Goal: Information Seeking & Learning: Compare options

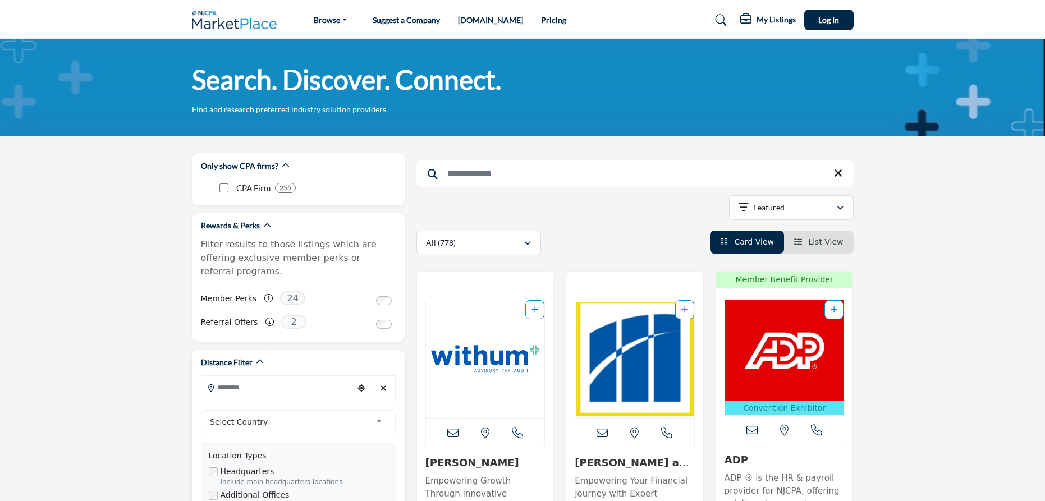
click at [271, 377] on input "Search Location" at bounding box center [278, 388] width 152 height 22
click at [271, 420] on div "Select Country" at bounding box center [298, 422] width 195 height 24
drag, startPoint x: 246, startPoint y: 455, endPoint x: 285, endPoint y: 374, distance: 89.1
click at [245, 466] on li "[GEOGRAPHIC_DATA]" at bounding box center [298, 473] width 188 height 14
click at [285, 377] on input "Search Location" at bounding box center [278, 388] width 152 height 22
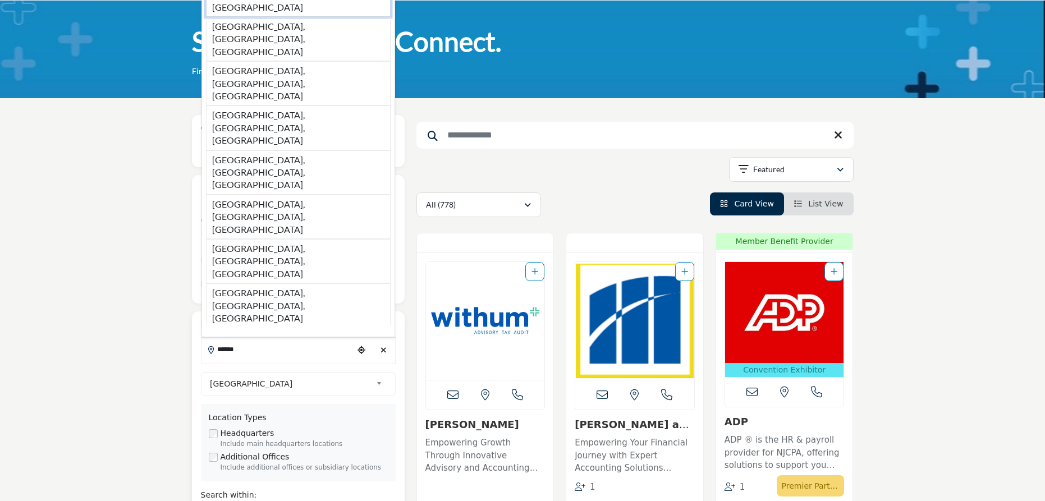
scroll to position [56, 0]
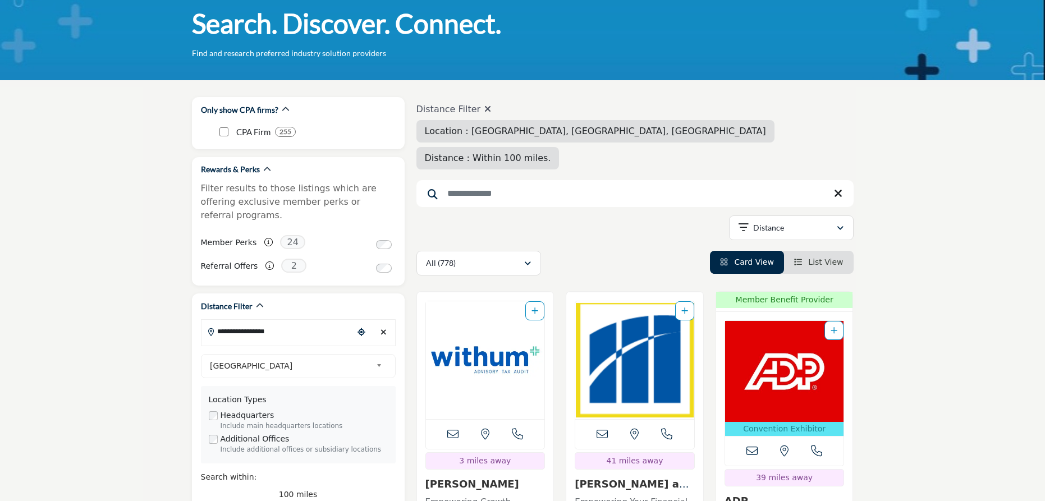
type input "**********"
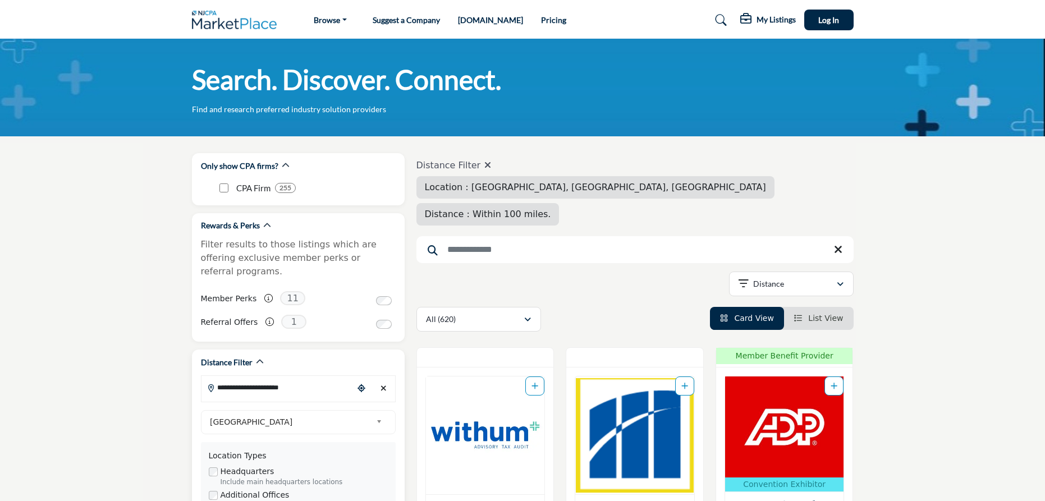
scroll to position [168, 0]
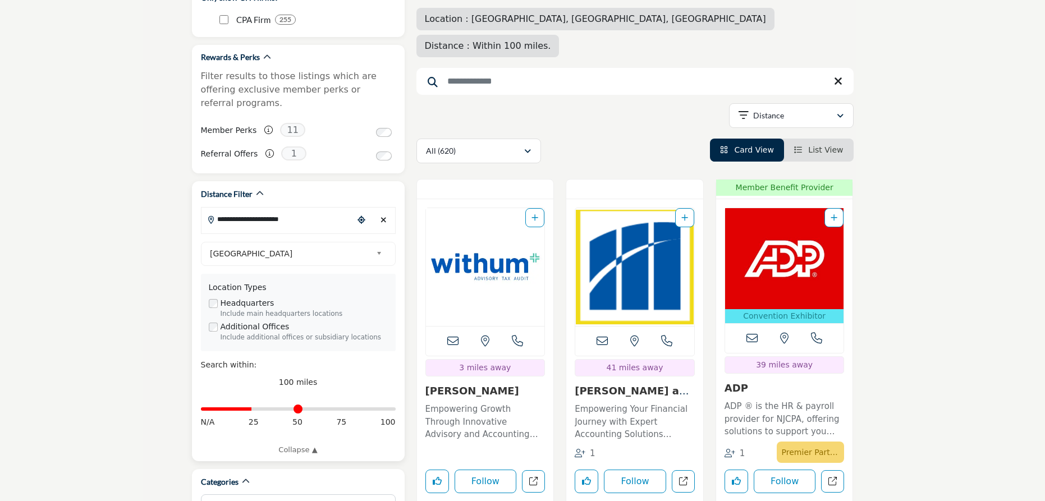
drag, startPoint x: 394, startPoint y: 394, endPoint x: 253, endPoint y: 396, distance: 140.4
type input "**"
click at [253, 408] on input "Distance in miles" at bounding box center [298, 409] width 195 height 2
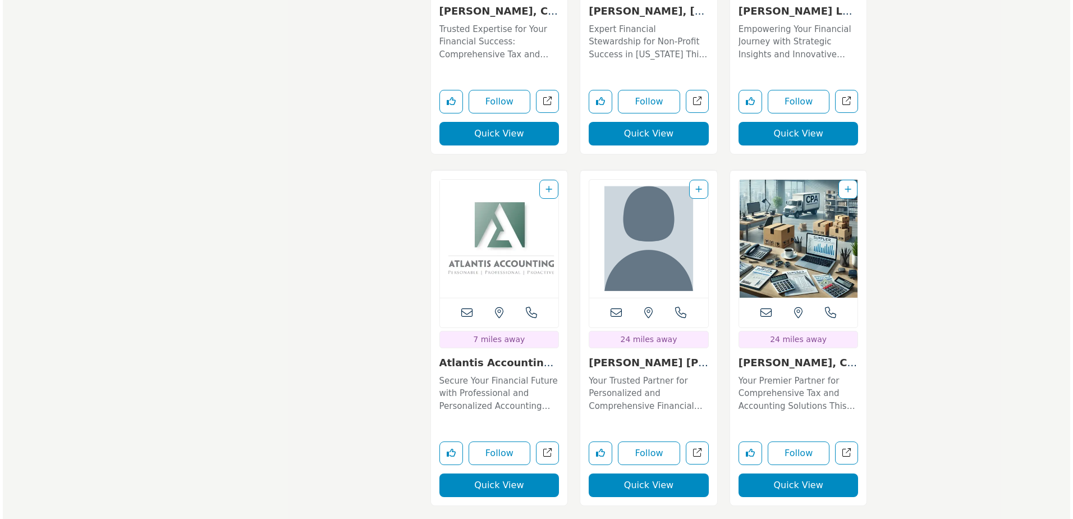
scroll to position [3659, 0]
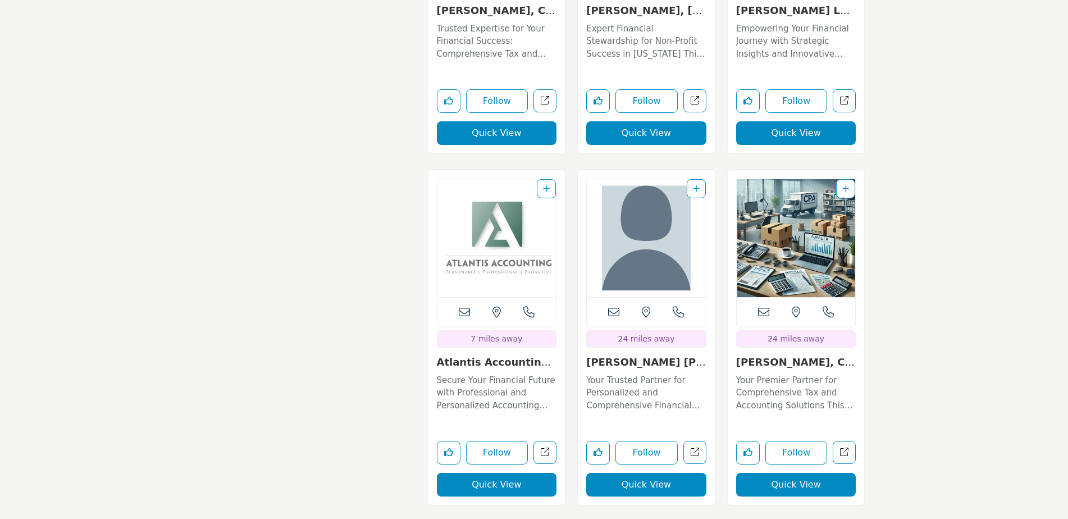
click at [505, 473] on button "Quick View" at bounding box center [497, 485] width 120 height 24
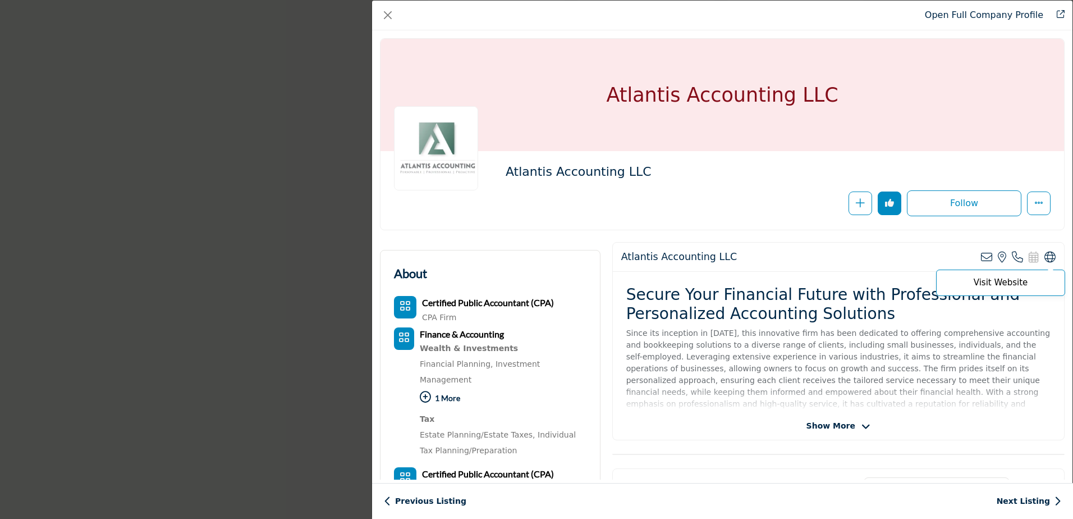
drag, startPoint x: 1048, startPoint y: 258, endPoint x: 1043, endPoint y: 254, distance: 6.0
click at [1045, 254] on icon "Company Data Modal" at bounding box center [1050, 257] width 11 height 11
drag, startPoint x: 1023, startPoint y: 284, endPoint x: 1005, endPoint y: 277, distance: 19.0
click at [1005, 278] on p "Visit Website" at bounding box center [1001, 282] width 117 height 8
click at [990, 275] on span "Visit Website" at bounding box center [1000, 282] width 129 height 26
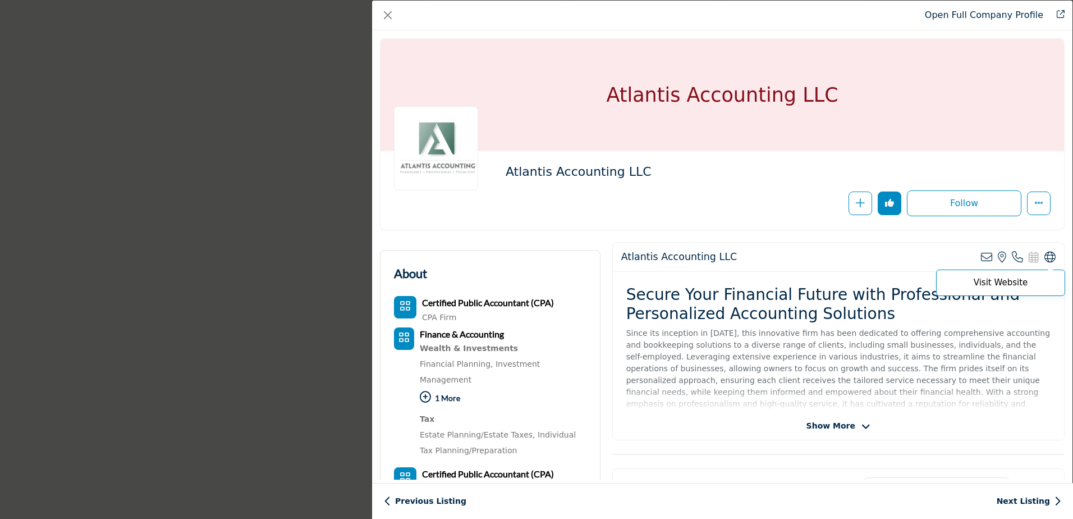
click at [988, 285] on p "Visit Website" at bounding box center [1001, 282] width 117 height 8
copy div "Visit Website"
click at [1045, 263] on div "Atlantis Accounting LLC View email address of this listing View the location of…" at bounding box center [838, 257] width 451 height 29
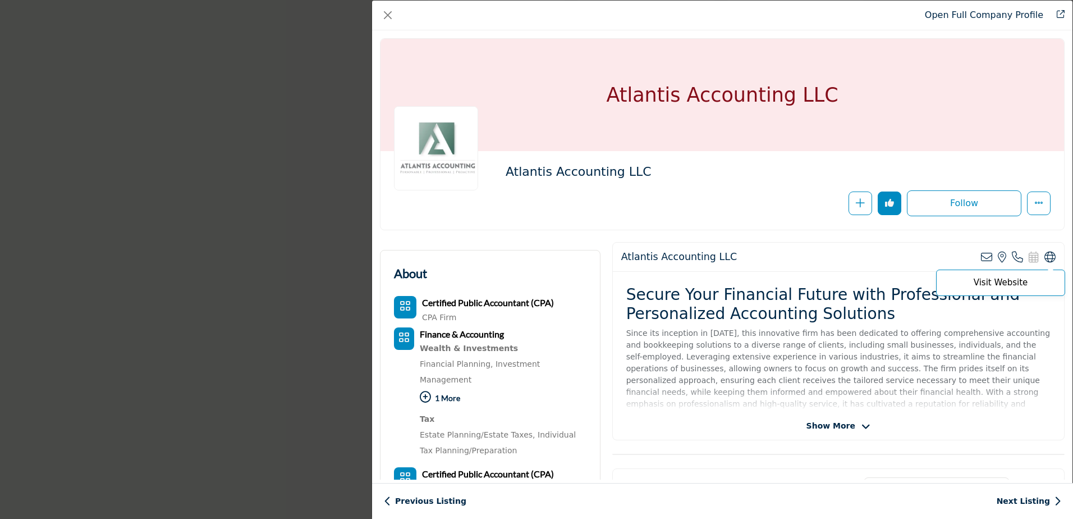
click at [1045, 257] on icon "Company Data Modal" at bounding box center [1050, 257] width 11 height 11
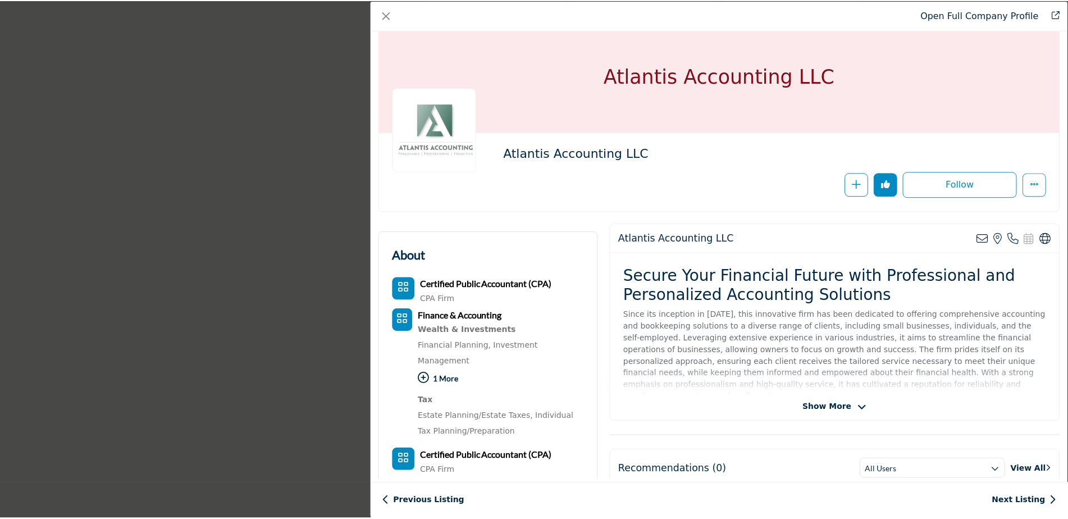
scroll to position [0, 0]
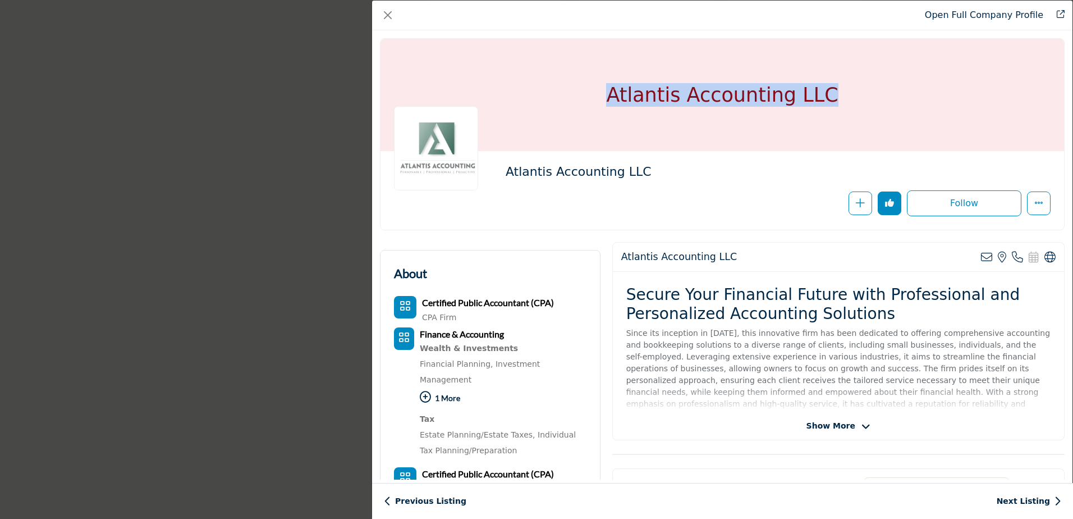
drag, startPoint x: 831, startPoint y: 98, endPoint x: 616, endPoint y: 99, distance: 215.0
click at [616, 99] on div "Atlantis Accounting LLC" at bounding box center [723, 95] width 684 height 112
copy h1 "Atlantis Accounting LLC"
click at [387, 18] on button "Close" at bounding box center [388, 15] width 16 height 16
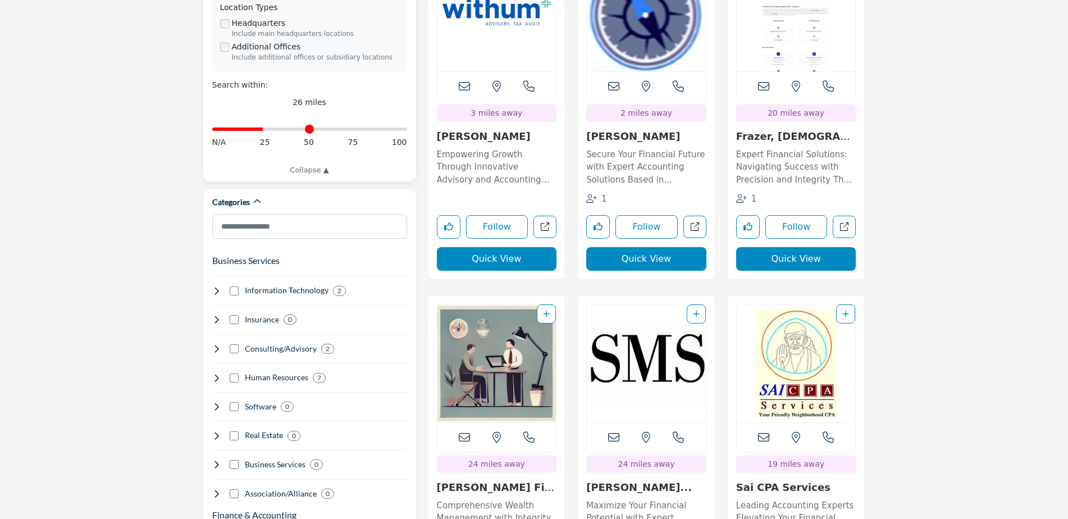
scroll to position [449, 0]
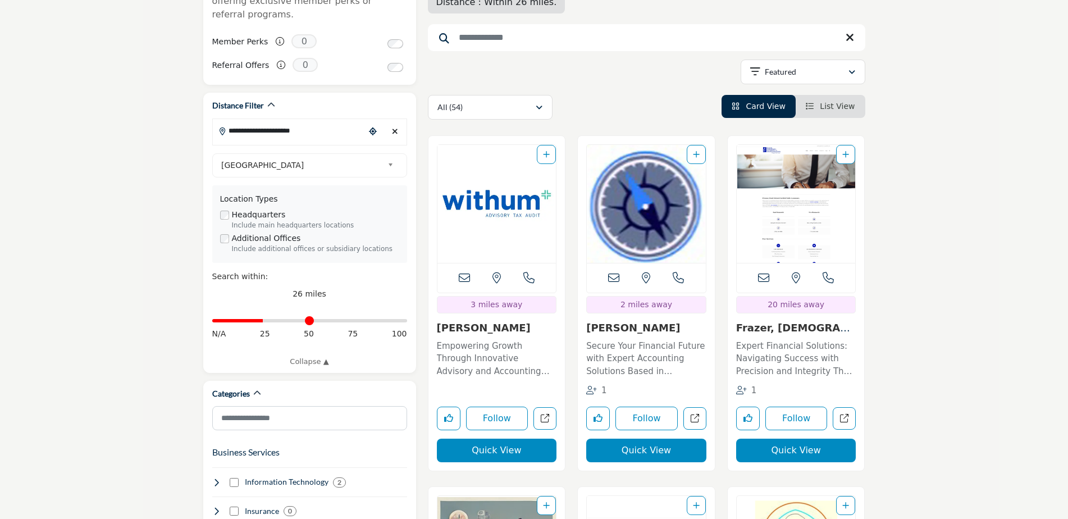
scroll to position [281, 0]
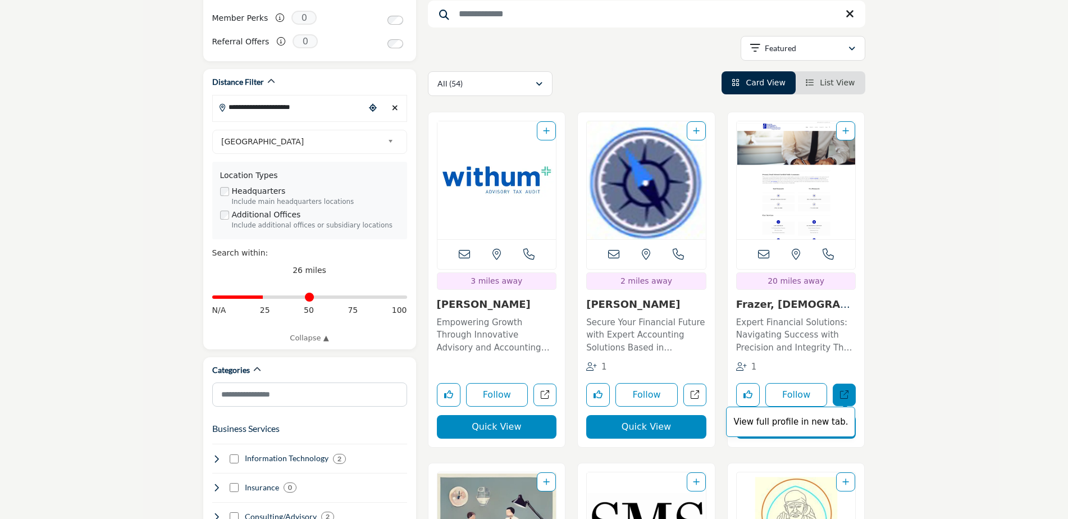
click at [853, 383] on link "View full profile in new tab." at bounding box center [844, 394] width 23 height 23
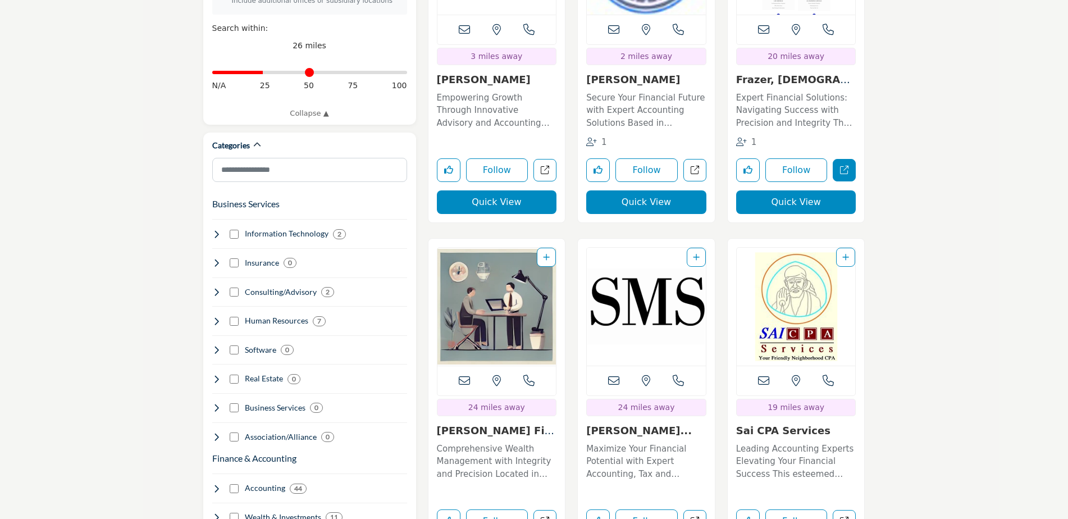
scroll to position [561, 0]
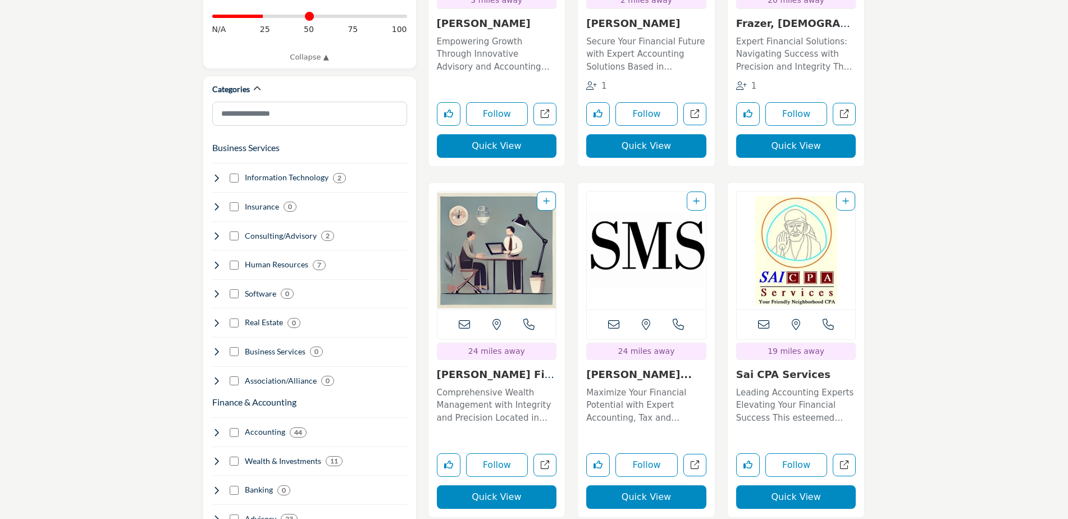
click at [444, 368] on link "Spinelli Financial A..." at bounding box center [496, 380] width 118 height 24
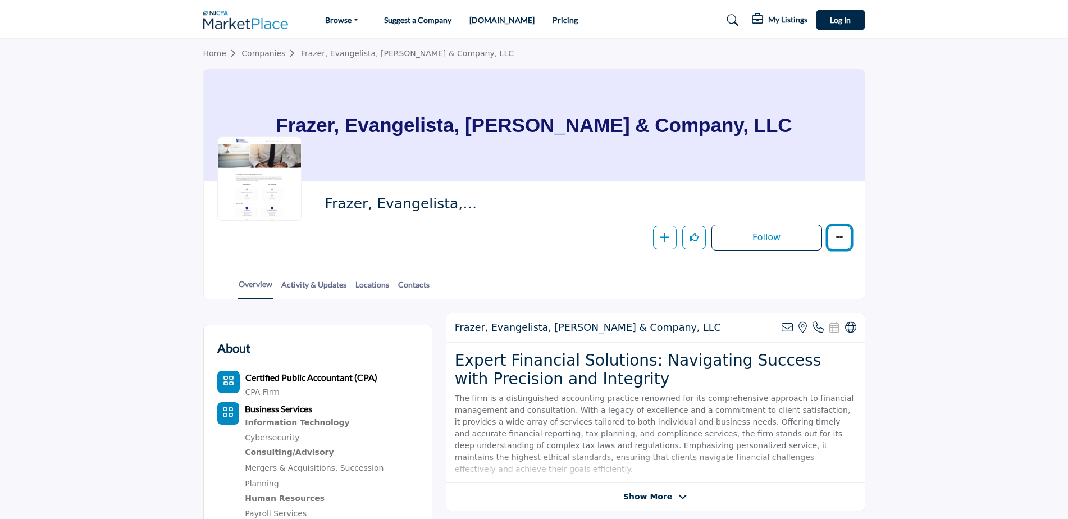
click at [842, 239] on icon "More details" at bounding box center [839, 236] width 9 height 9
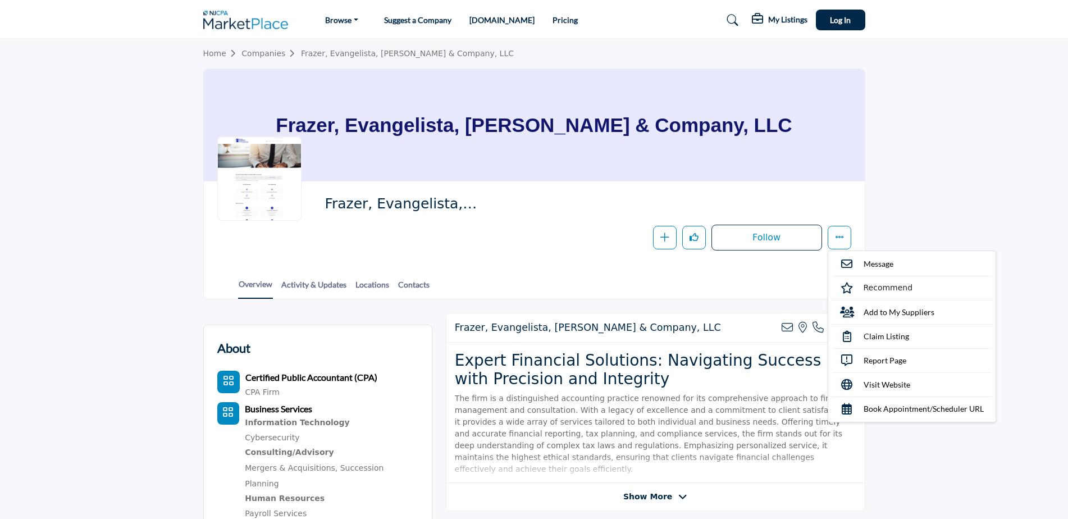
click at [939, 206] on section "Home Companies Frazer, Evangelista, Sahni & Company, LLC Frazer, Evangelista, S…" at bounding box center [534, 169] width 1068 height 261
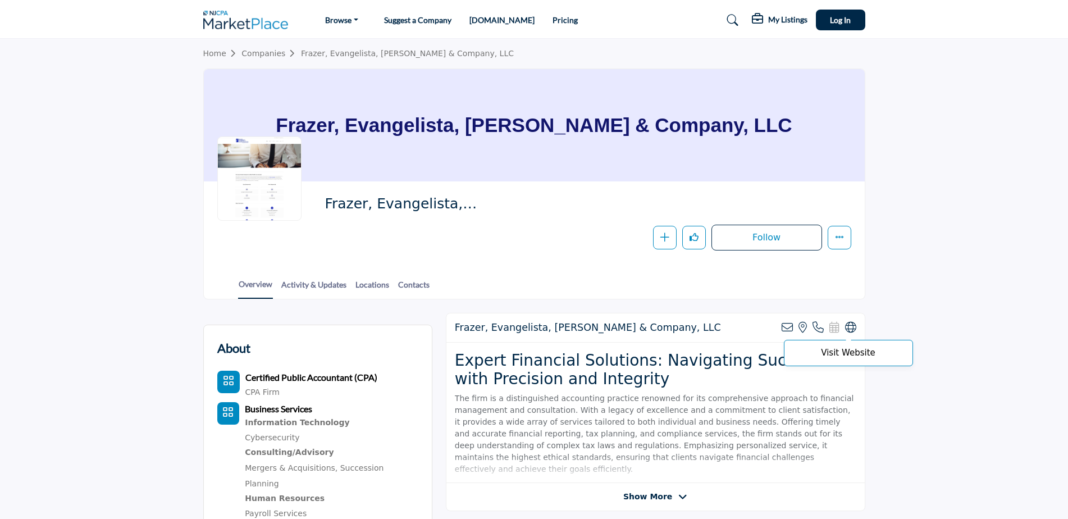
click at [851, 326] on icon at bounding box center [850, 327] width 11 height 11
drag, startPoint x: 333, startPoint y: 117, endPoint x: 743, endPoint y: 112, distance: 409.9
click at [743, 112] on div "Frazer, Evangelista, Sahni & Company, LLC" at bounding box center [534, 125] width 661 height 112
copy h1 "Frazer, Evangelista, Sahni & Company, LLC"
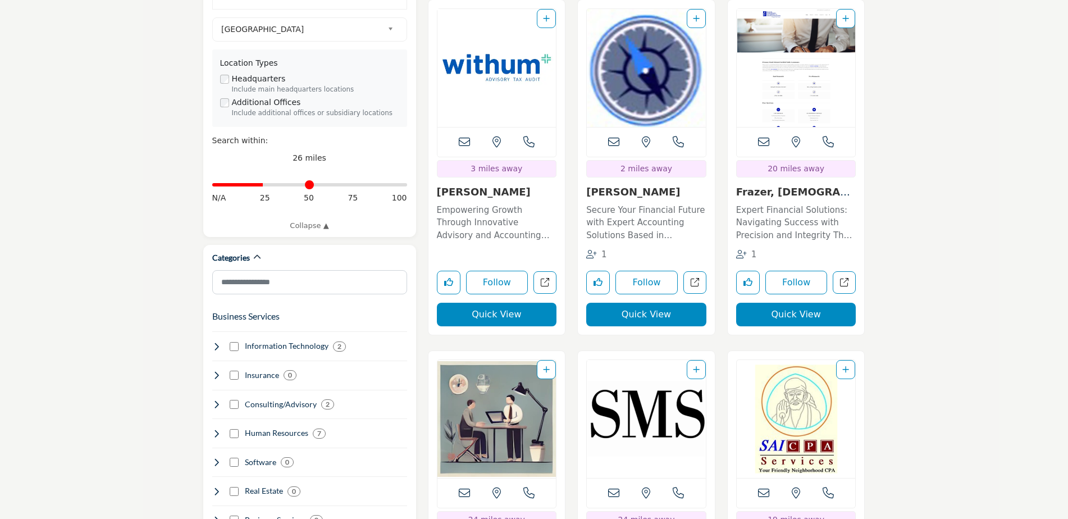
scroll to position [674, 0]
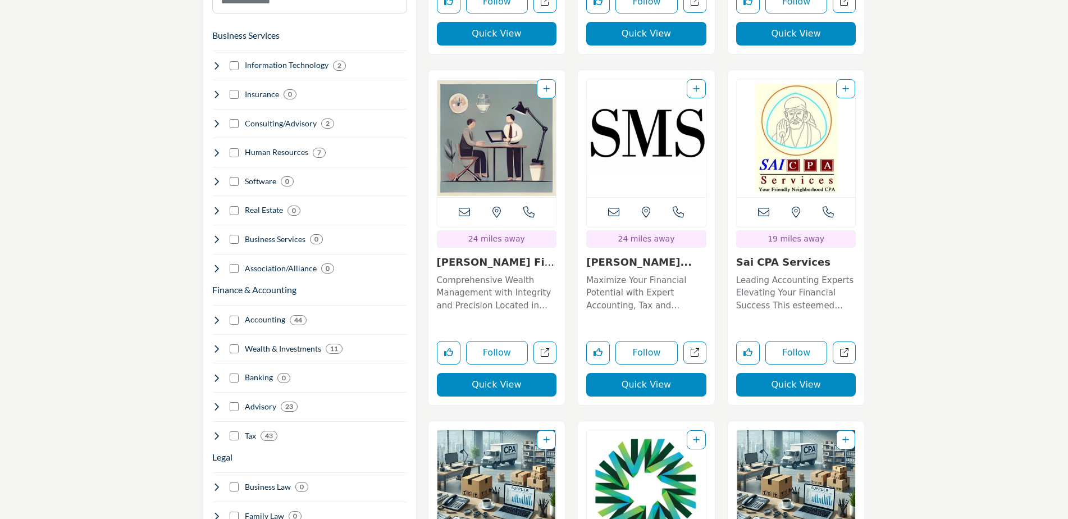
click at [540, 314] on div "Follow Following View full profile in new tab. Quick View" at bounding box center [497, 355] width 120 height 82
click at [540, 341] on link "View full profile in new tab." at bounding box center [544, 352] width 23 height 23
click at [694, 348] on icon "Open susan-m-schlindwein-cpa-llc in new tab" at bounding box center [695, 352] width 8 height 8
click at [849, 341] on link "View full profile in new tab." at bounding box center [844, 352] width 23 height 23
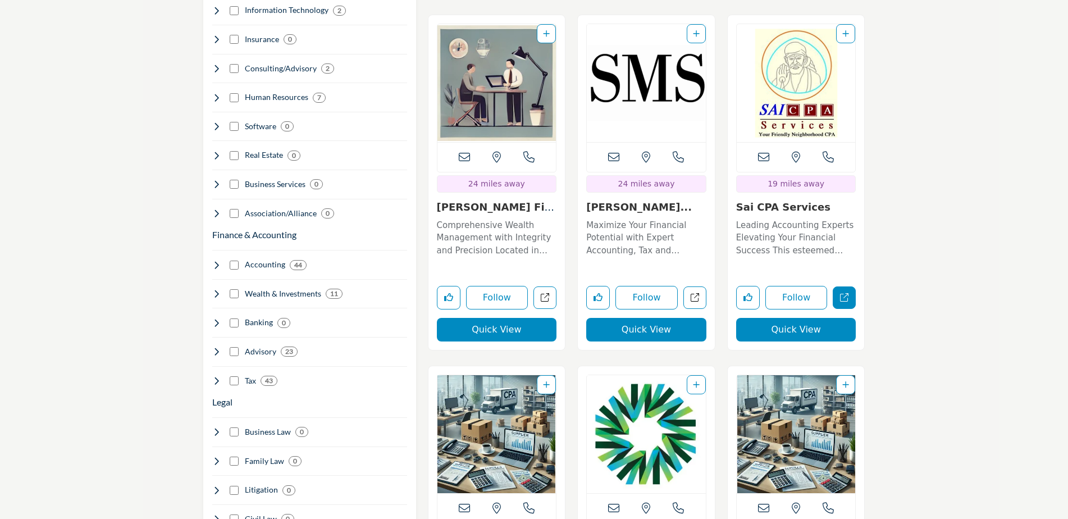
scroll to position [730, 0]
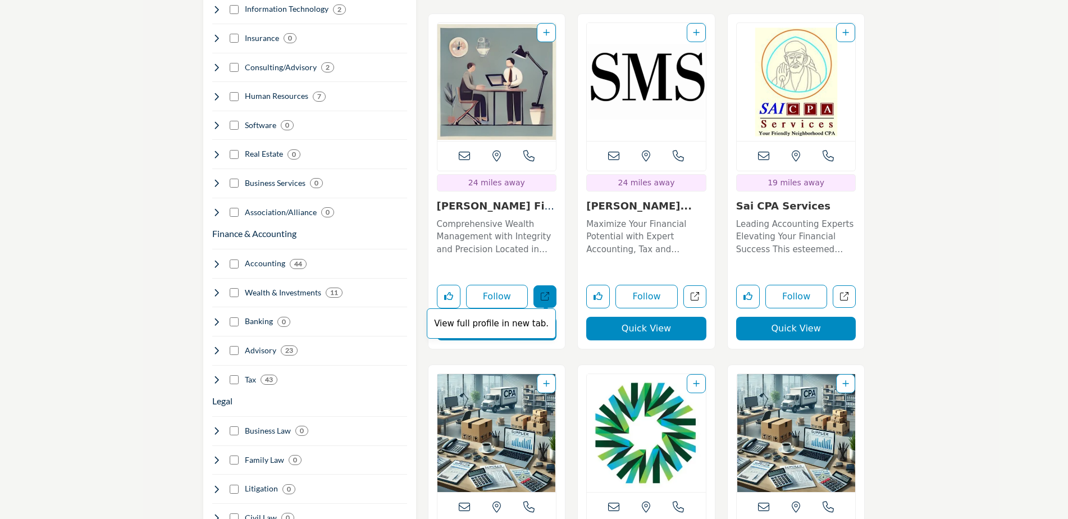
click at [543, 292] on icon "Open spinelli-financial-advisors in new tab" at bounding box center [545, 296] width 8 height 8
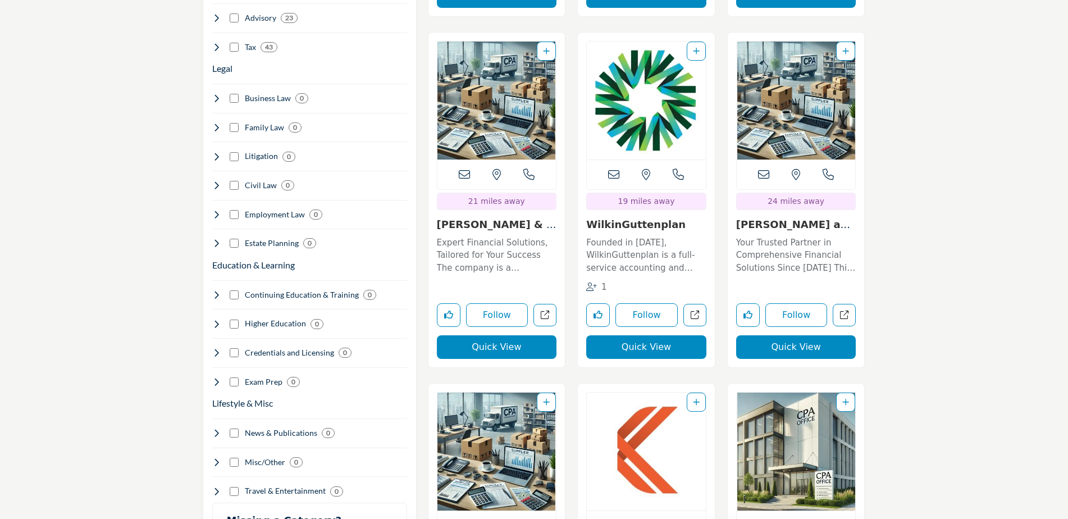
scroll to position [1123, 0]
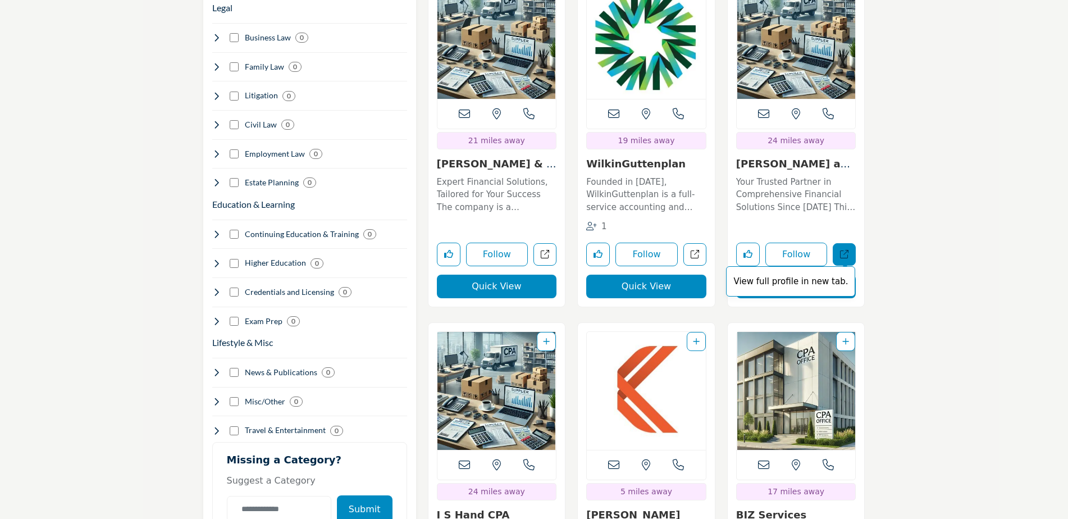
click at [846, 250] on icon "Open omalley-and-omalley-llp in new tab" at bounding box center [844, 254] width 8 height 8
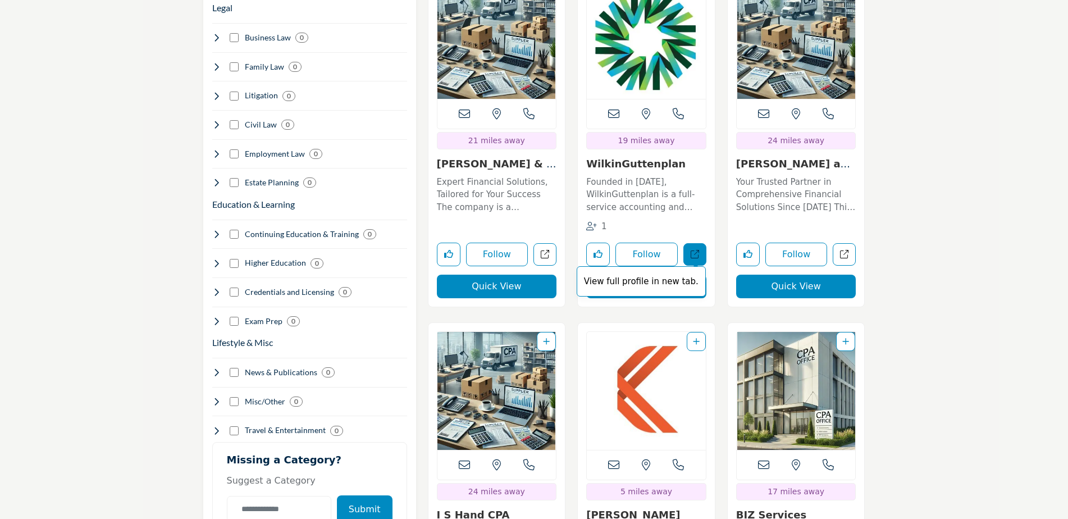
click at [688, 243] on link "View full profile in new tab." at bounding box center [694, 254] width 23 height 23
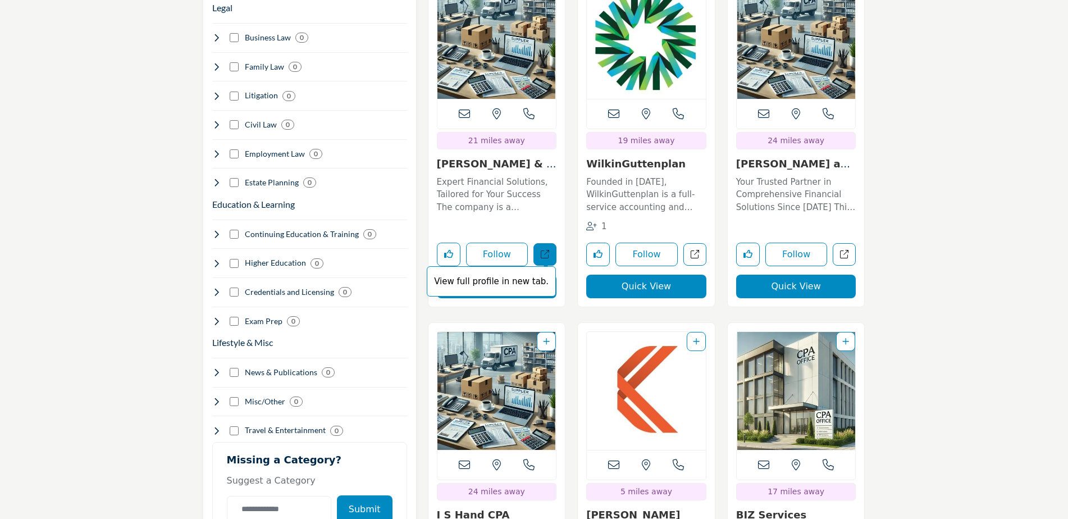
click at [545, 250] on icon "Open goldstein-loggia-cpas-llc1 in new tab" at bounding box center [545, 254] width 8 height 8
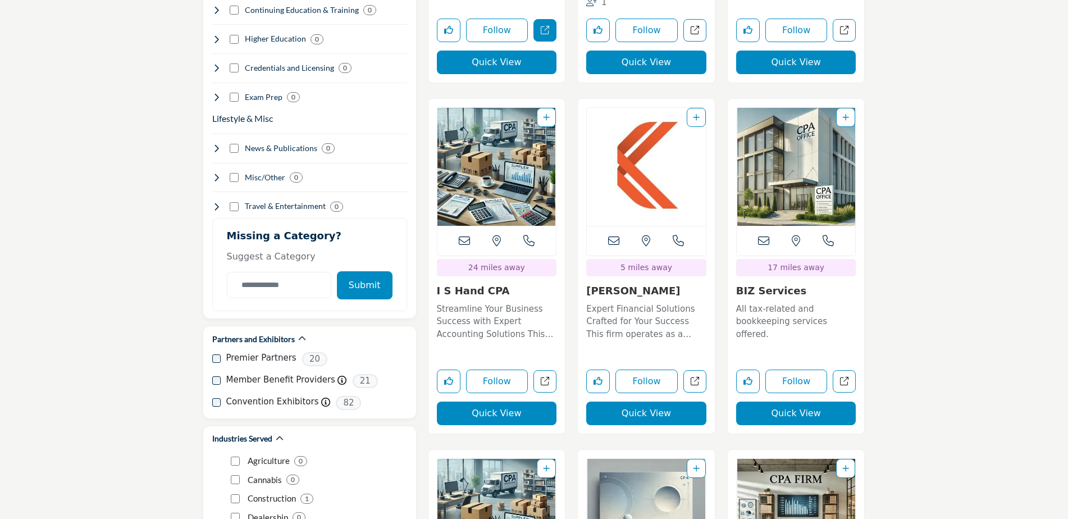
scroll to position [1347, 0]
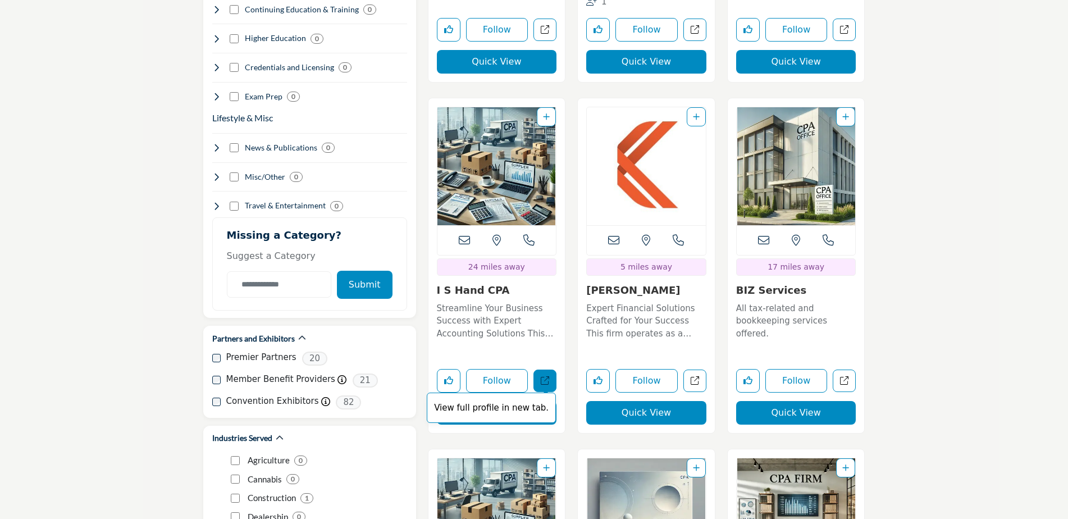
click at [543, 376] on icon "Open i-s-hand-cpa in new tab" at bounding box center [545, 380] width 8 height 8
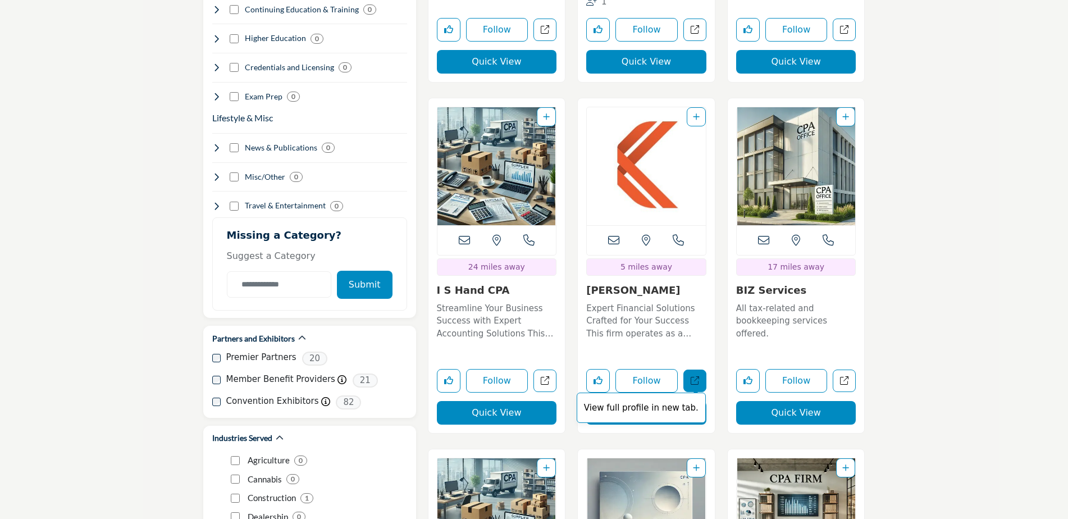
click at [691, 376] on icon "Open klatzkin in new tab" at bounding box center [695, 380] width 8 height 8
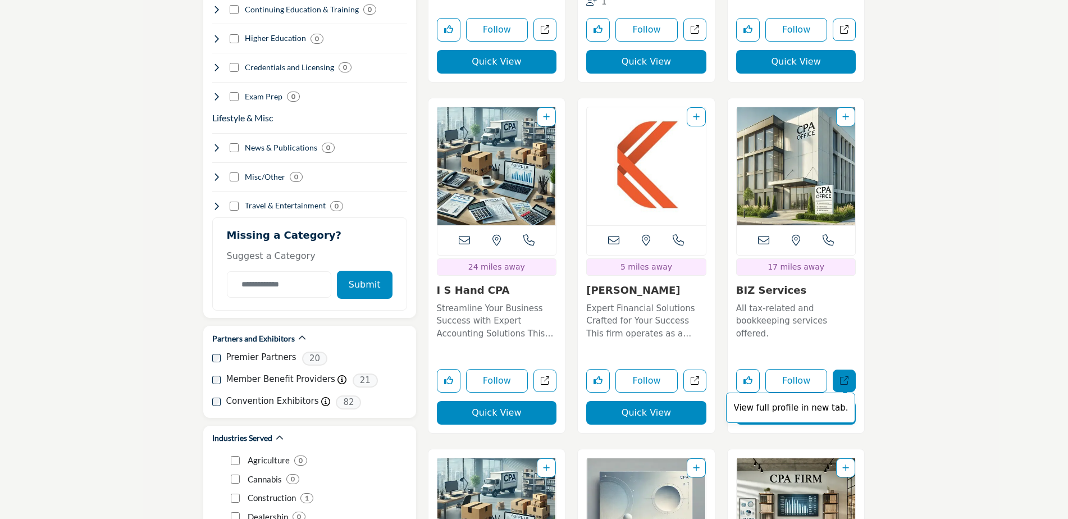
click at [844, 376] on icon "Open biz-services in new tab" at bounding box center [844, 380] width 8 height 8
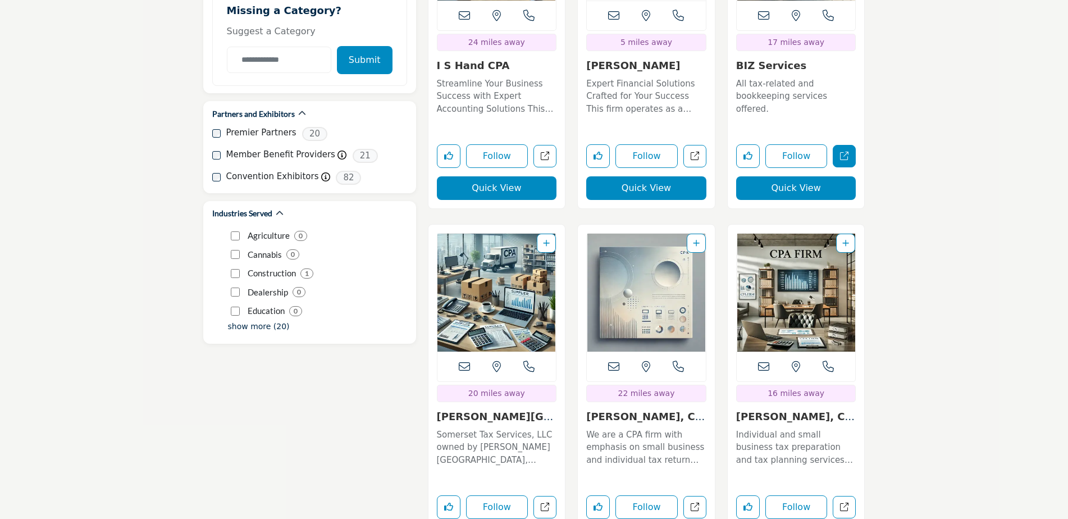
scroll to position [1684, 0]
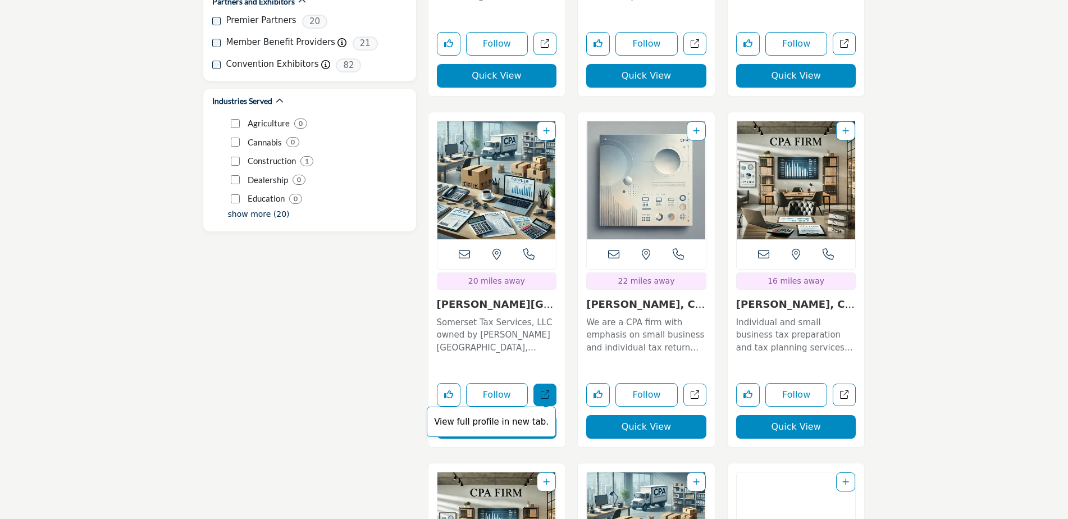
click at [548, 390] on icon "Open shirley-y-pietrucha-cpa-mba in new tab" at bounding box center [545, 394] width 8 height 8
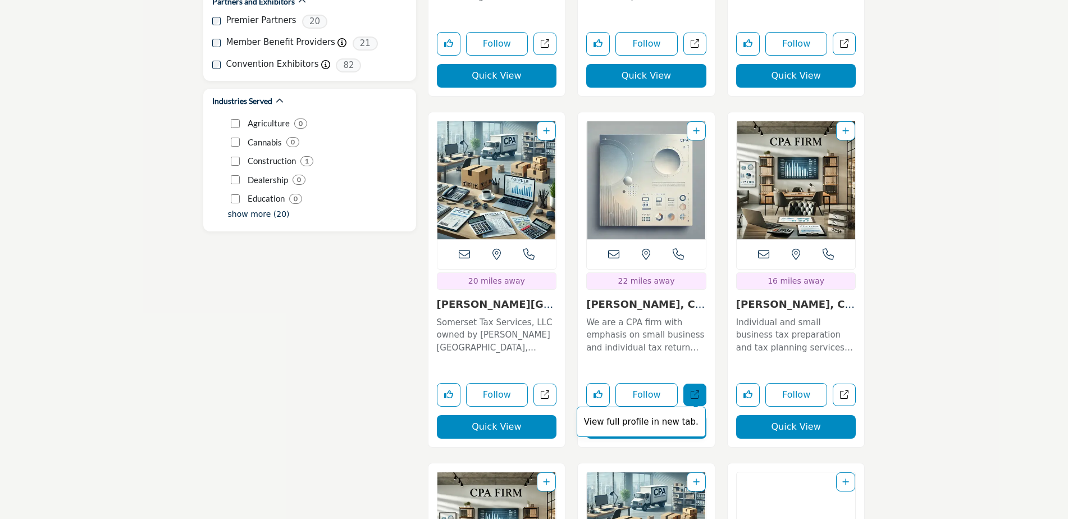
click at [700, 383] on link "View full profile in new tab." at bounding box center [694, 394] width 23 height 23
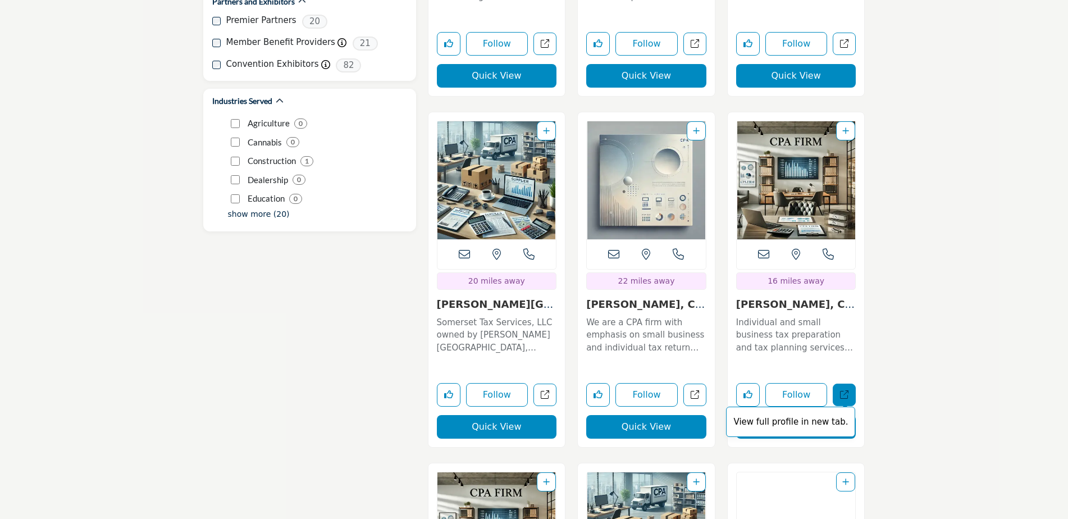
click at [844, 390] on icon "Open michele-richter-cpa in new tab" at bounding box center [844, 394] width 8 height 8
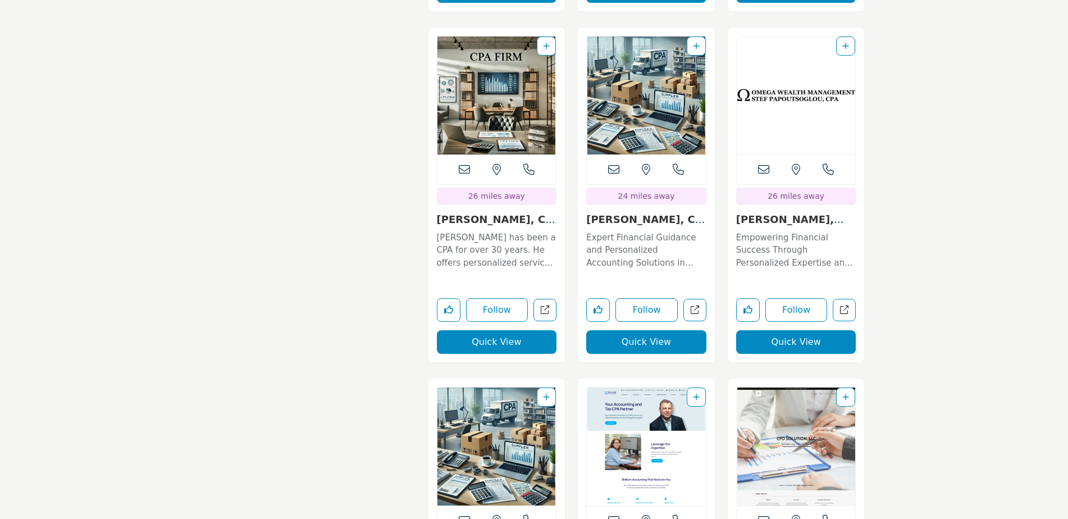
scroll to position [2133, 0]
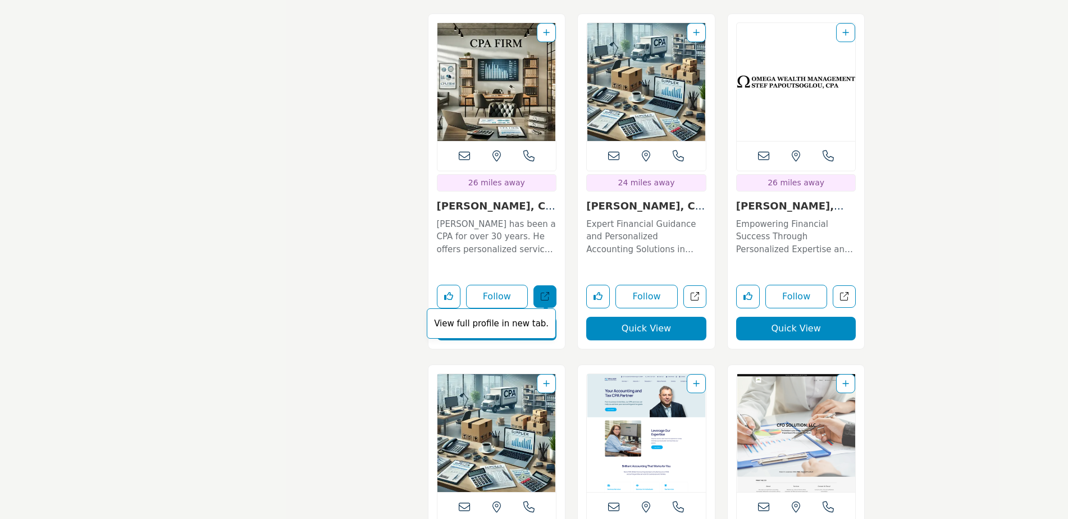
click at [549, 308] on span "View full profile in new tab." at bounding box center [491, 323] width 129 height 31
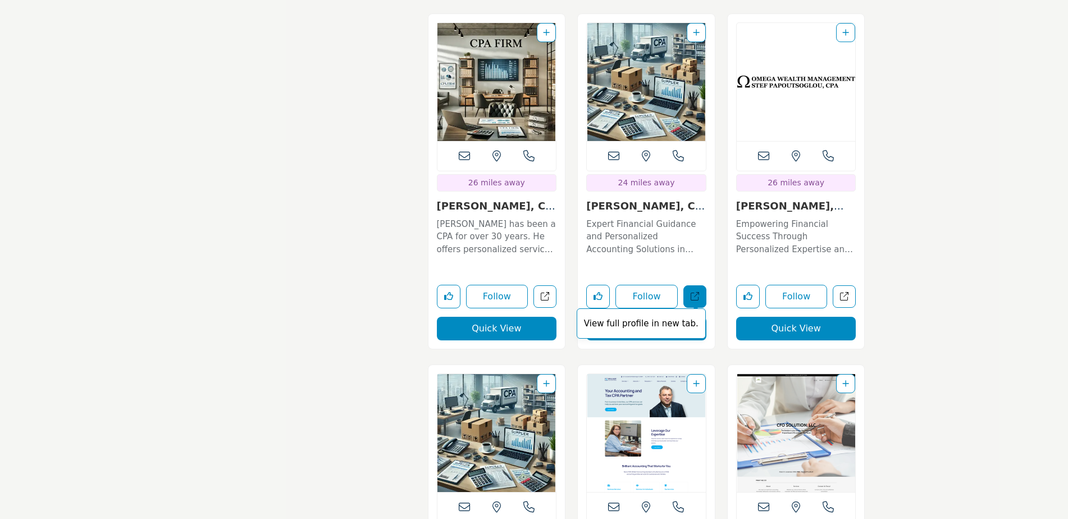
click at [700, 285] on link "View full profile in new tab." at bounding box center [694, 296] width 23 height 23
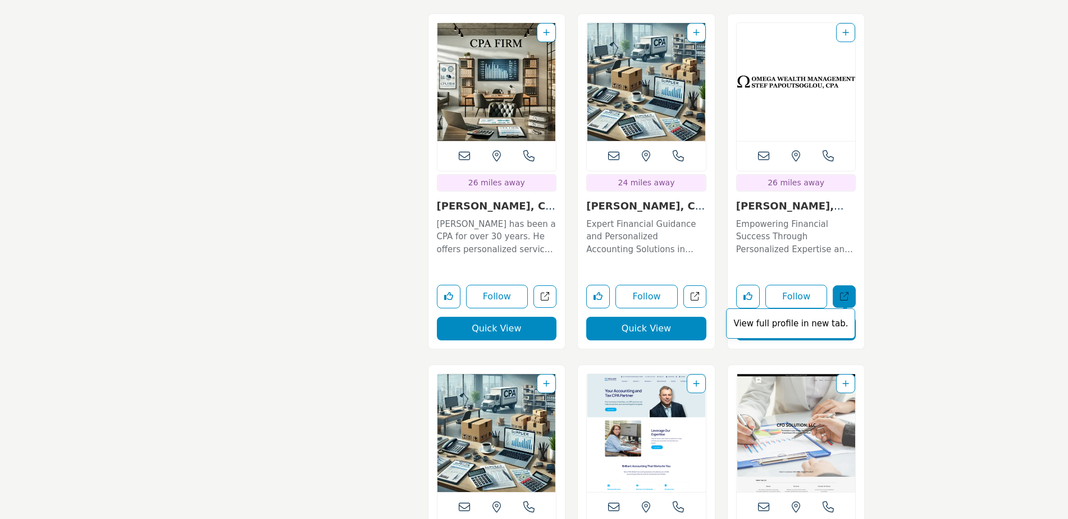
click at [847, 292] on icon "Open stef-papoutsoglou-cpa in new tab" at bounding box center [844, 296] width 8 height 8
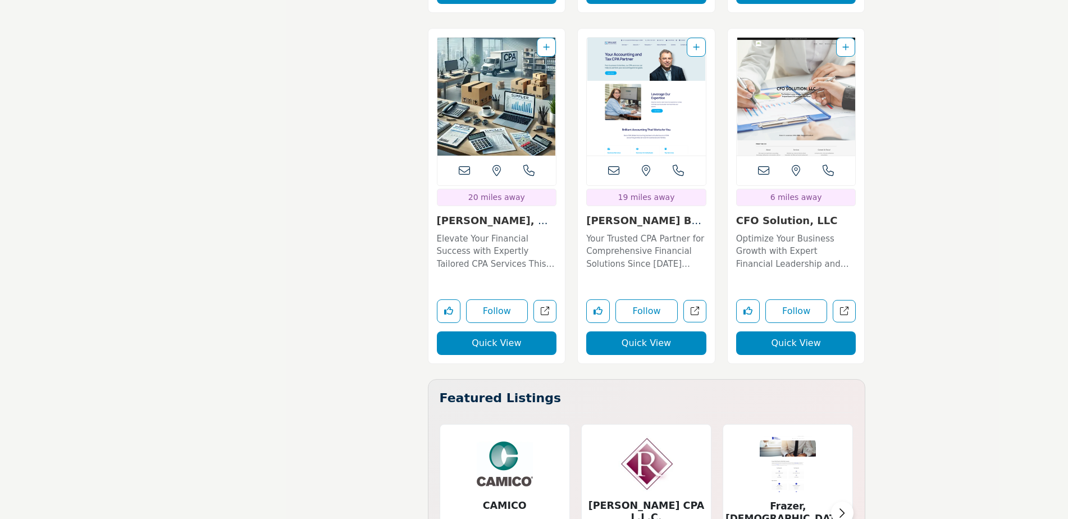
scroll to position [2470, 0]
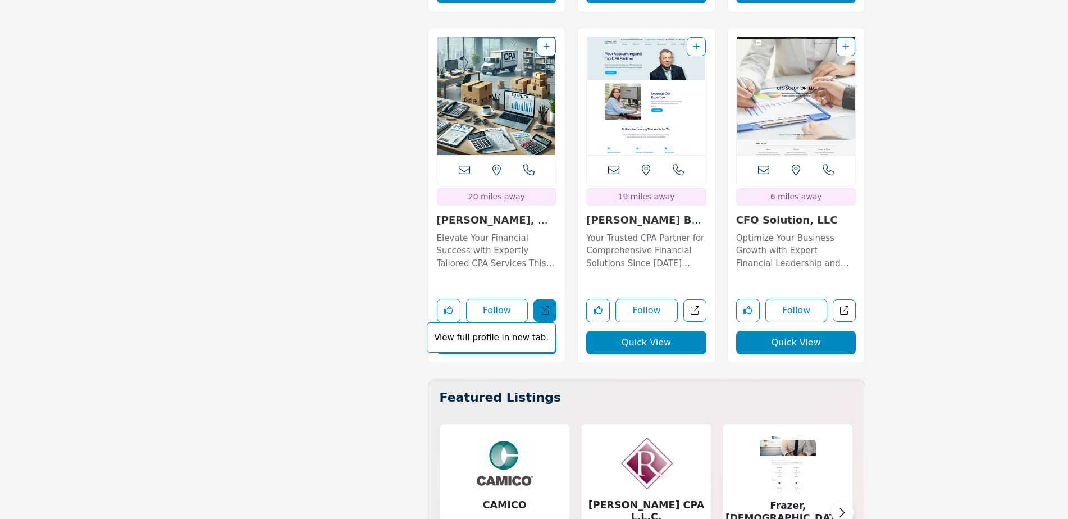
click at [545, 306] on icon "Open drucker-math-whitman-pc in new tab" at bounding box center [545, 310] width 8 height 8
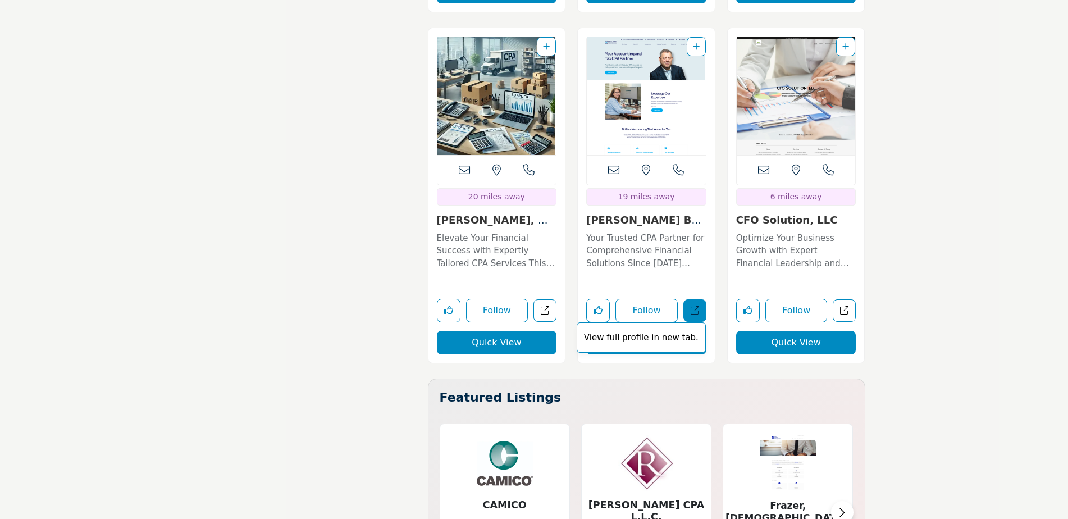
click at [691, 299] on link "View full profile in new tab." at bounding box center [694, 310] width 23 height 23
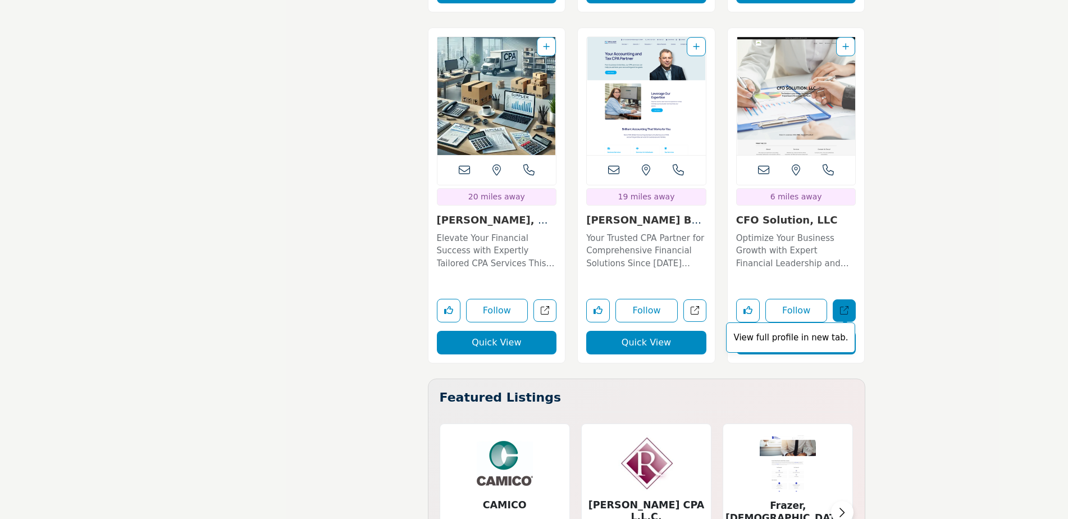
click at [848, 306] on icon "Open cfo-solution-llc in new tab" at bounding box center [844, 310] width 8 height 8
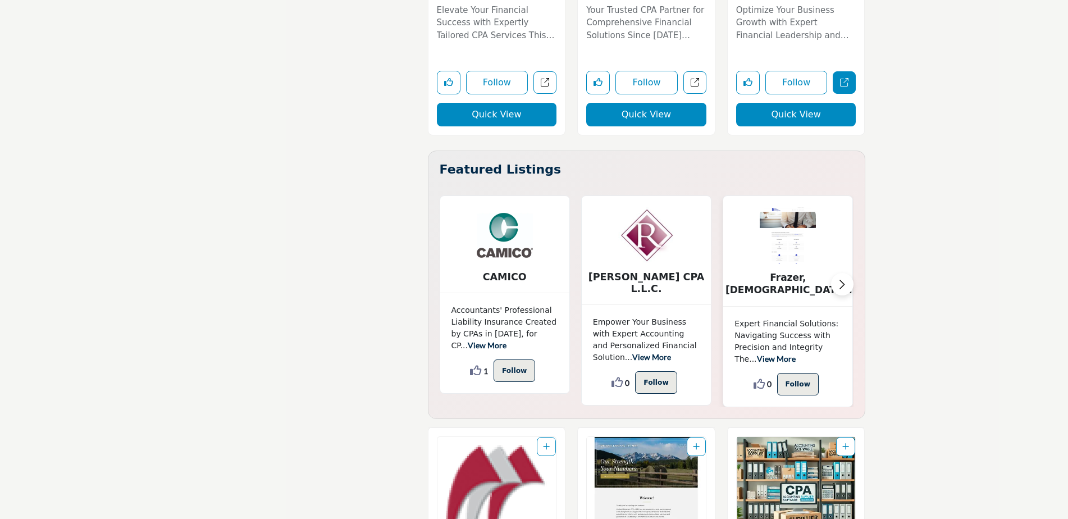
scroll to position [2695, 0]
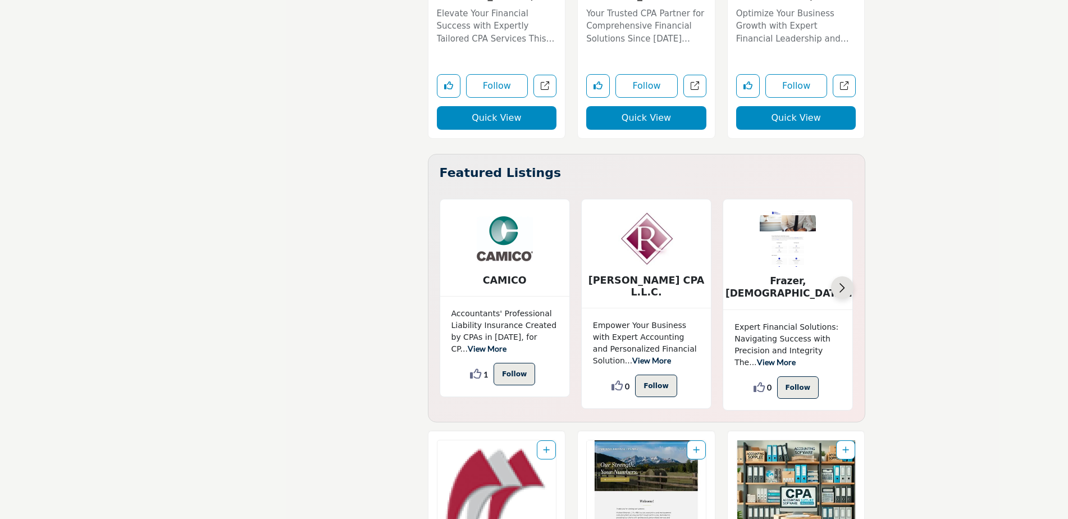
click at [842, 283] on img "Next slide" at bounding box center [842, 288] width 6 height 10
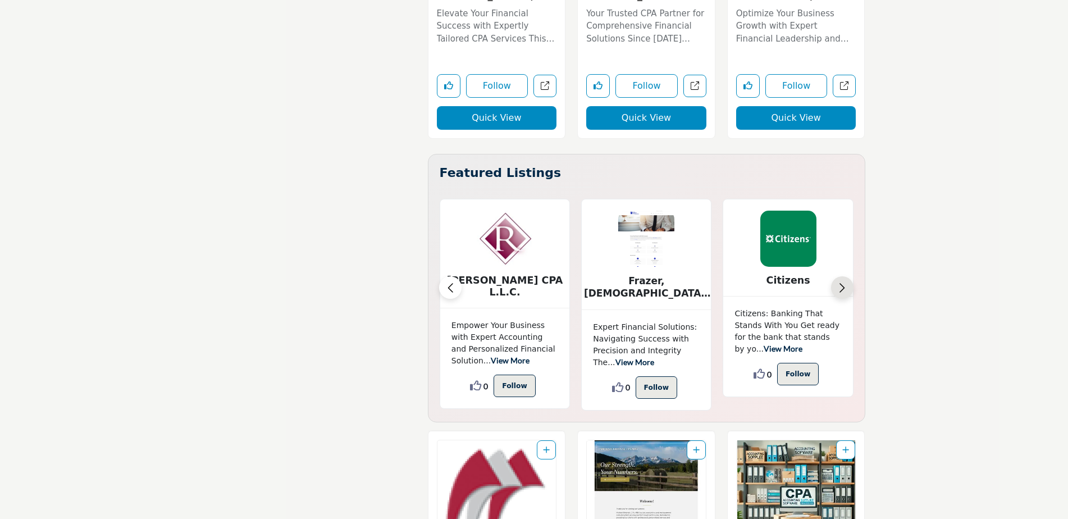
click at [846, 276] on button "Next slide" at bounding box center [842, 287] width 22 height 22
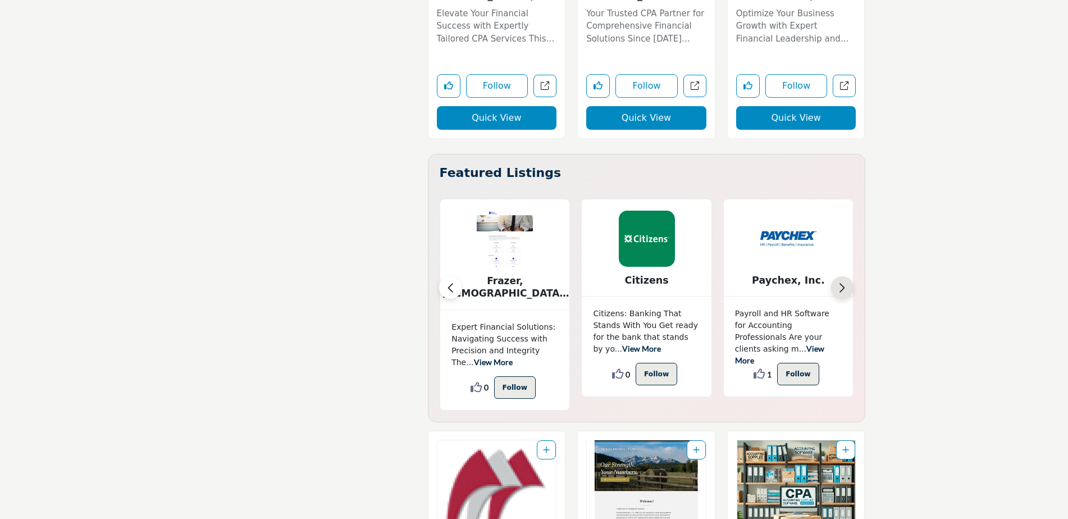
click at [846, 276] on button "Next slide" at bounding box center [842, 287] width 22 height 22
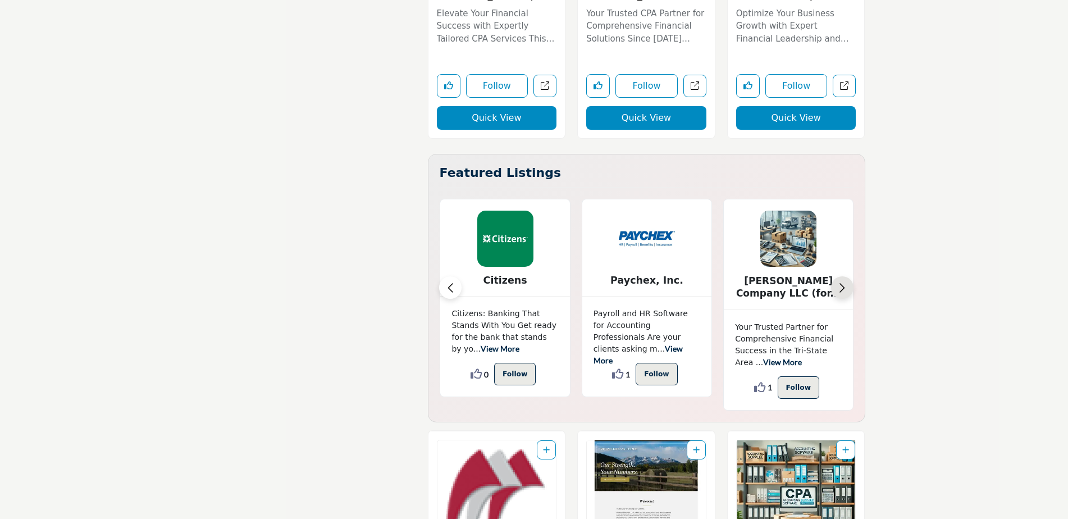
click at [846, 276] on button "Next slide" at bounding box center [842, 287] width 22 height 22
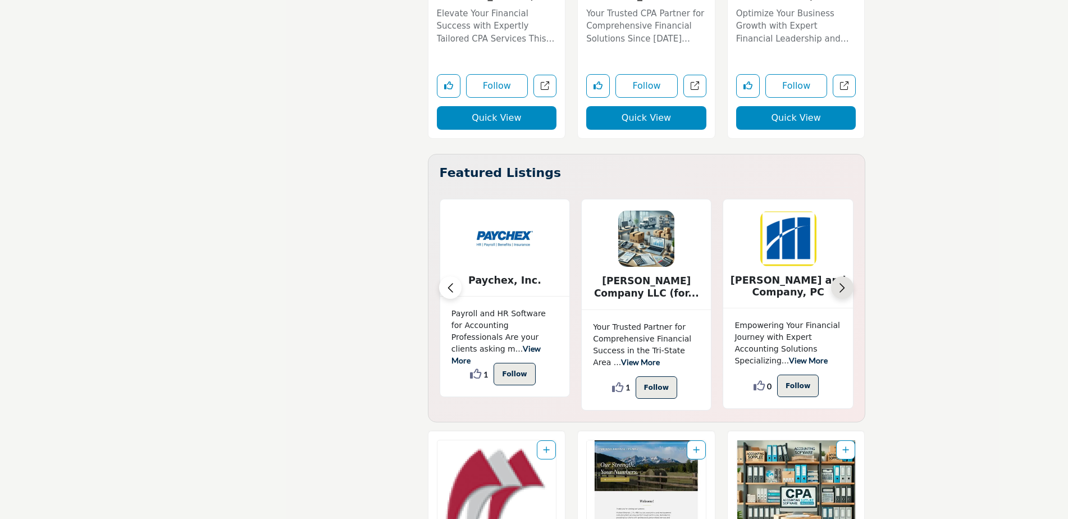
click at [846, 276] on button "Next slide" at bounding box center [842, 287] width 22 height 22
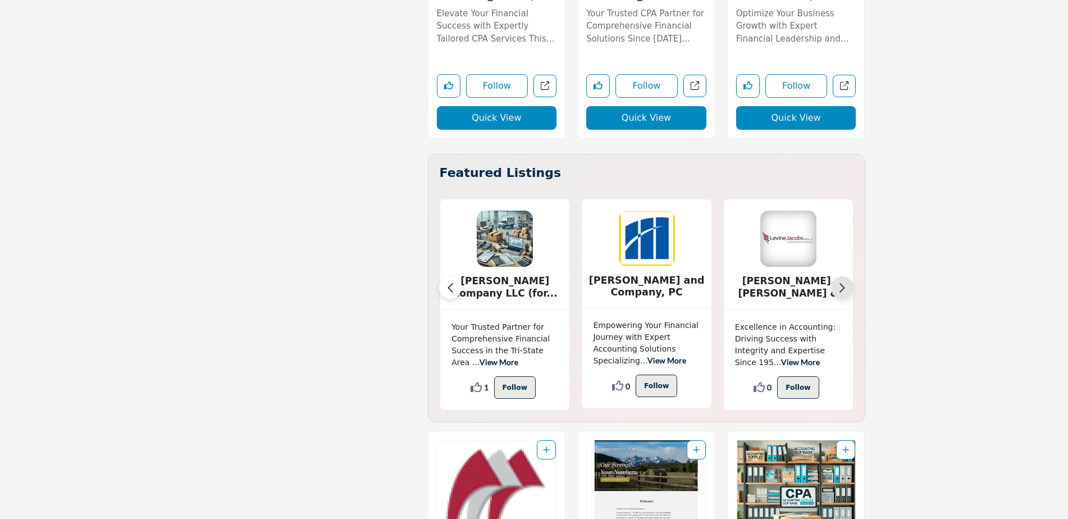
click at [846, 276] on button "Next slide" at bounding box center [842, 287] width 22 height 22
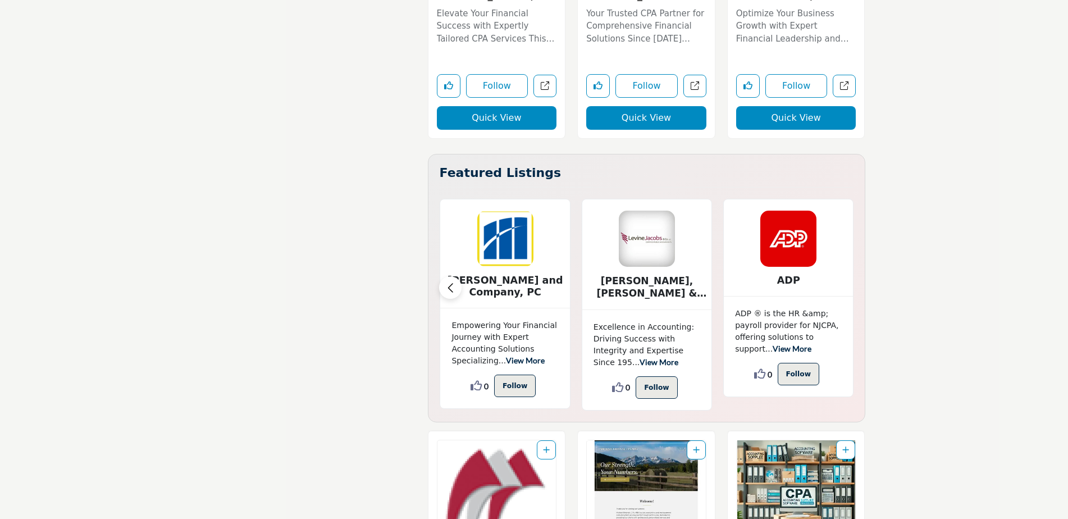
click at [846, 276] on button "Next slide" at bounding box center [842, 287] width 22 height 22
click at [450, 283] on img "Previous slide" at bounding box center [450, 288] width 6 height 10
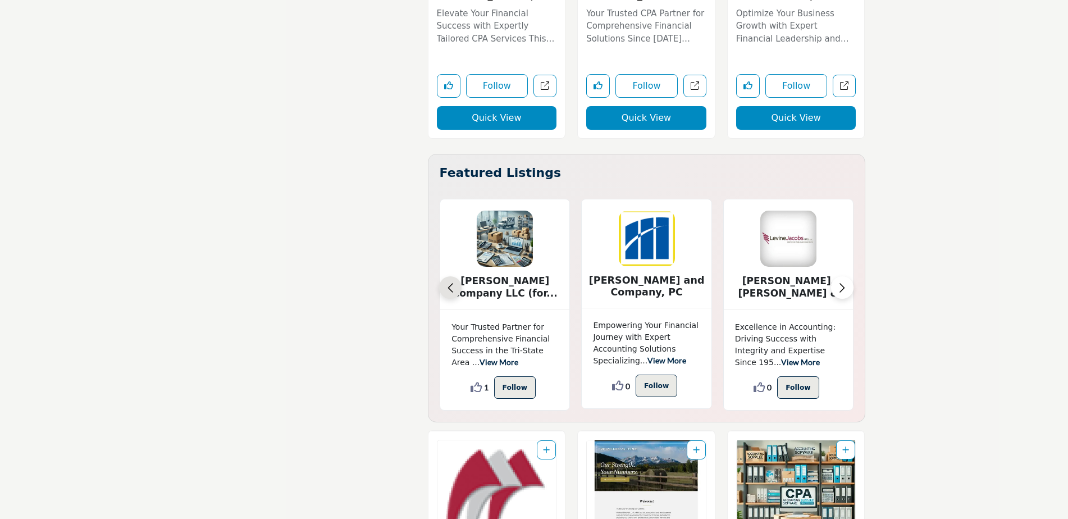
click at [450, 283] on img "Previous slide" at bounding box center [450, 288] width 6 height 10
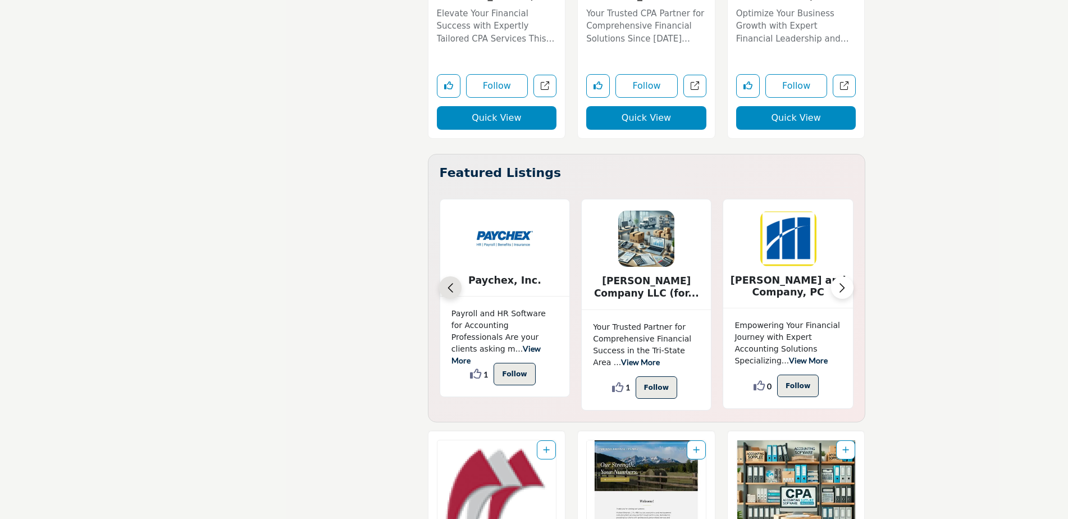
click at [445, 276] on button "Previous slide" at bounding box center [450, 287] width 22 height 22
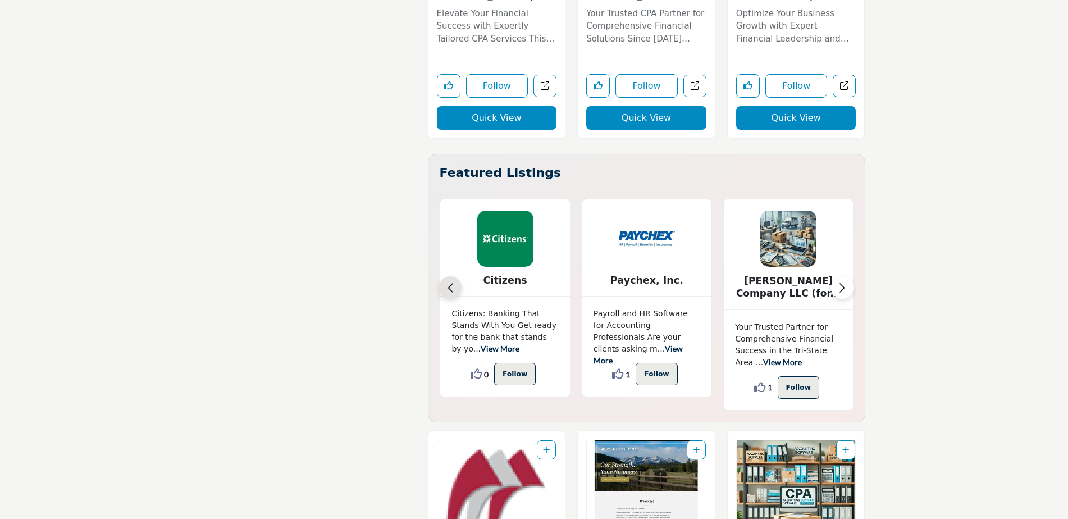
click at [445, 276] on button "Previous slide" at bounding box center [450, 287] width 22 height 22
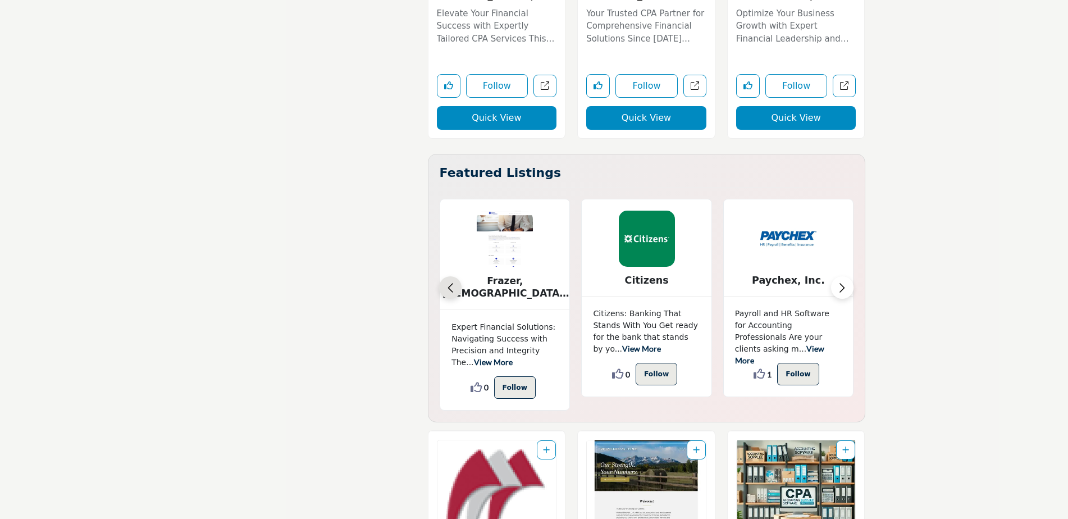
click at [445, 276] on button "Previous slide" at bounding box center [450, 287] width 22 height 22
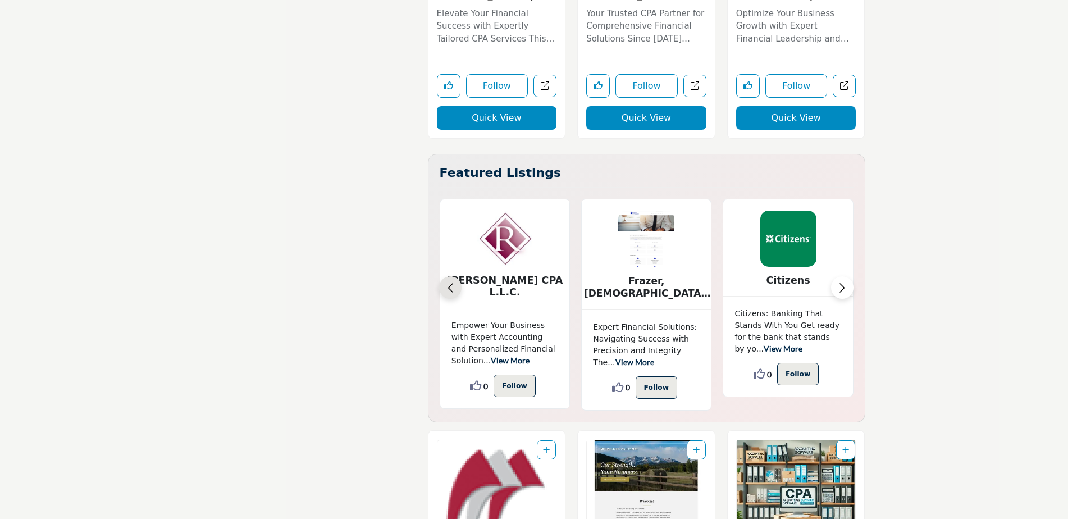
click at [445, 276] on button "Previous slide" at bounding box center [450, 287] width 22 height 22
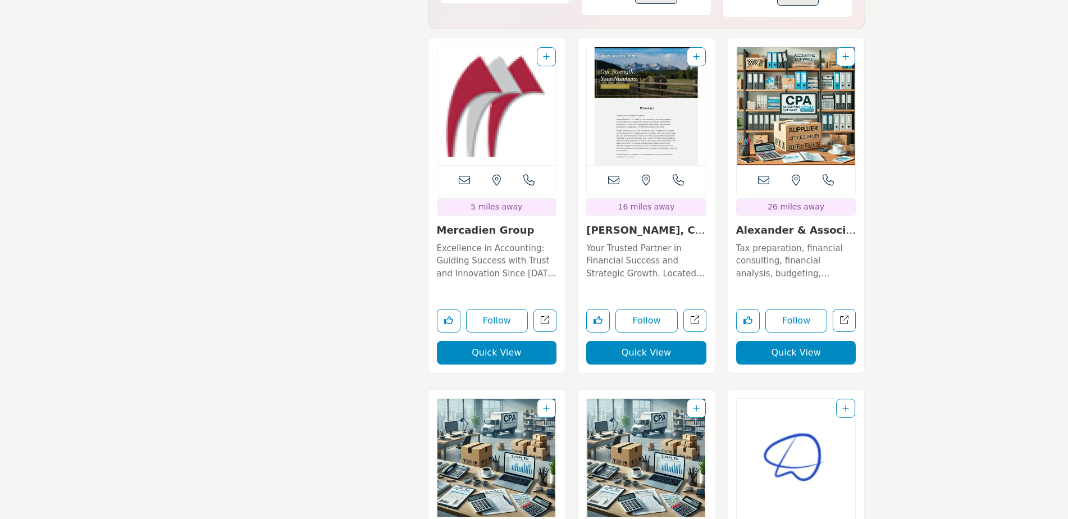
scroll to position [3144, 0]
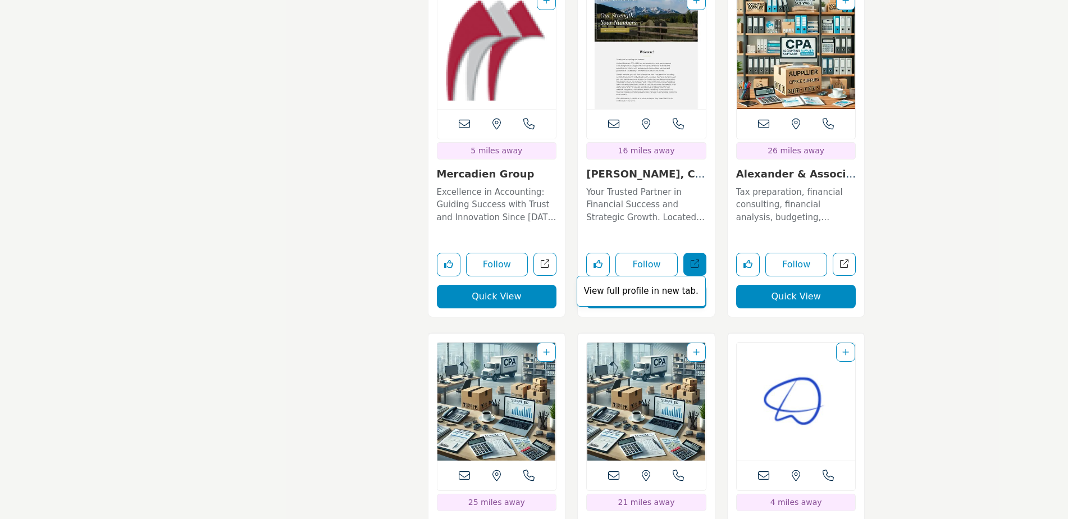
click at [698, 259] on icon "Open michael-breznak-cpa-mba in new tab" at bounding box center [695, 263] width 8 height 8
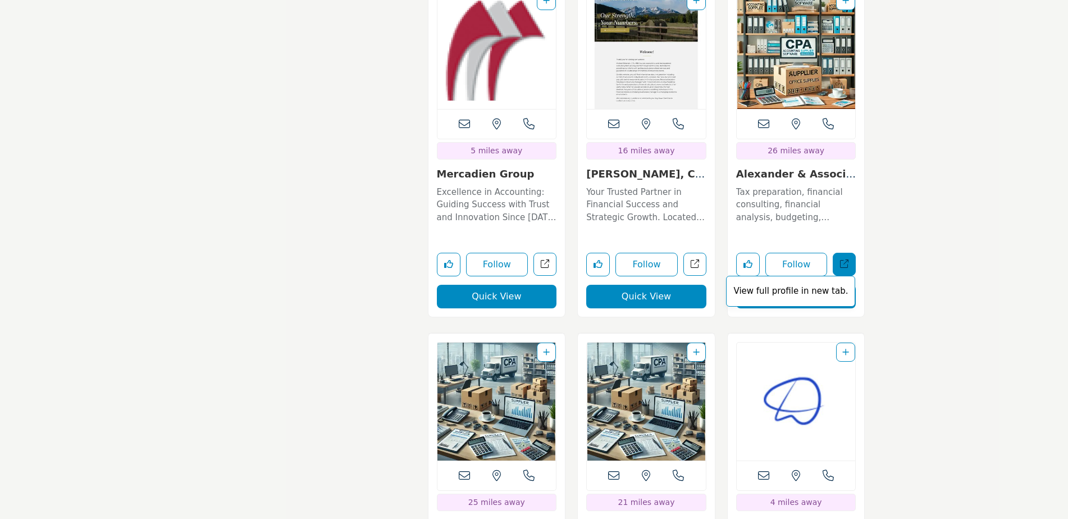
click at [848, 259] on icon "Open alexander-associates-cpa-llc in new tab" at bounding box center [844, 263] width 8 height 8
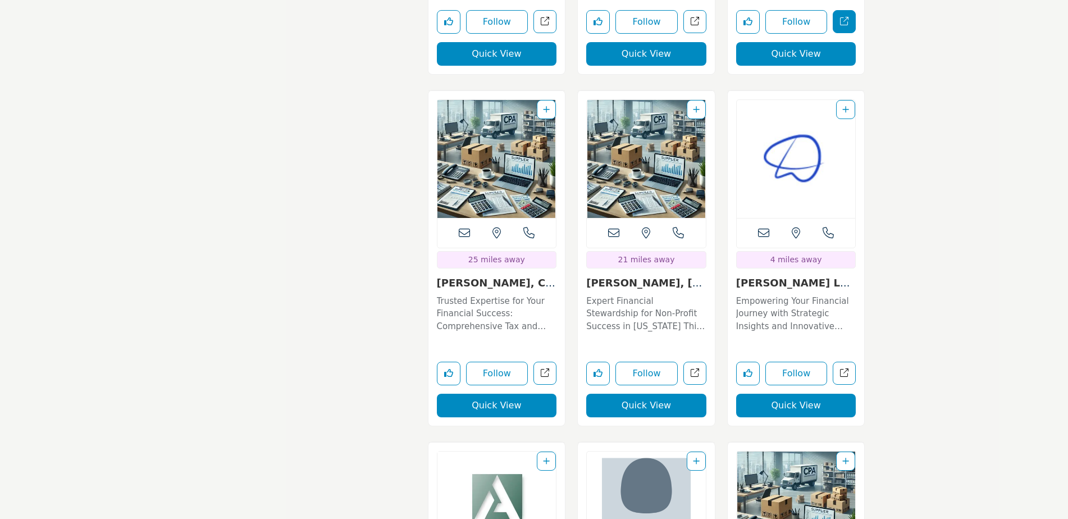
scroll to position [3425, 0]
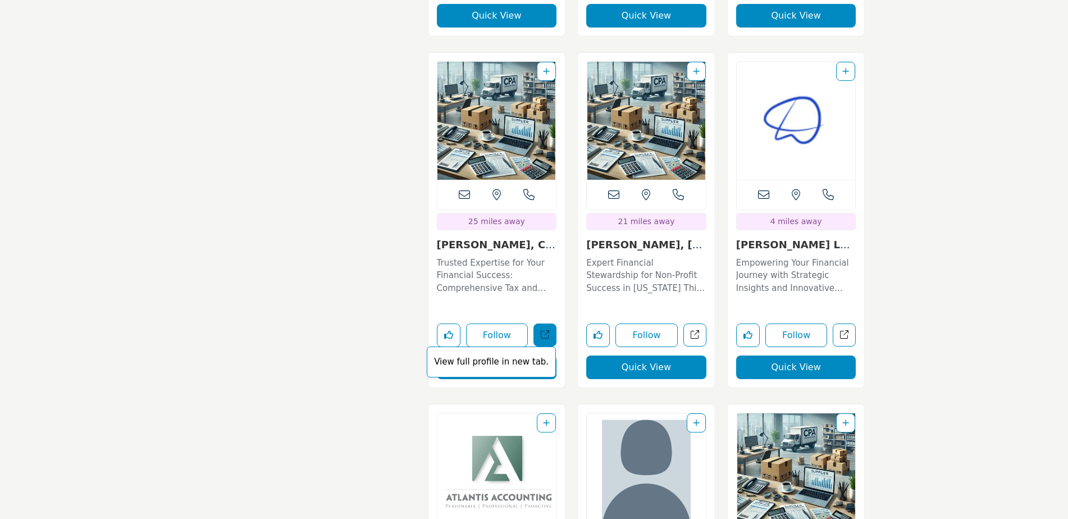
click at [543, 330] on icon "Open edward-kane-cpa in new tab" at bounding box center [545, 334] width 8 height 8
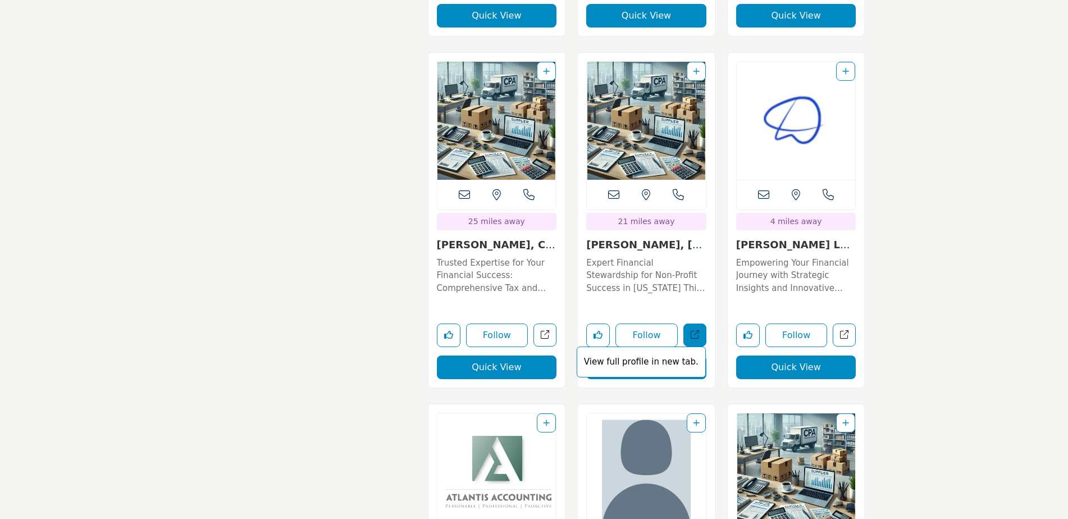
click at [700, 323] on link "View full profile in new tab." at bounding box center [694, 334] width 23 height 23
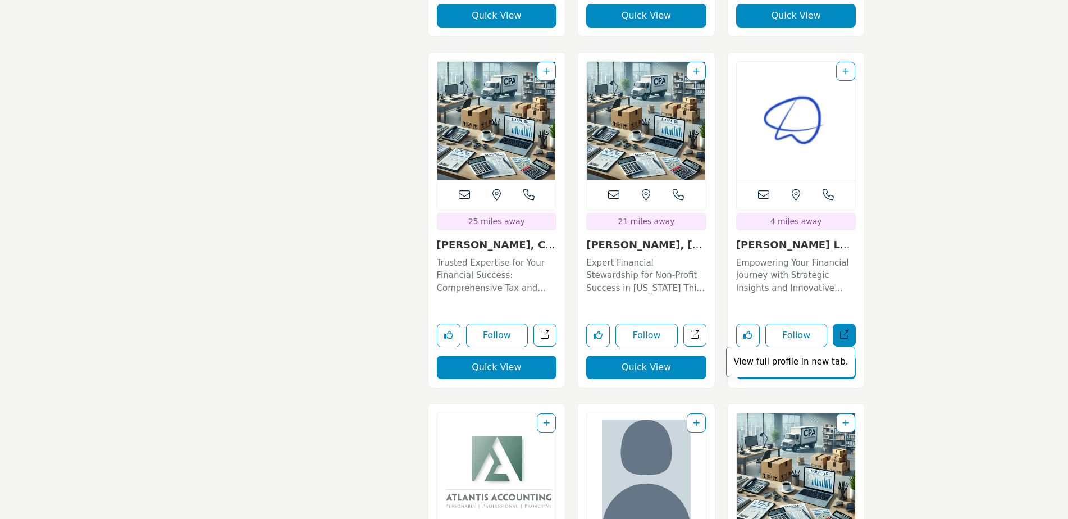
click at [847, 323] on link "View full profile in new tab." at bounding box center [844, 334] width 23 height 23
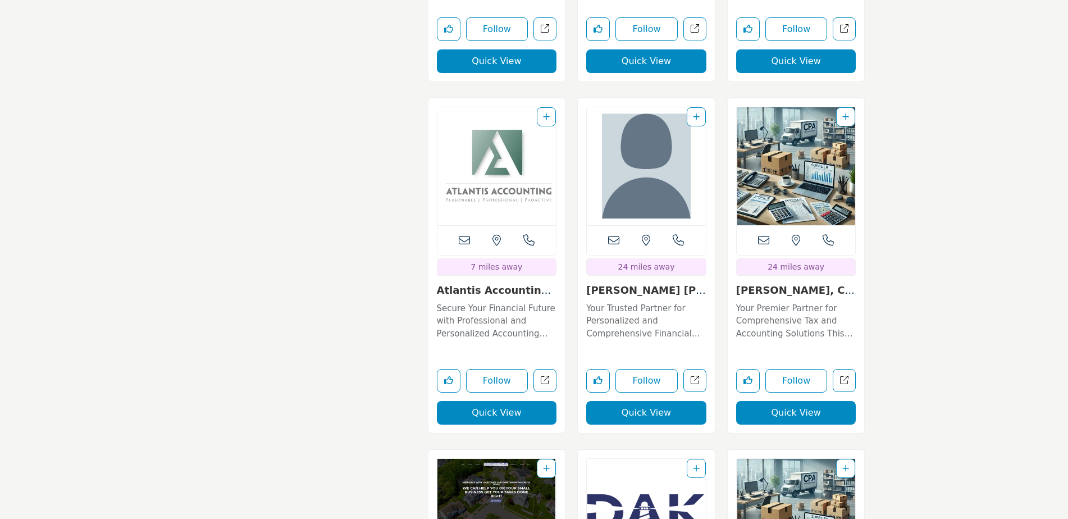
scroll to position [3762, 0]
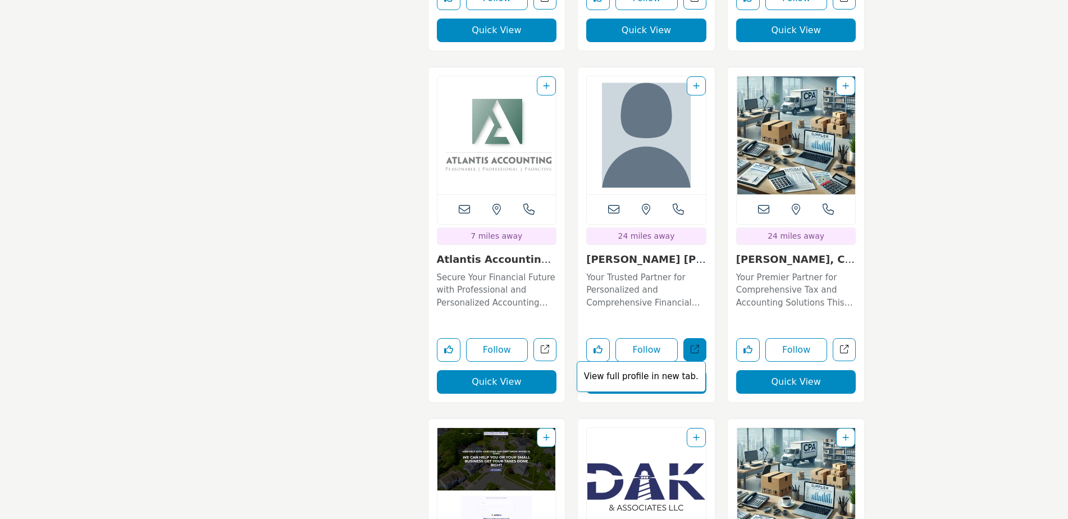
click at [695, 345] on icon "Open subhash-n-dani-cpa in new tab" at bounding box center [695, 349] width 8 height 8
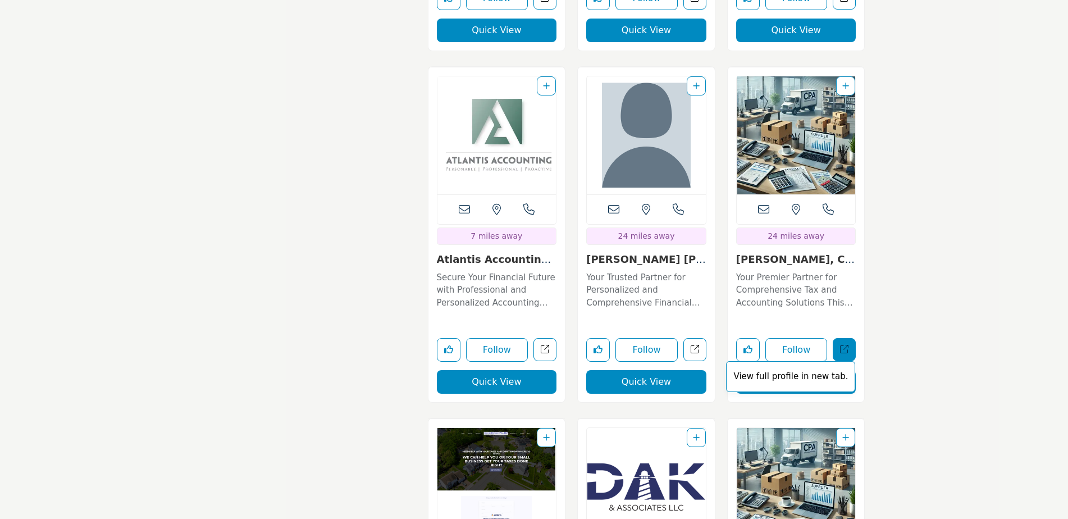
click at [840, 345] on icon "Open douglas-g-sipe-cpa in new tab" at bounding box center [844, 349] width 8 height 8
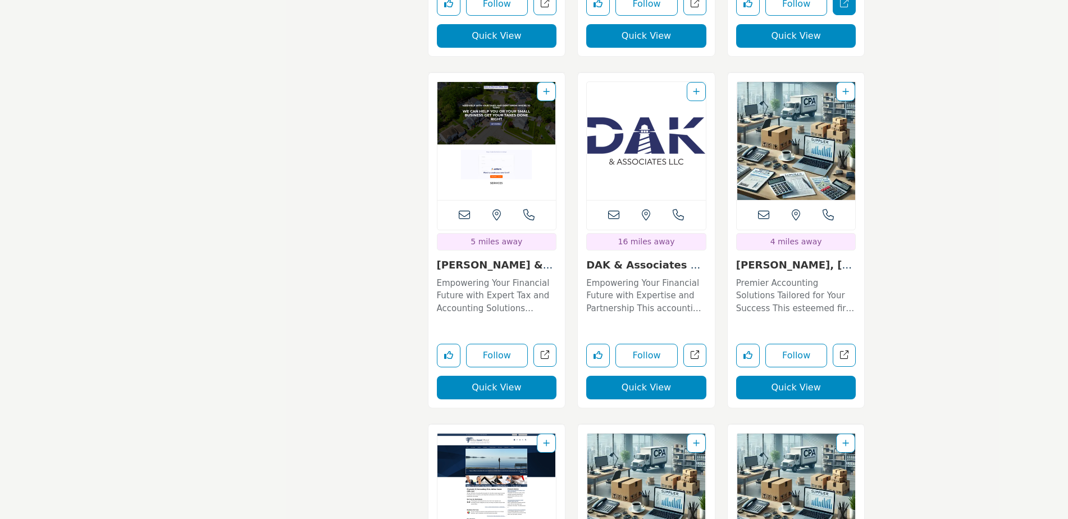
scroll to position [4211, 0]
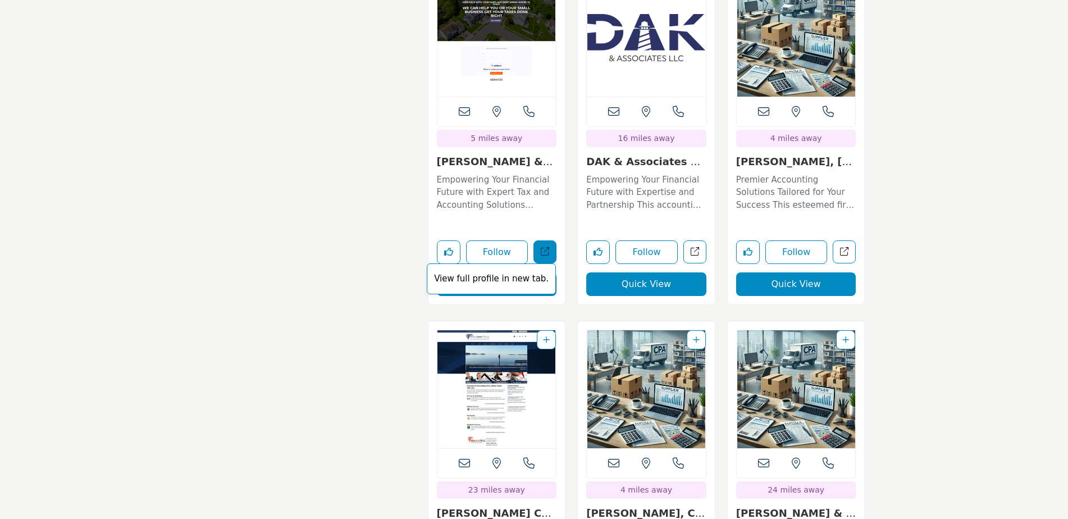
click at [547, 263] on span "View full profile in new tab." at bounding box center [491, 278] width 129 height 31
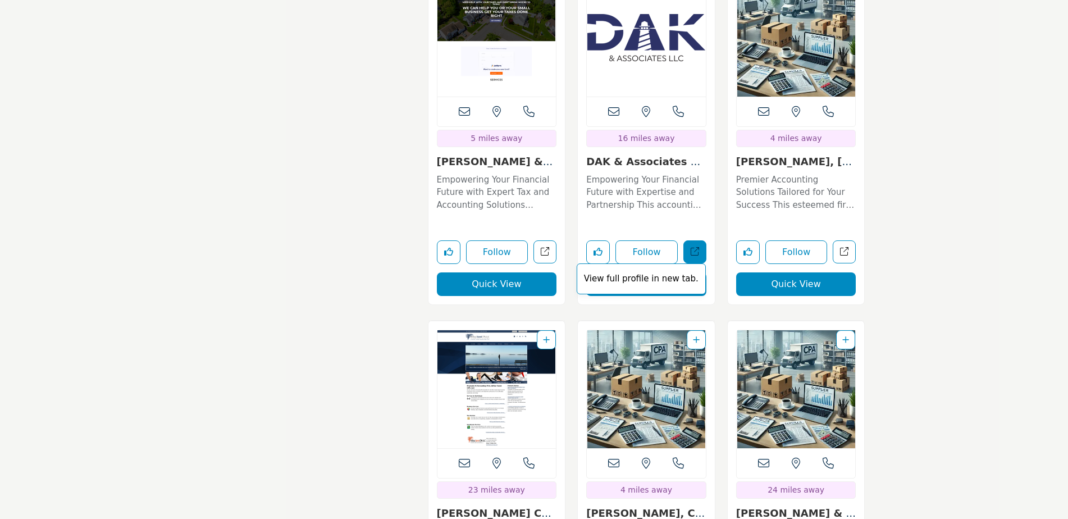
click at [702, 240] on link "View full profile in new tab." at bounding box center [694, 251] width 23 height 23
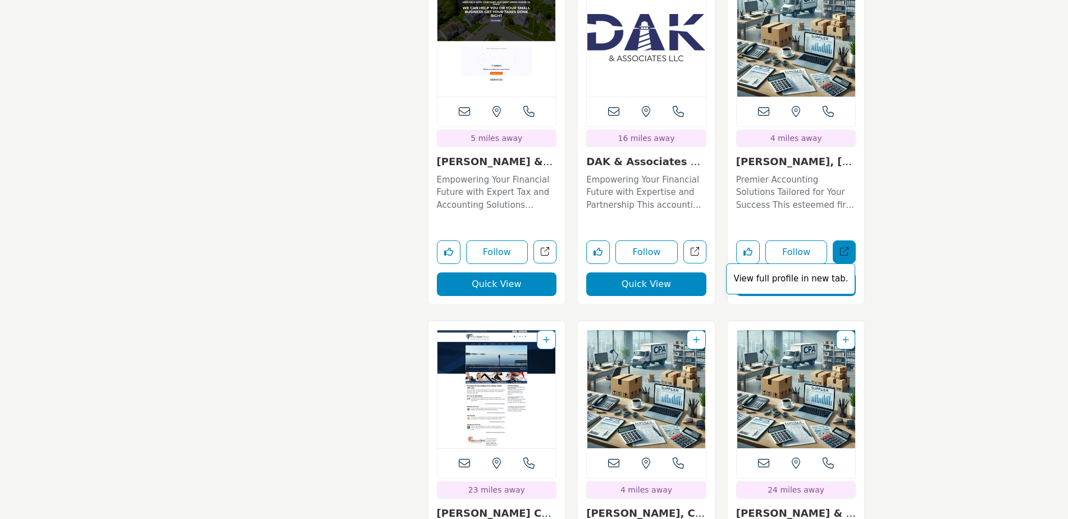
click at [844, 240] on link "View full profile in new tab." at bounding box center [844, 251] width 23 height 23
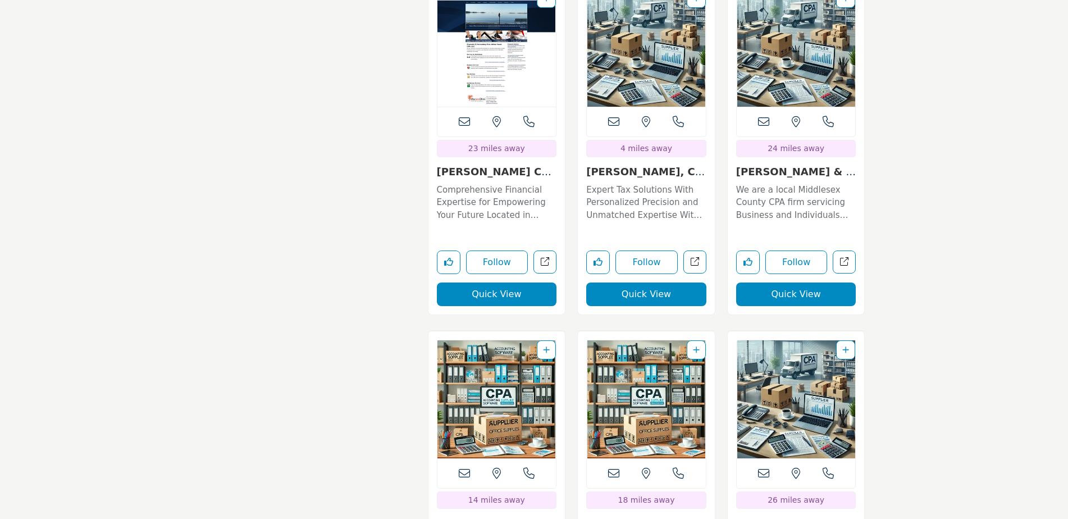
scroll to position [4492, 0]
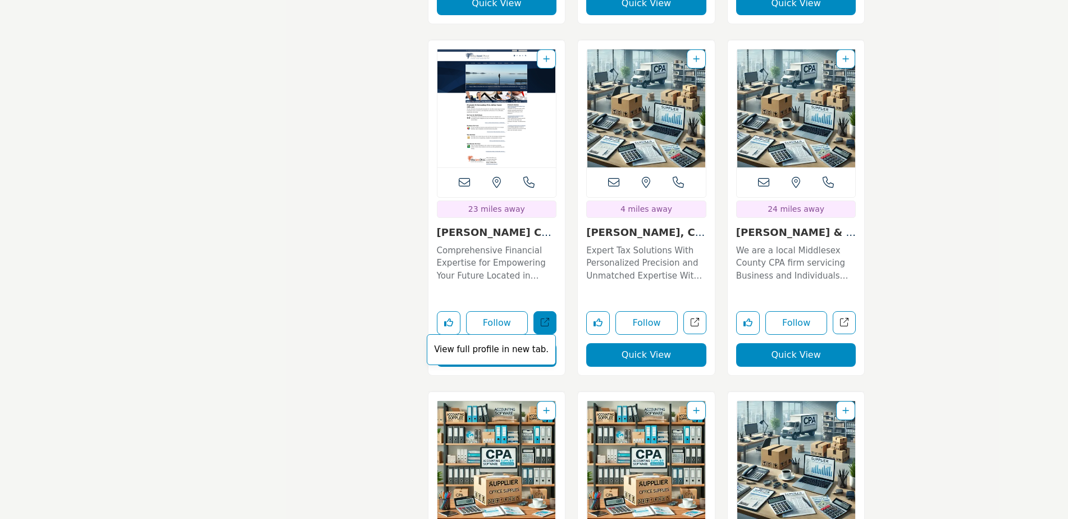
click at [550, 311] on link "View full profile in new tab." at bounding box center [544, 322] width 23 height 23
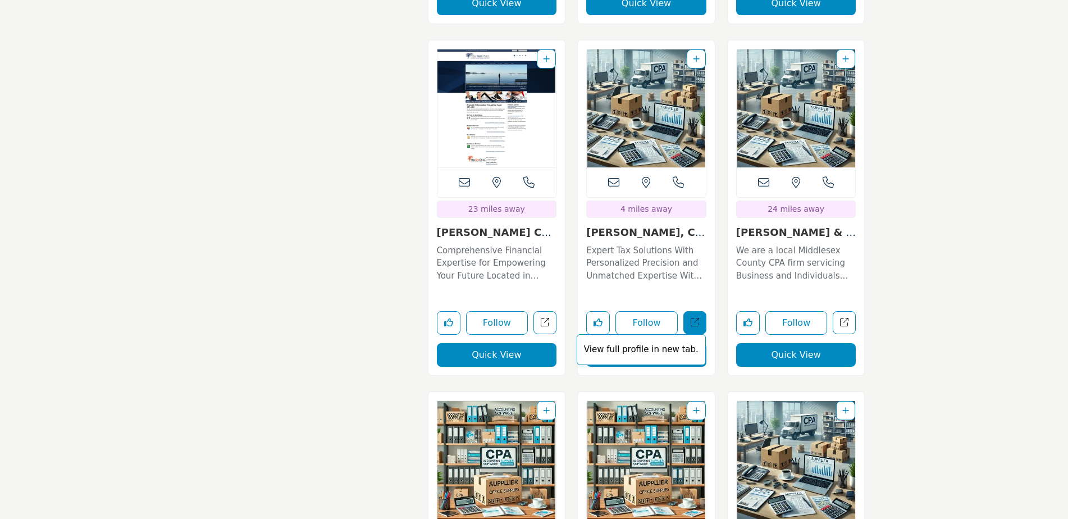
click at [703, 311] on link "View full profile in new tab." at bounding box center [694, 322] width 23 height 23
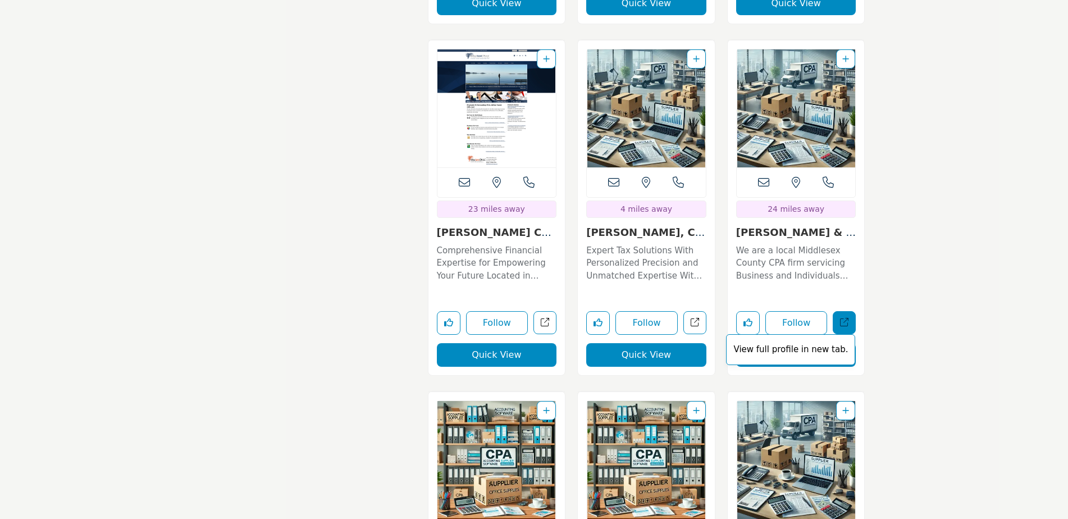
click at [844, 311] on link "View full profile in new tab." at bounding box center [844, 322] width 23 height 23
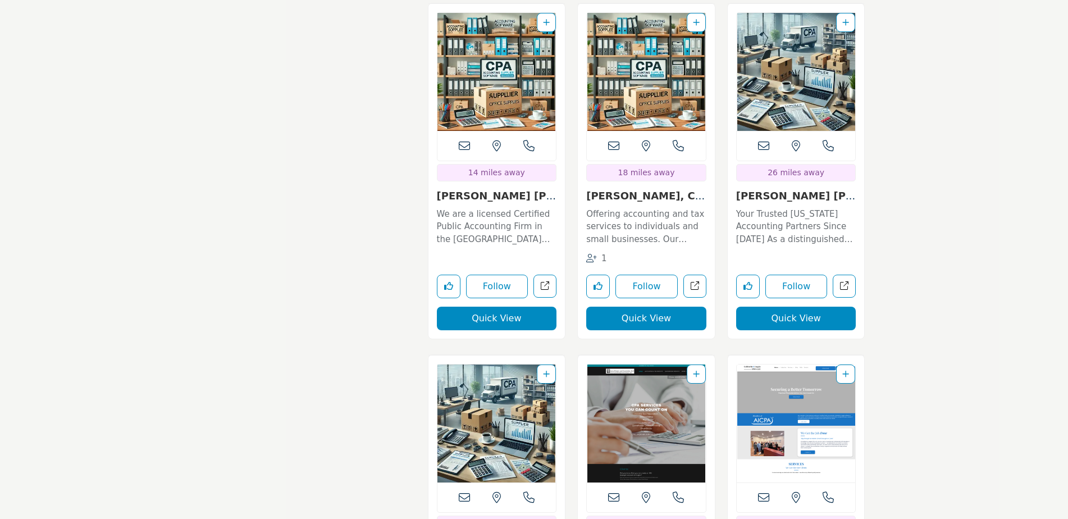
scroll to position [4828, 0]
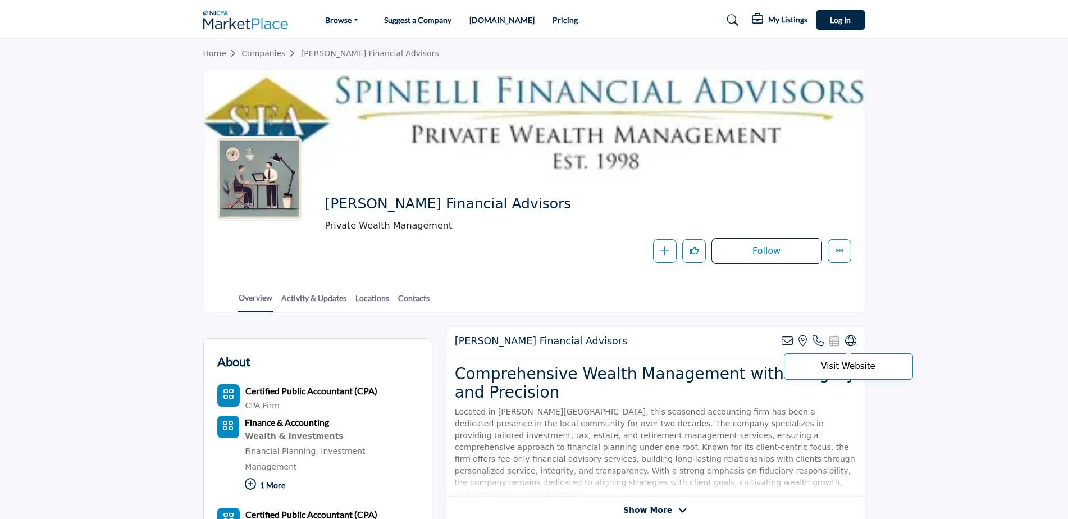
click at [846, 342] on icon at bounding box center [850, 340] width 11 height 11
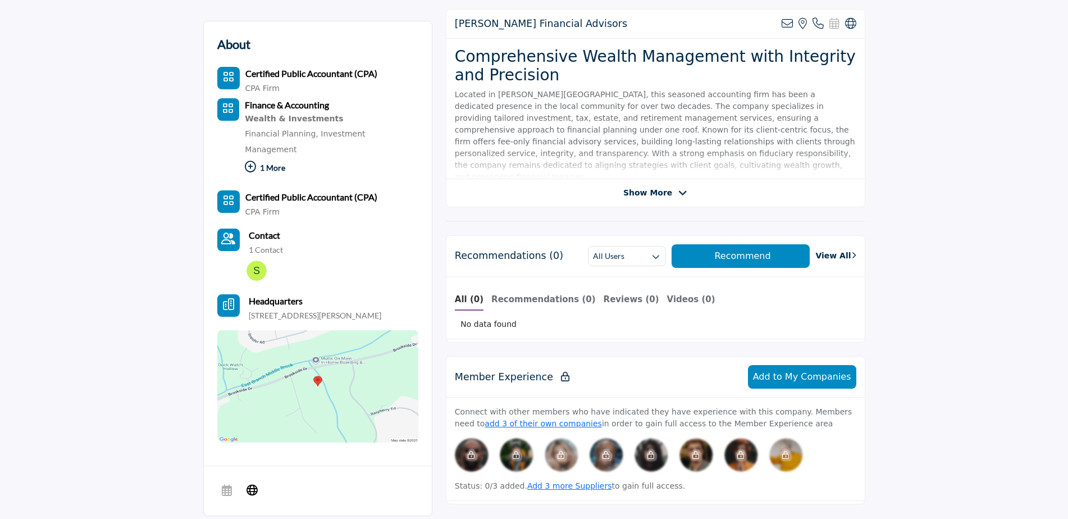
scroll to position [337, 0]
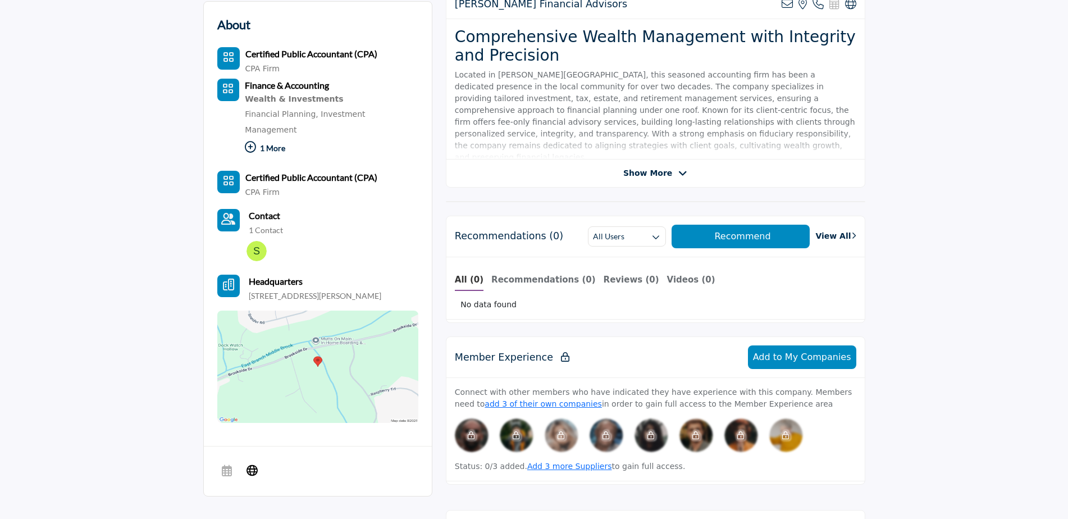
drag, startPoint x: 410, startPoint y: 277, endPoint x: 248, endPoint y: 287, distance: 162.5
click at [248, 287] on div "About Certified Public Accountant (CPA) CPA Firm CPA Firm CPA Firm" at bounding box center [317, 219] width 201 height 408
copy p "20 Brookside Dr, Warren, NJ 07059 7051, USA"
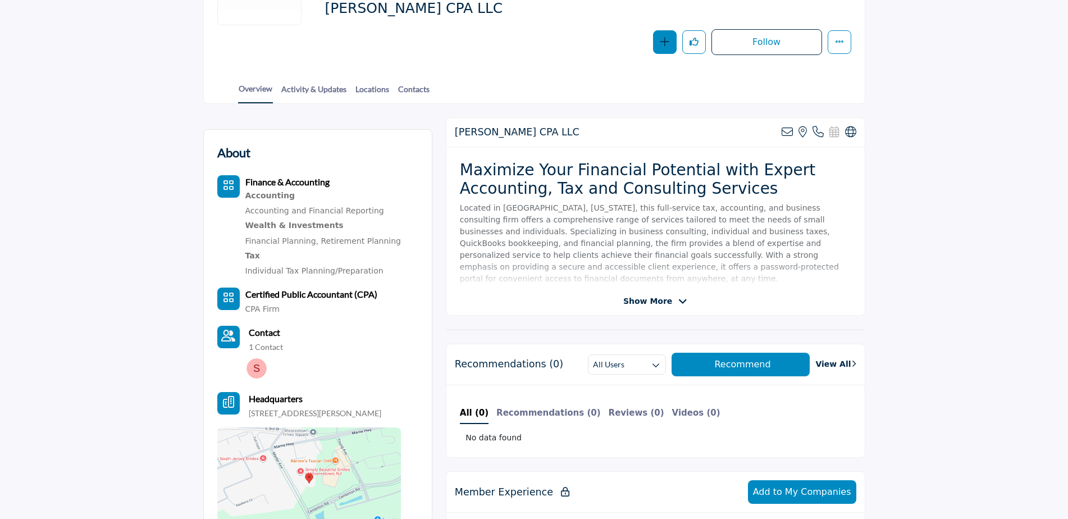
scroll to position [225, 0]
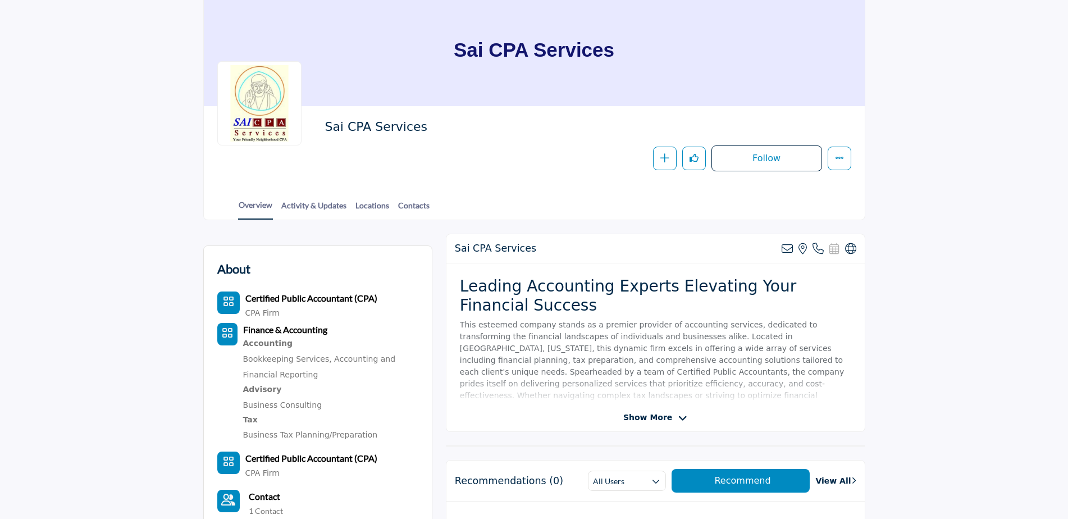
scroll to position [56, 0]
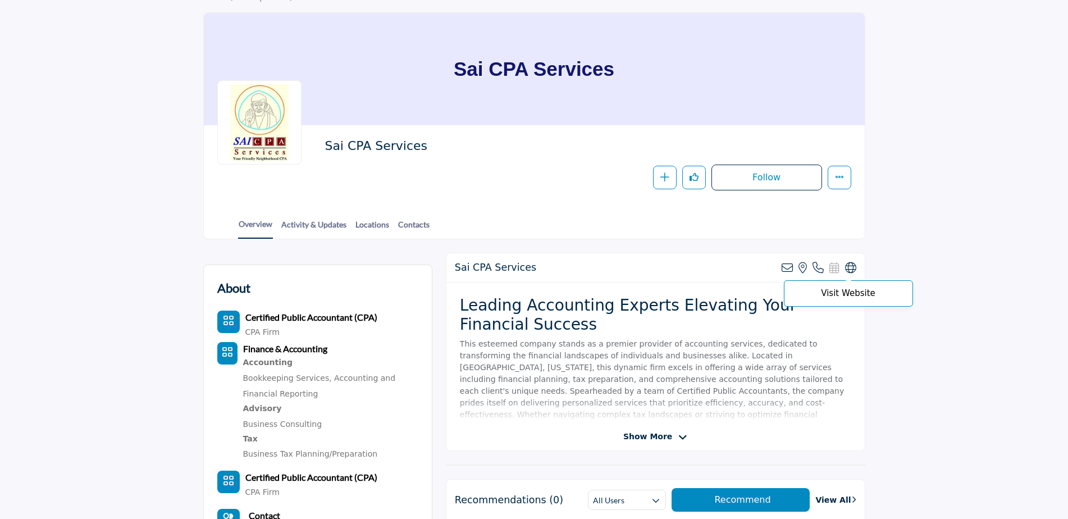
click at [855, 266] on icon at bounding box center [850, 267] width 11 height 11
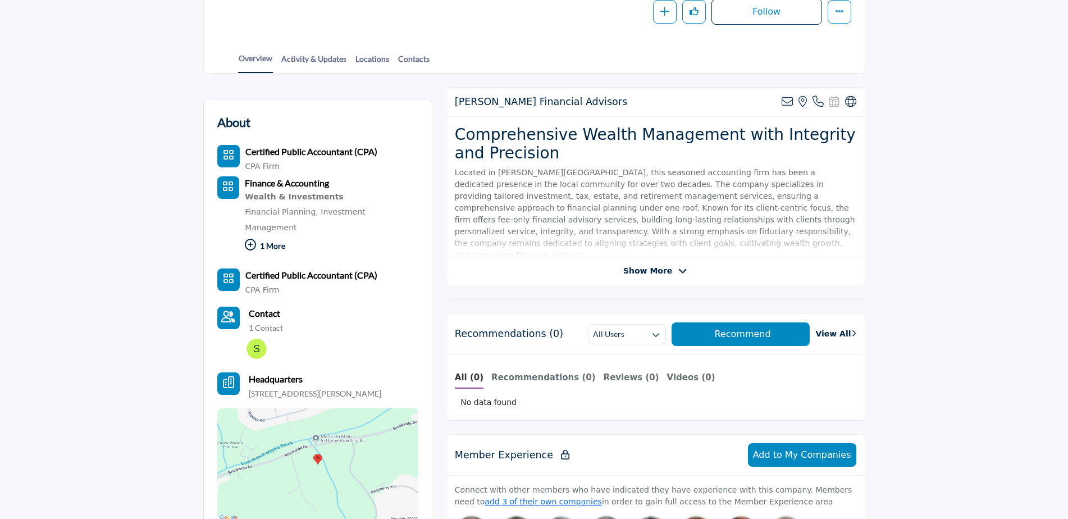
scroll to position [281, 0]
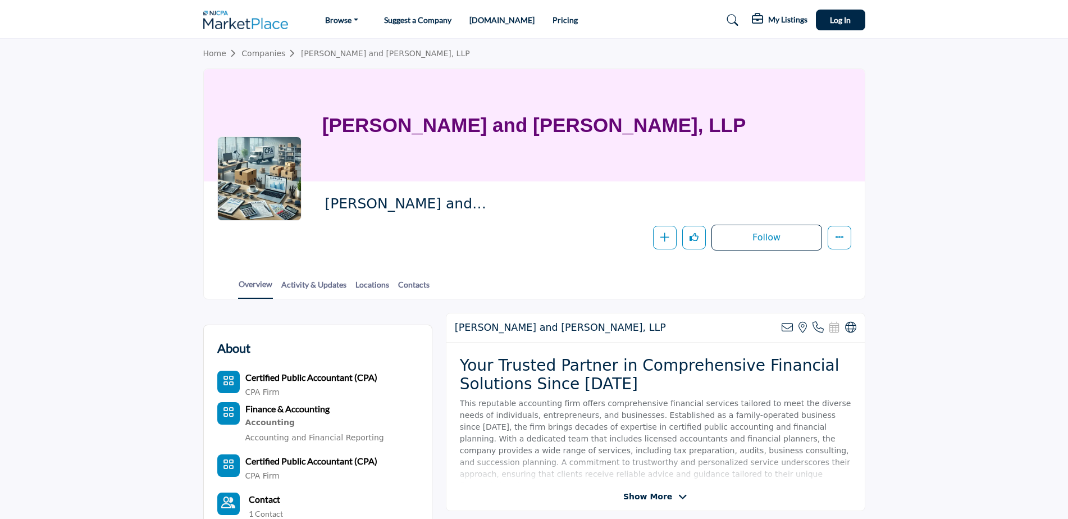
click at [852, 321] on div "O'Malley and O'Malley, LLP View email address of this listing View the location…" at bounding box center [655, 327] width 418 height 29
click at [852, 326] on icon at bounding box center [850, 327] width 11 height 11
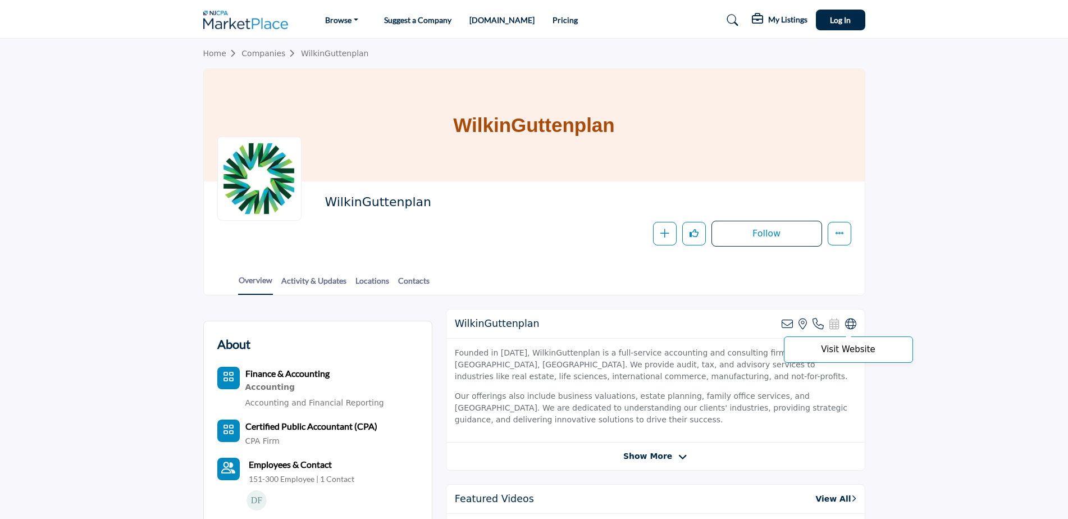
click at [855, 319] on icon at bounding box center [850, 323] width 11 height 11
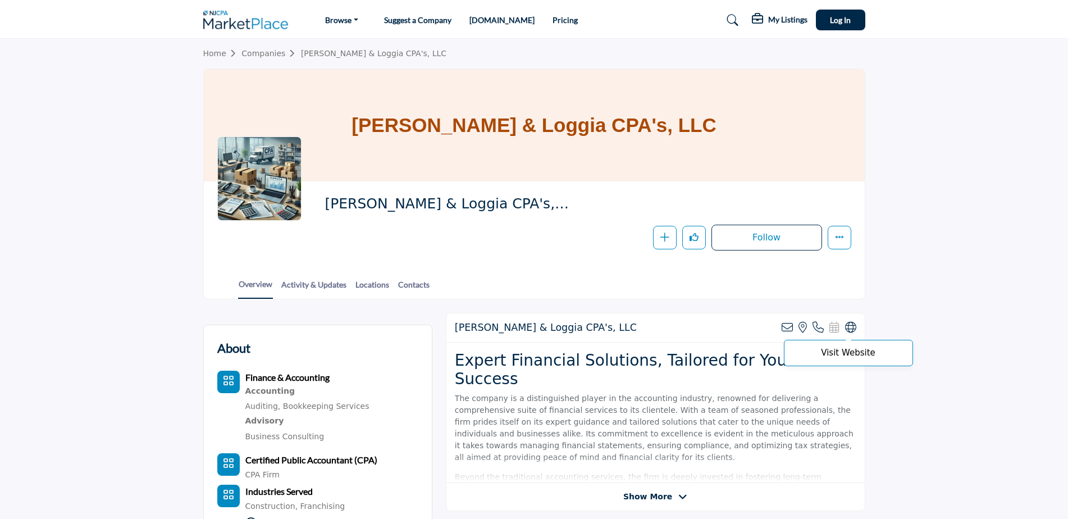
click at [853, 326] on icon at bounding box center [850, 327] width 11 height 11
drag, startPoint x: 691, startPoint y: 125, endPoint x: 382, endPoint y: 131, distance: 309.4
click at [382, 131] on div "[PERSON_NAME] & Loggia CPA's, LLC" at bounding box center [534, 125] width 661 height 112
copy h1 "[PERSON_NAME] & Loggia CPA's, LLC"
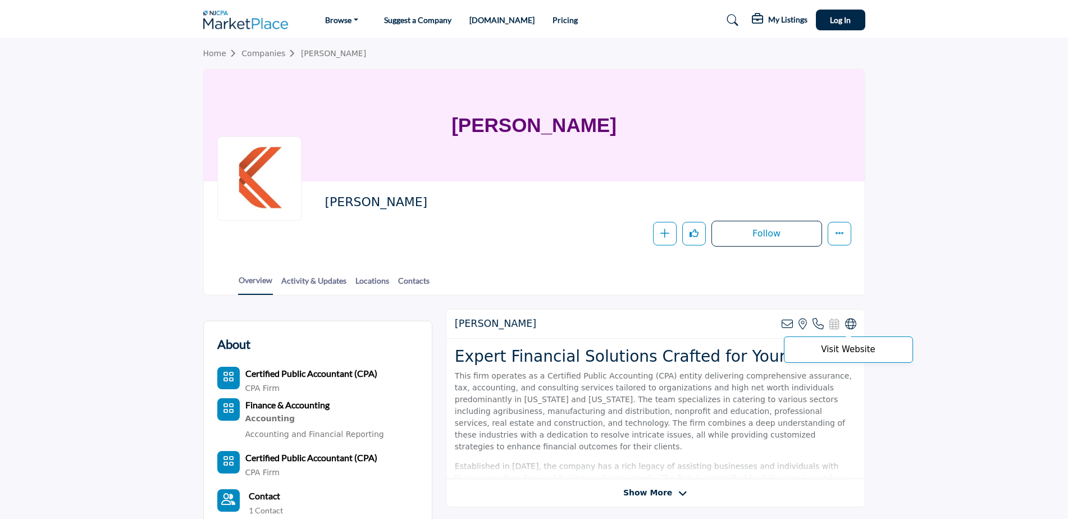
click at [852, 326] on icon at bounding box center [850, 323] width 11 height 11
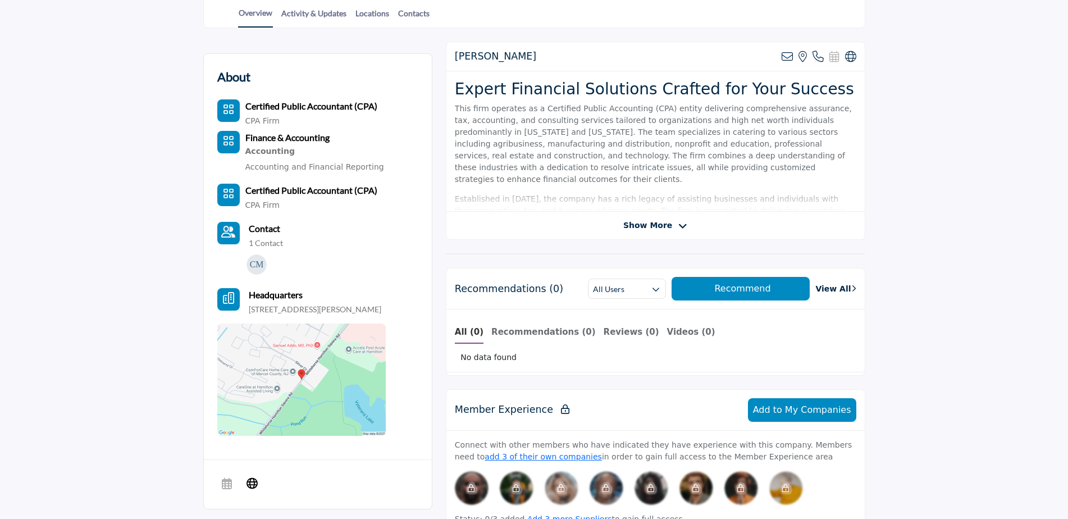
scroll to position [281, 0]
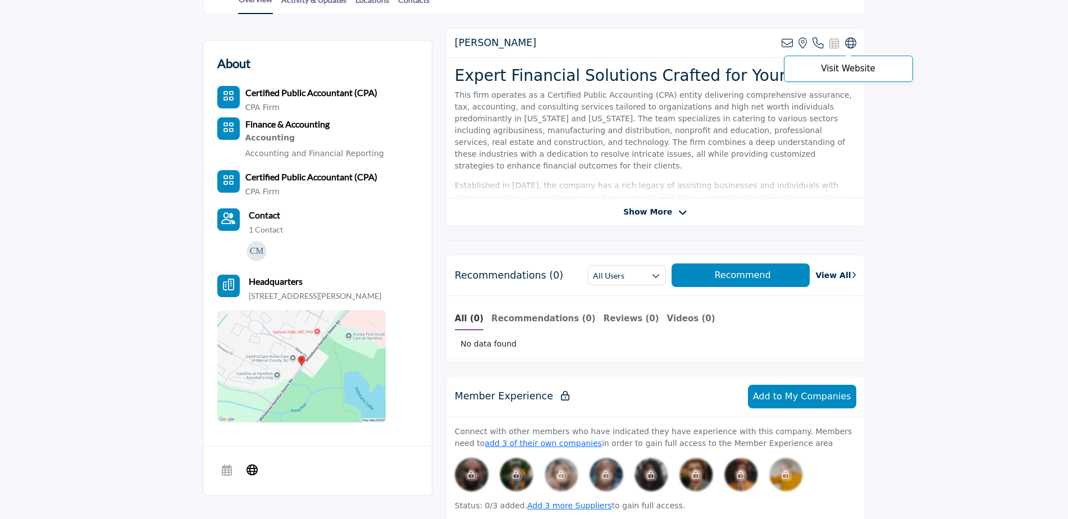
click at [850, 56] on span "Visit Website" at bounding box center [848, 69] width 129 height 26
click at [845, 68] on p "Visit Website" at bounding box center [848, 69] width 117 height 8
click at [833, 72] on p "Visit Website" at bounding box center [848, 69] width 117 height 8
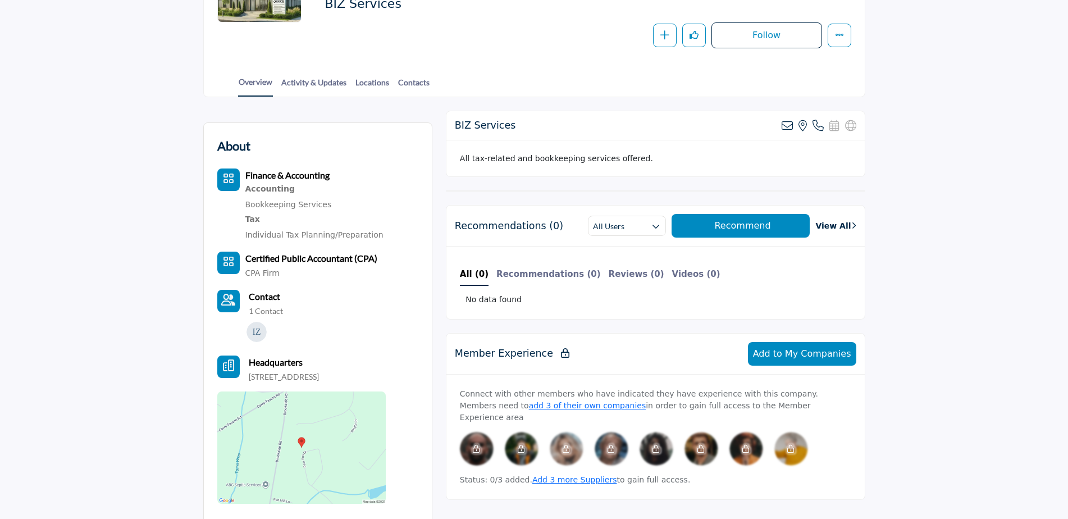
scroll to position [225, 0]
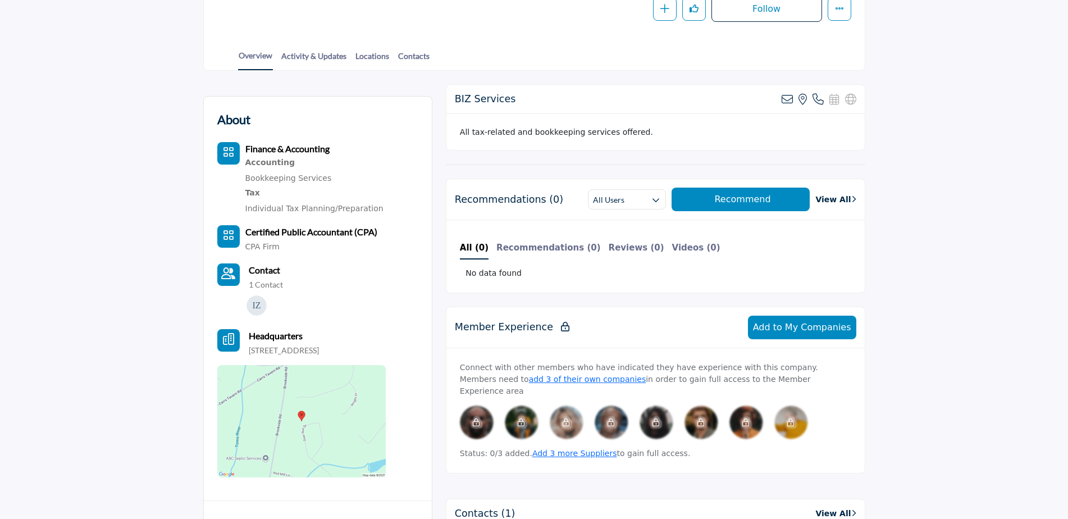
drag, startPoint x: 308, startPoint y: 359, endPoint x: 241, endPoint y: 349, distance: 67.0
click at [241, 349] on div "Headquarters 20 Deer Run Dr, Millstone Township, NJ 08510 1209, USA" at bounding box center [301, 342] width 168 height 27
click at [301, 356] on p "20 Deer Run Dr, Millstone Township, NJ 08510 1209, USA" at bounding box center [284, 350] width 70 height 11
drag, startPoint x: 298, startPoint y: 363, endPoint x: 243, endPoint y: 349, distance: 56.4
click at [243, 349] on div "Headquarters 20 Deer Run Dr, Millstone Township, NJ 08510 1209, USA" at bounding box center [301, 342] width 168 height 27
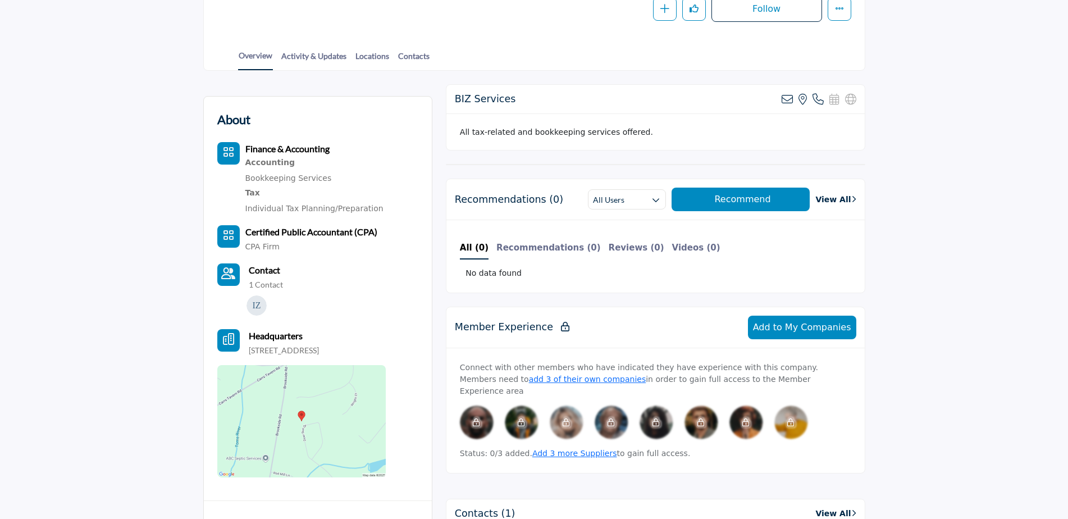
copy p "20 Deer Run Dr, Millstone Township, NJ 08510 1209, USA"
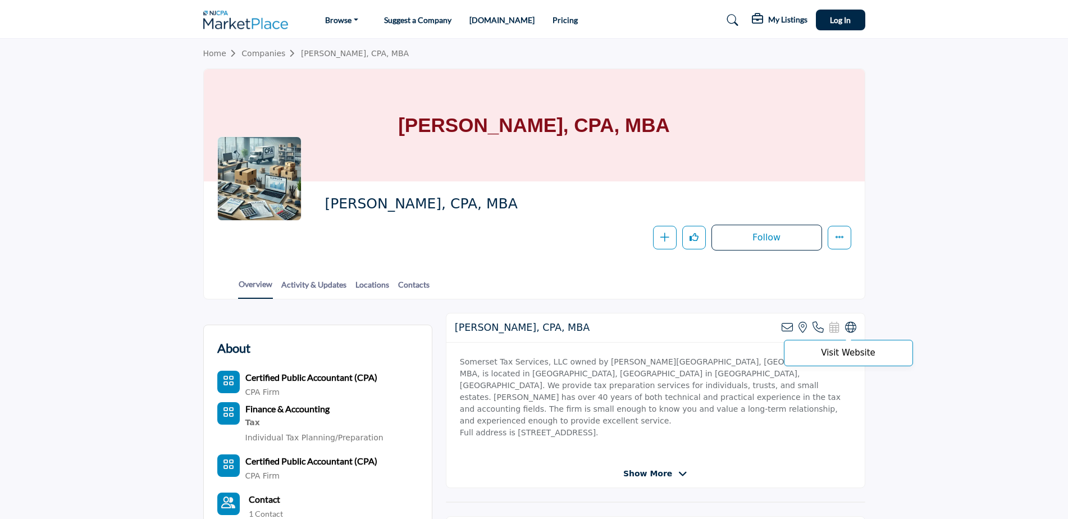
click at [849, 331] on icon at bounding box center [850, 327] width 11 height 11
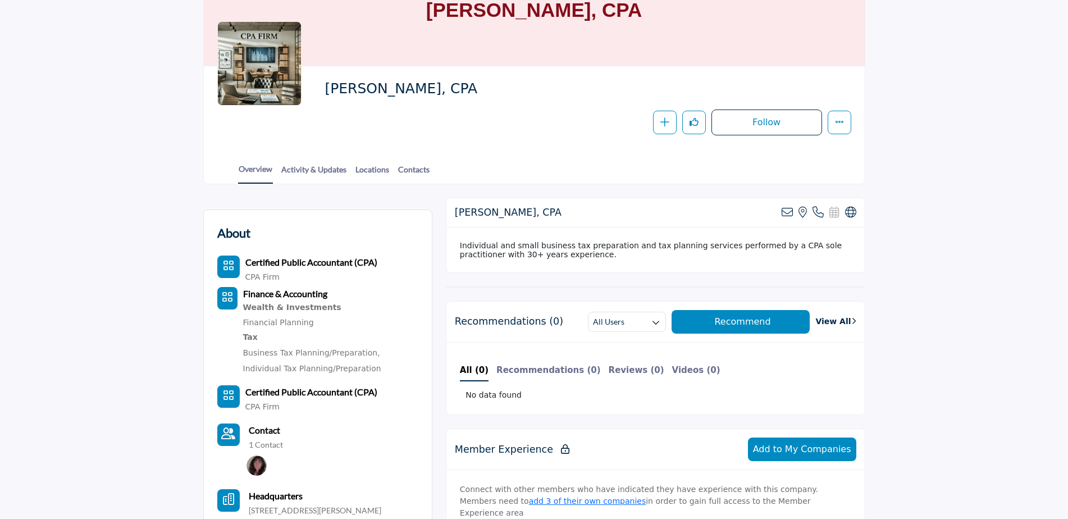
scroll to position [112, 0]
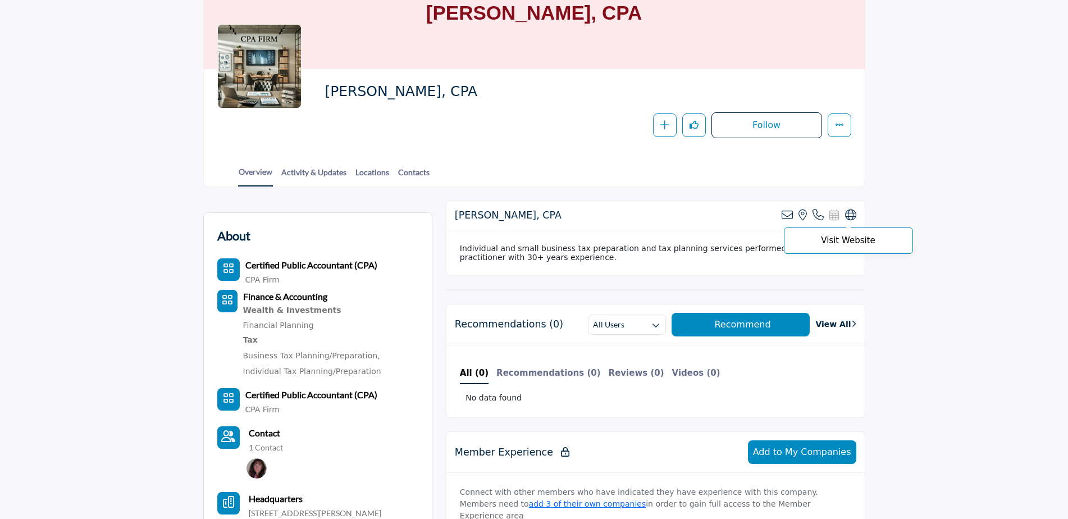
click at [847, 216] on icon at bounding box center [850, 214] width 11 height 11
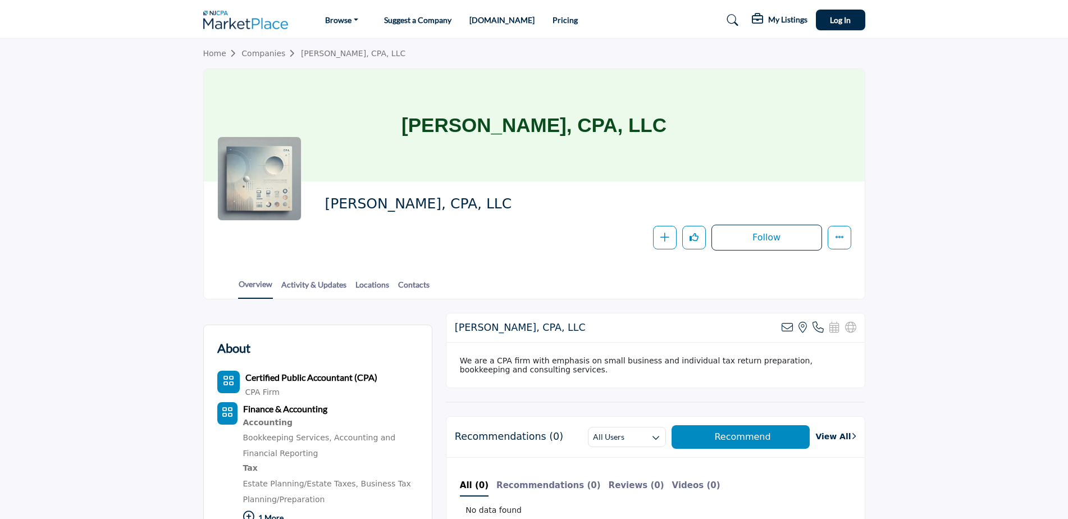
click at [843, 323] on div "View email address of this listing View the location of this listing Call Number" at bounding box center [819, 327] width 75 height 11
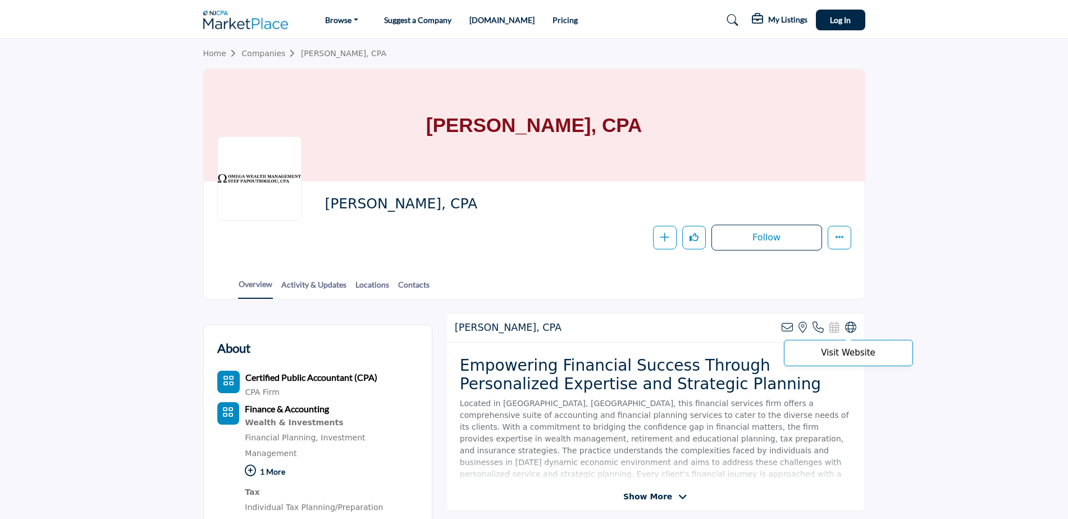
click at [849, 331] on icon at bounding box center [850, 327] width 11 height 11
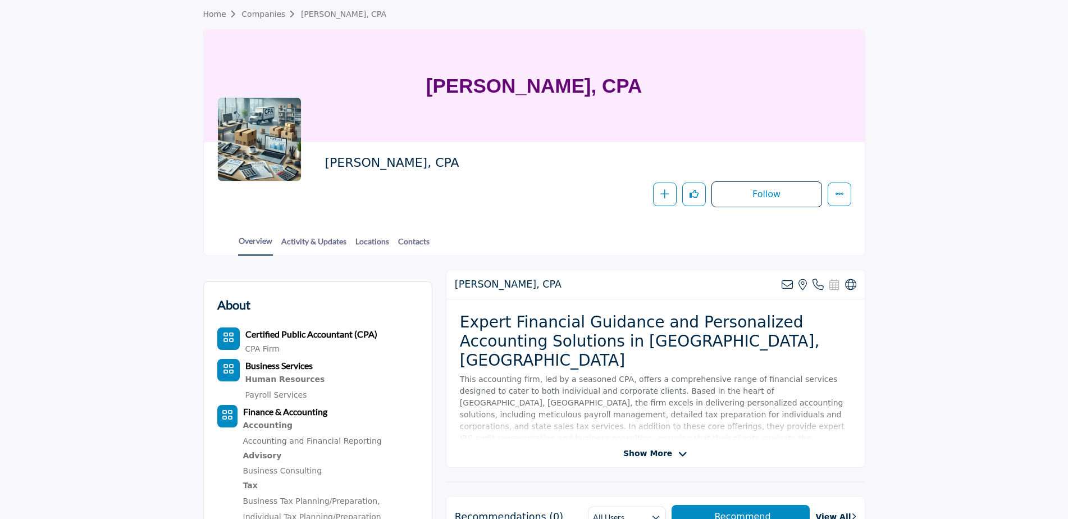
scroll to position [112, 0]
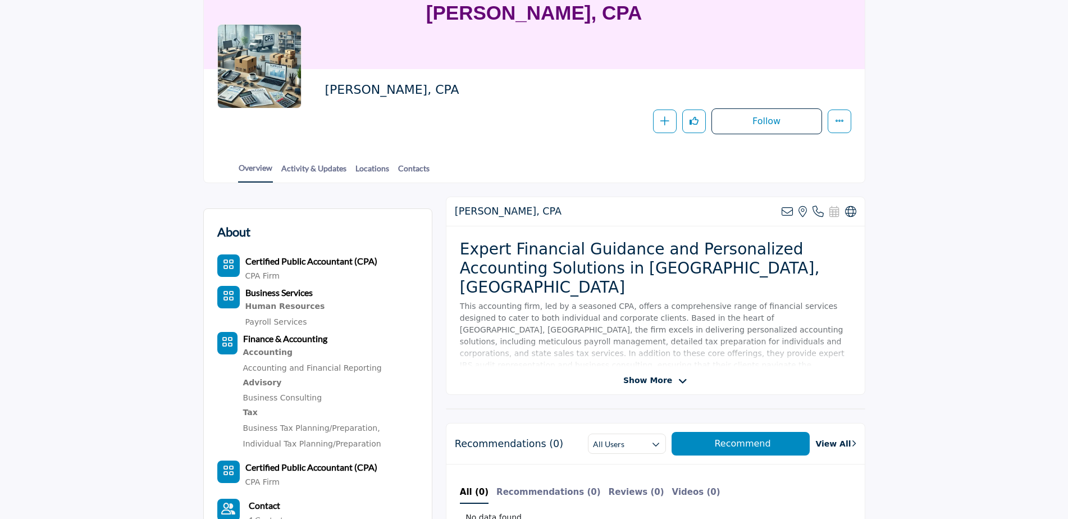
click at [857, 209] on div "Kirti Desai, CPA View email address of this listing View the location of this l…" at bounding box center [655, 211] width 418 height 29
click at [855, 214] on icon at bounding box center [850, 211] width 11 height 11
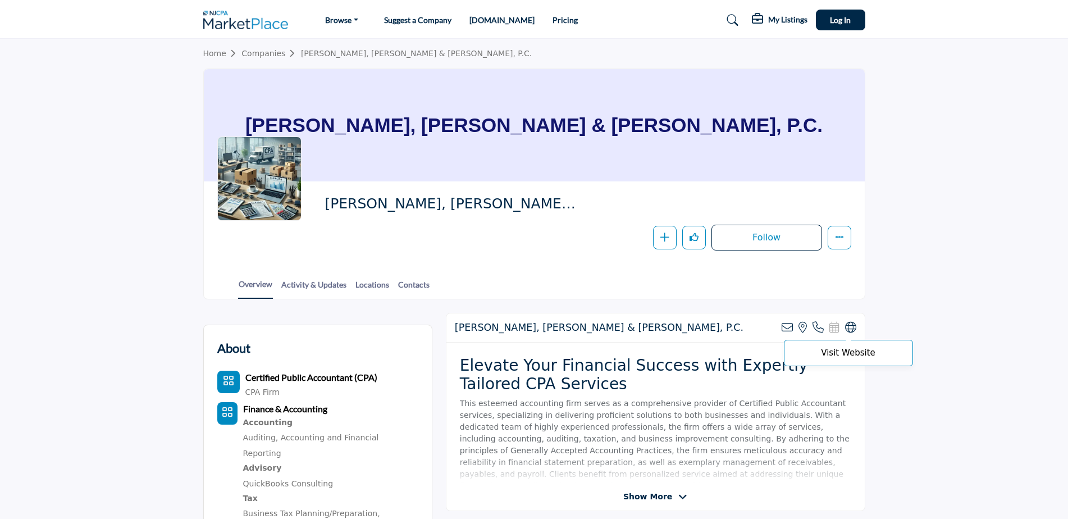
click at [853, 330] on icon at bounding box center [850, 327] width 11 height 11
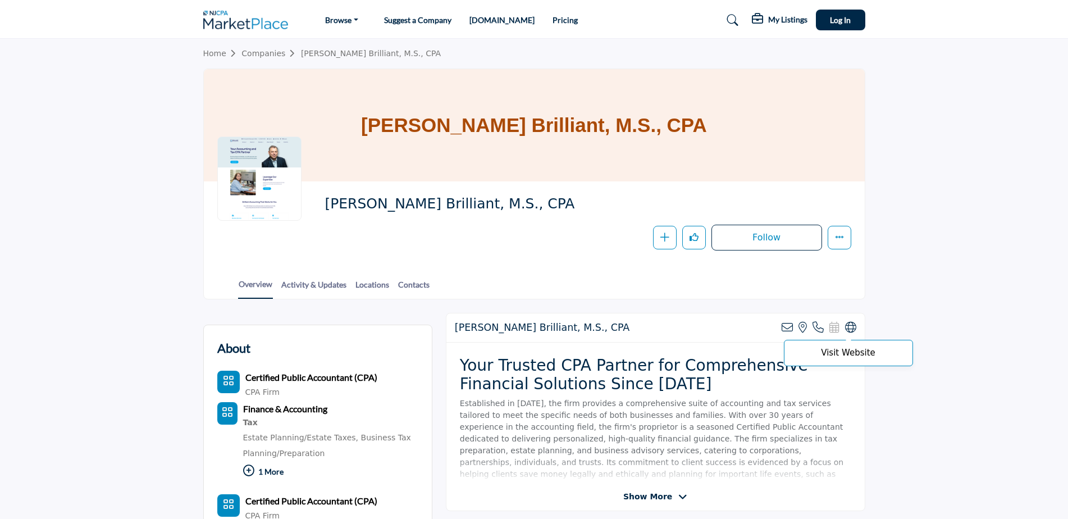
click at [853, 330] on icon at bounding box center [850, 327] width 11 height 11
drag, startPoint x: 398, startPoint y: 202, endPoint x: 446, endPoint y: 198, distance: 48.4
click at [446, 198] on span "Stephen G. Brilliant, M.S., CPA" at bounding box center [451, 204] width 253 height 19
copy span "Brilliant"
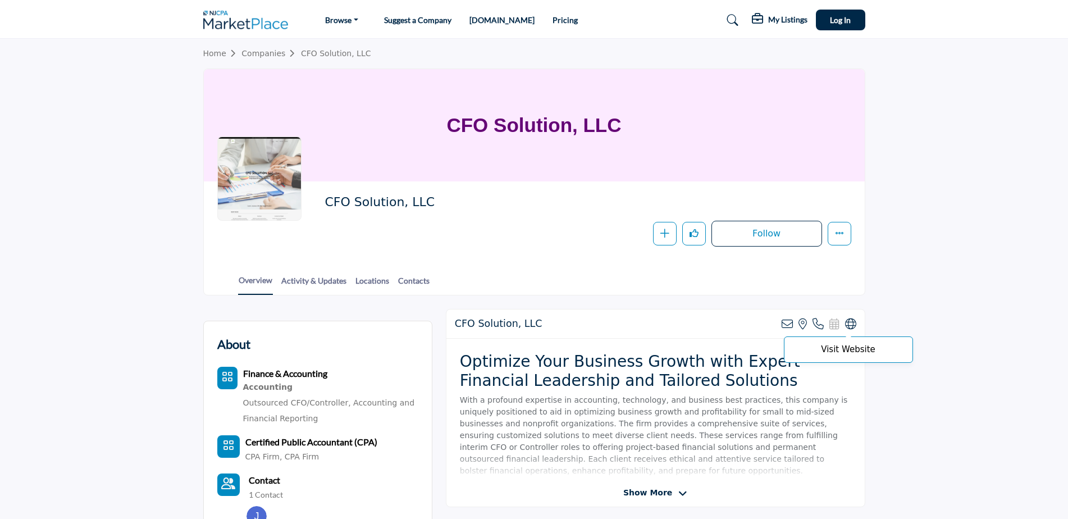
click at [853, 329] on icon at bounding box center [850, 323] width 11 height 11
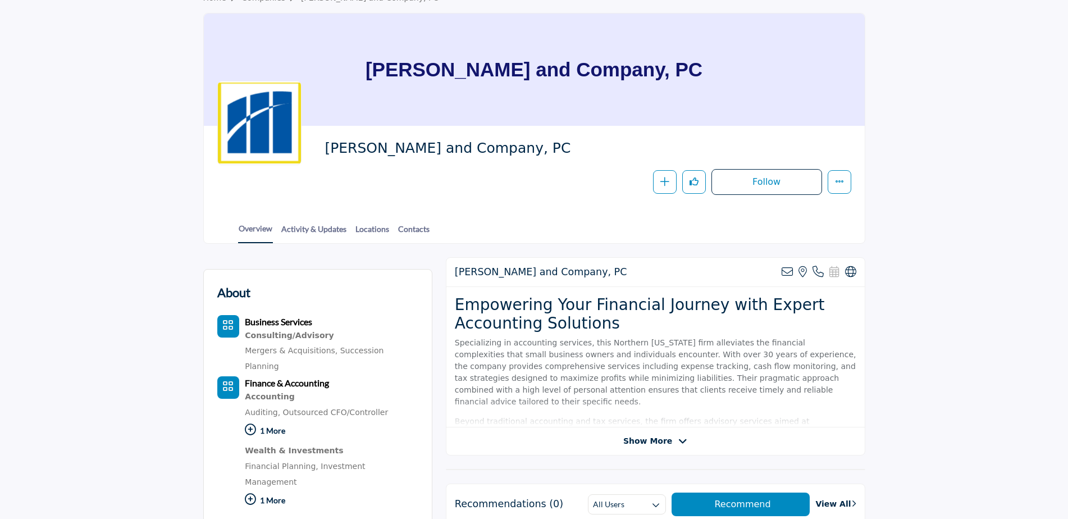
scroll to position [168, 0]
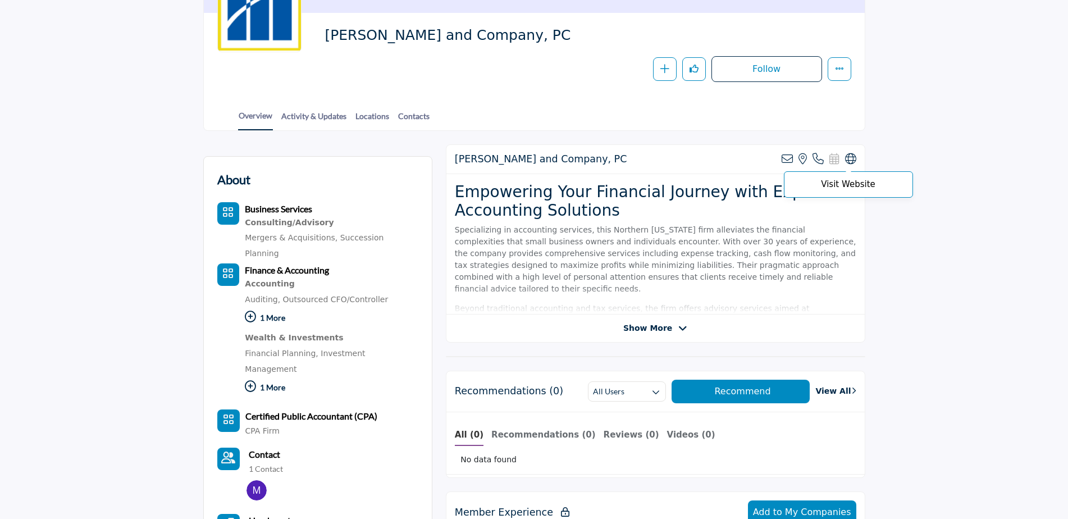
click at [848, 156] on icon at bounding box center [850, 158] width 11 height 11
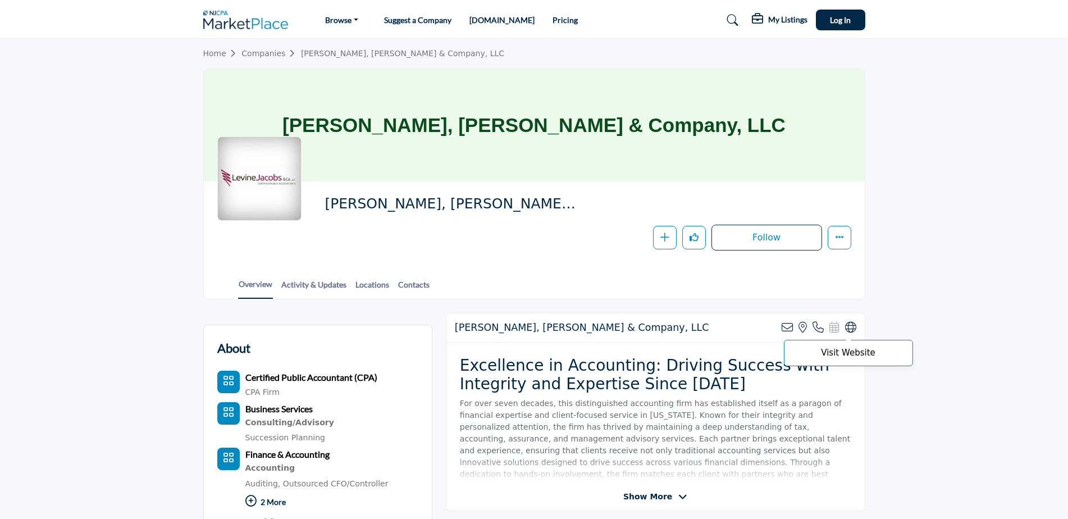
click at [850, 325] on icon at bounding box center [850, 327] width 11 height 11
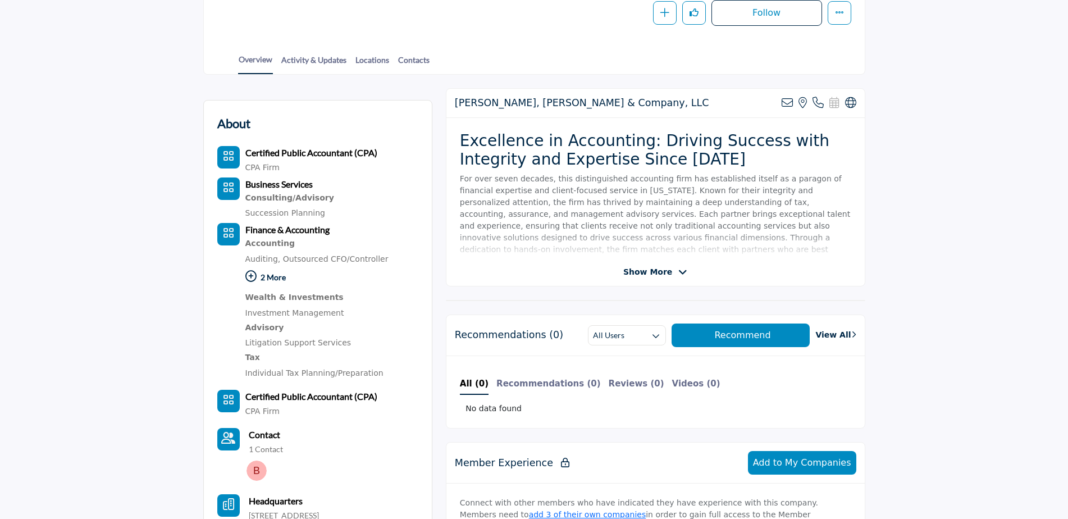
scroll to position [393, 0]
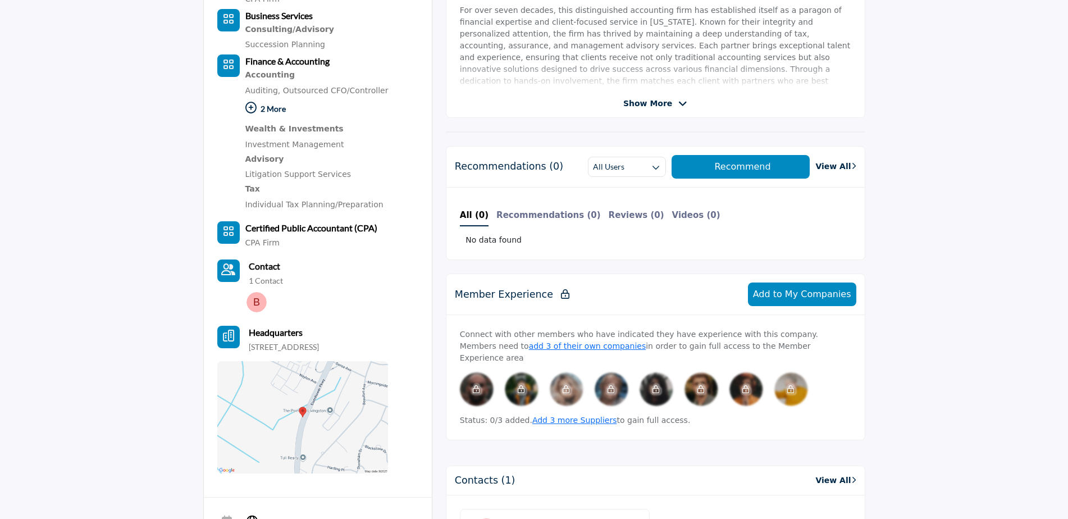
drag, startPoint x: 275, startPoint y: 356, endPoint x: 248, endPoint y: 346, distance: 28.1
click at [249, 346] on p "[STREET_ADDRESS]" at bounding box center [284, 346] width 70 height 11
copy p "[STREET_ADDRESS]"
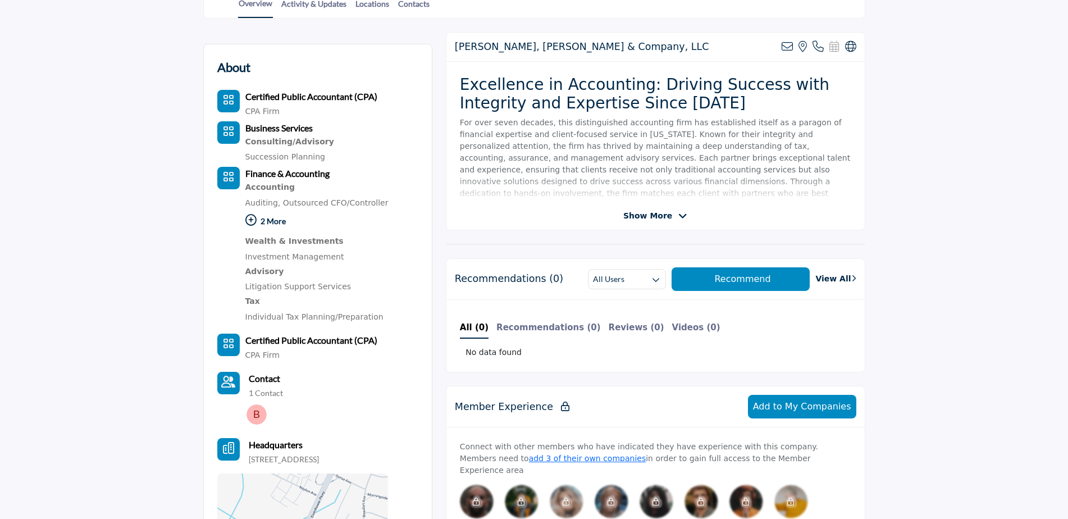
scroll to position [0, 0]
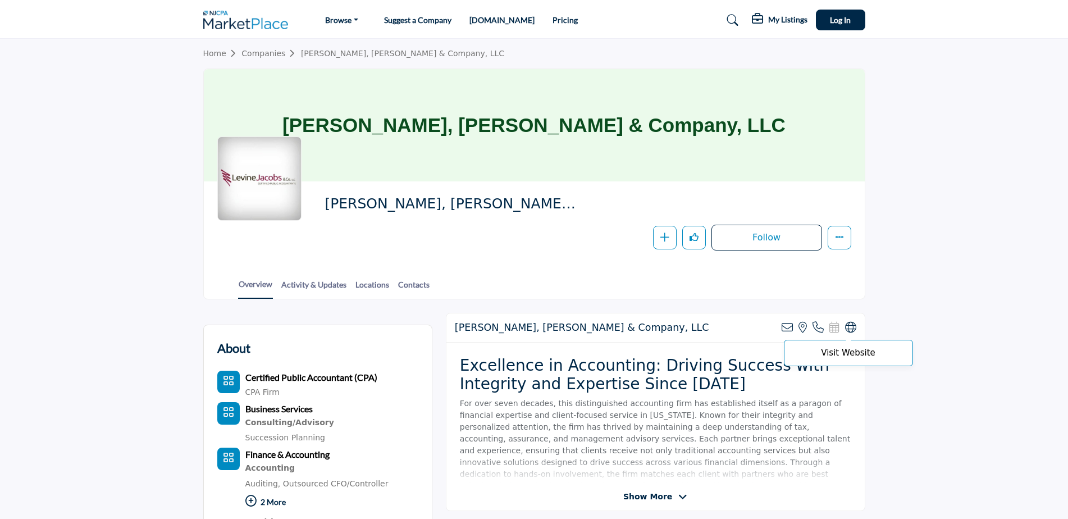
click at [852, 326] on icon at bounding box center [850, 327] width 11 height 11
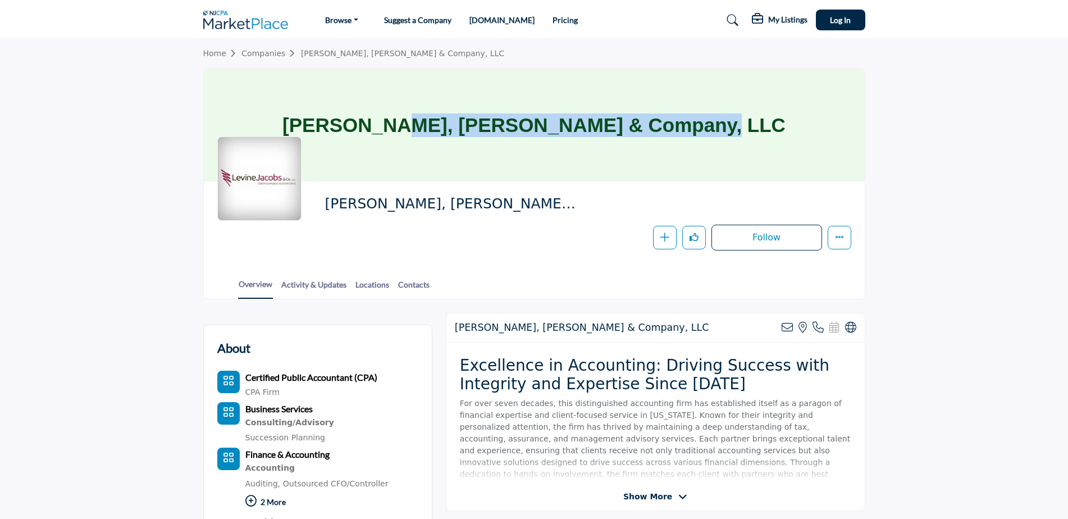
drag, startPoint x: 693, startPoint y: 128, endPoint x: 385, endPoint y: 141, distance: 307.9
click at [385, 141] on div "Levine, Jacobs & Company, LLC" at bounding box center [534, 125] width 661 height 112
copy h1 "Levine, Jacobs & Company, LLC"
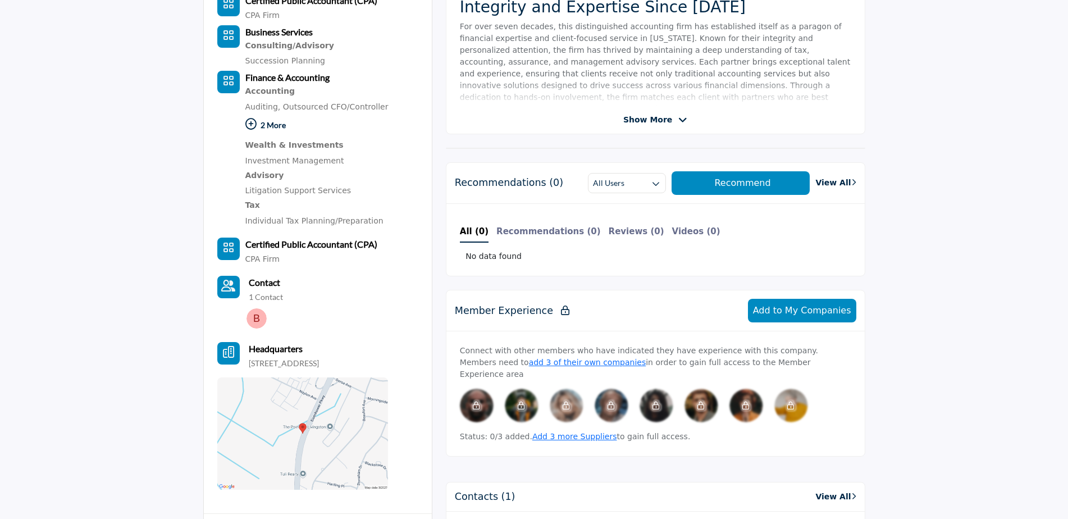
scroll to position [393, 0]
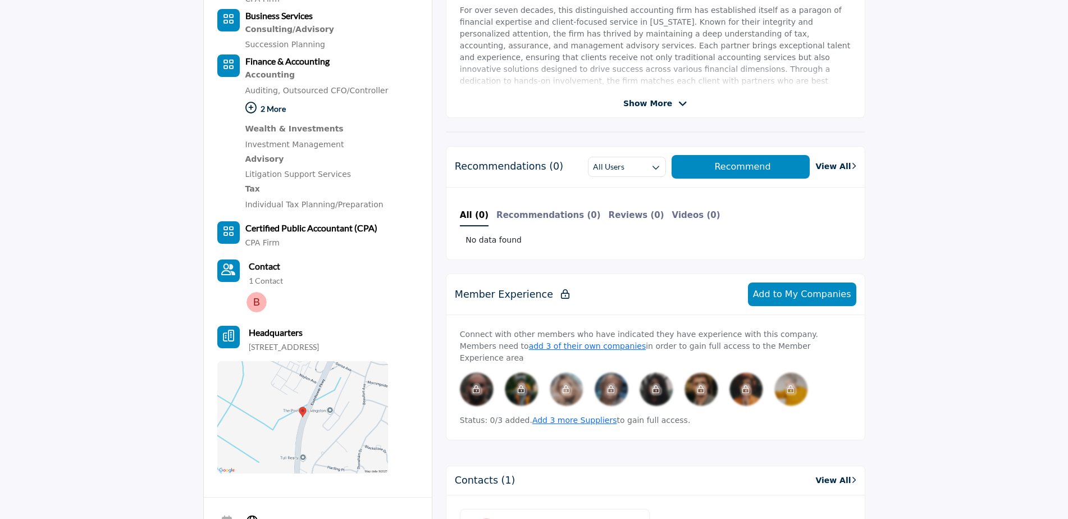
drag, startPoint x: 273, startPoint y: 361, endPoint x: 244, endPoint y: 346, distance: 32.9
click at [244, 346] on div "Headquarters 333 Eisenhower Pkwy, Livingston, NJ 07039, USA" at bounding box center [302, 339] width 171 height 27
copy p "333 Eisenhower Pkwy, Livingston, NJ 07039, USA"
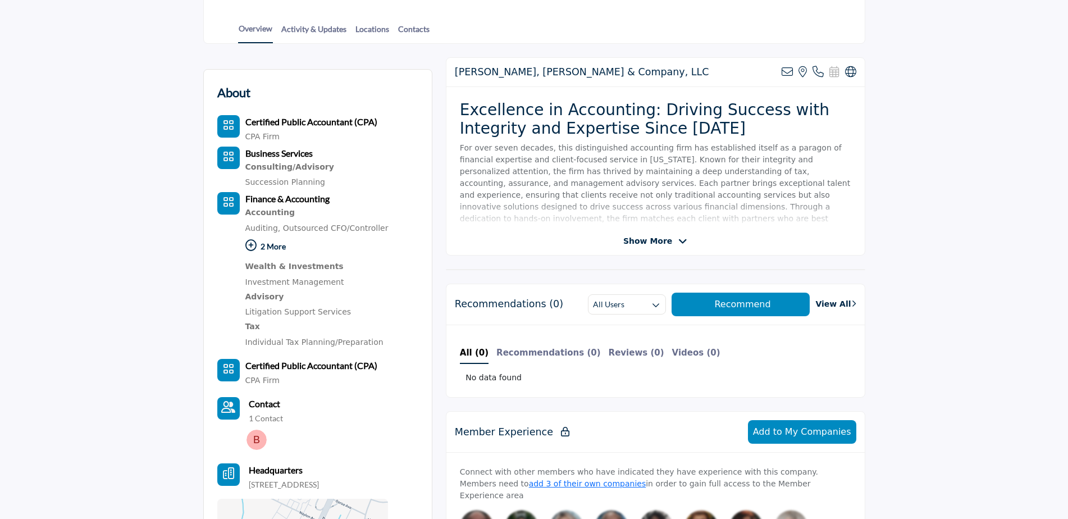
scroll to position [56, 0]
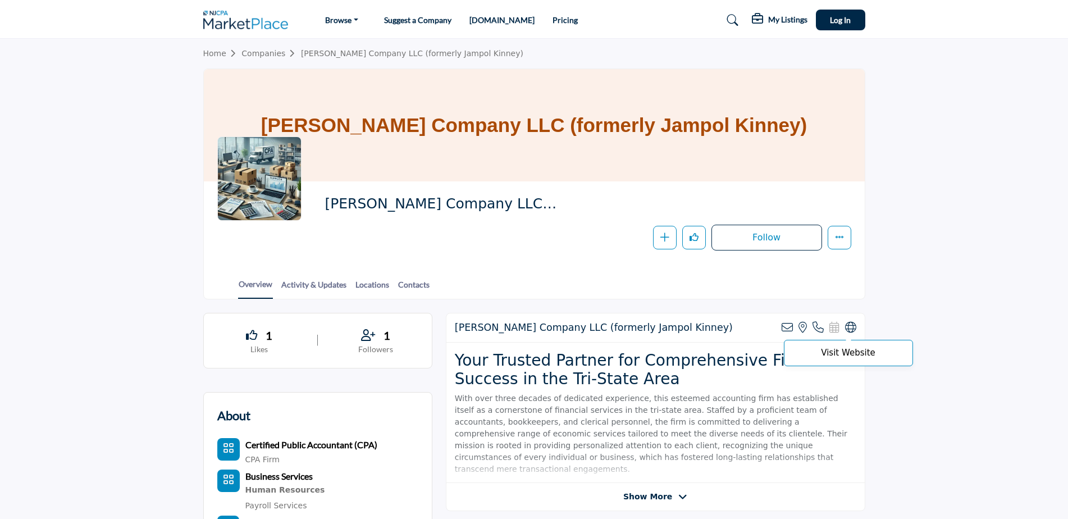
click at [847, 323] on icon at bounding box center [850, 327] width 11 height 11
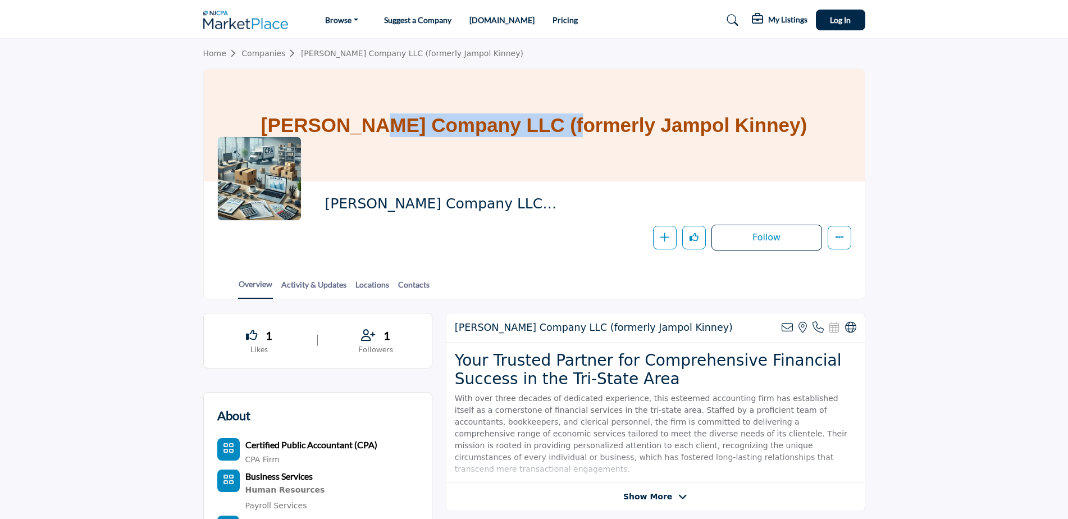
drag, startPoint x: 354, startPoint y: 125, endPoint x: 517, endPoint y: 118, distance: 162.4
click at [517, 118] on div "Kinney Company LLC (formerly Jampol Kinney)" at bounding box center [534, 125] width 661 height 112
copy h1 "Kinney Company LLC"
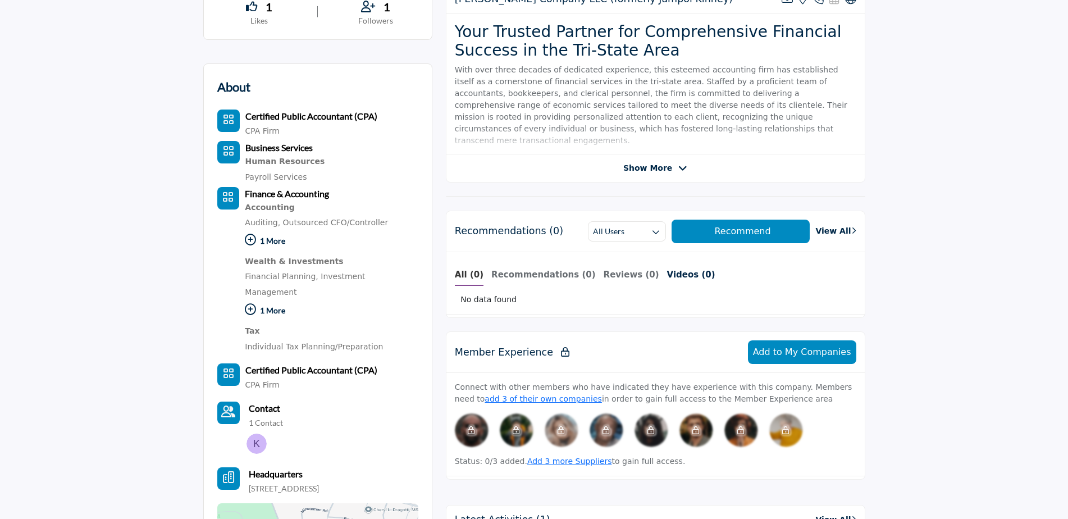
scroll to position [337, 0]
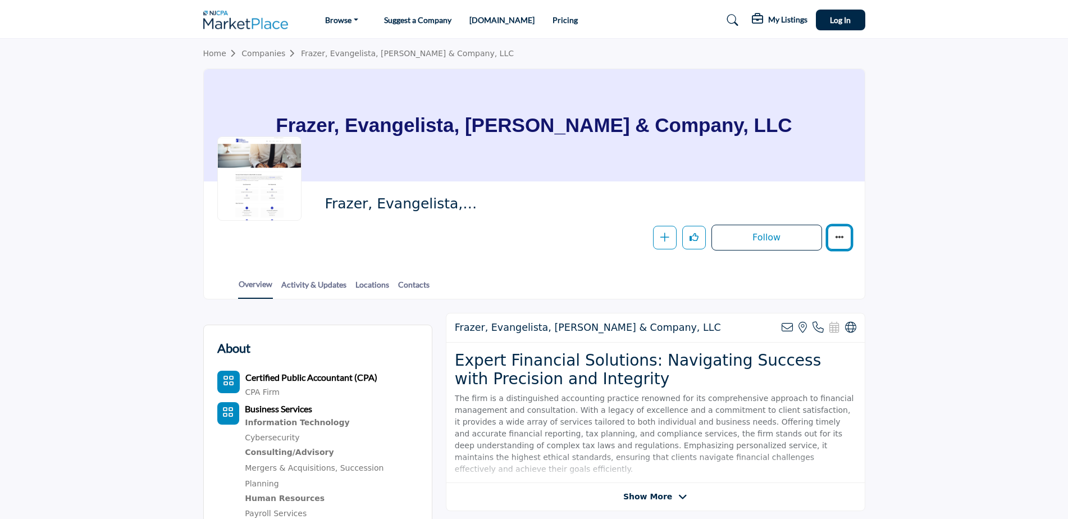
click at [844, 234] on button "More details" at bounding box center [840, 238] width 24 height 24
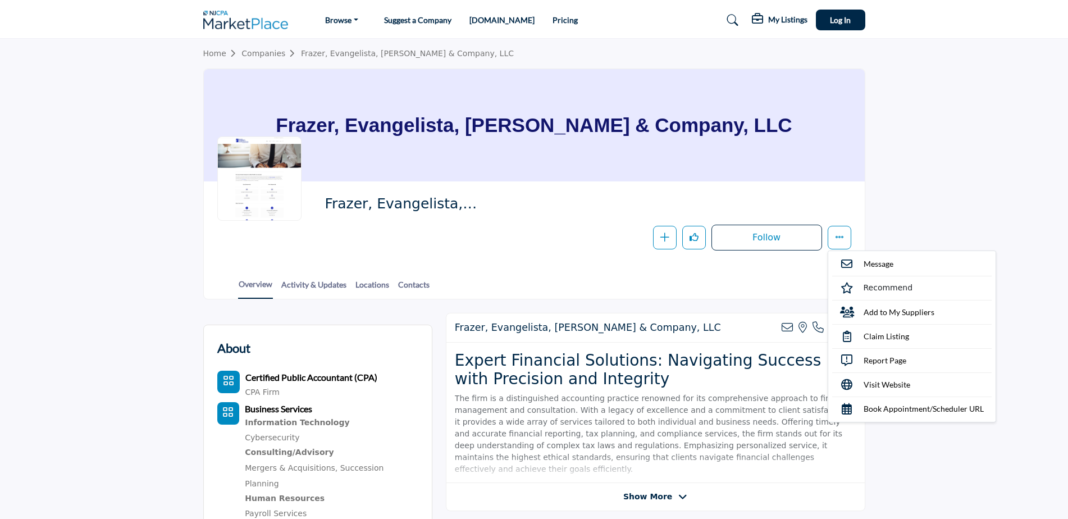
click at [935, 171] on section "Home Companies Frazer, Evangelista, Sahni & Company, LLC Frazer, Evangelista, S…" at bounding box center [534, 169] width 1068 height 261
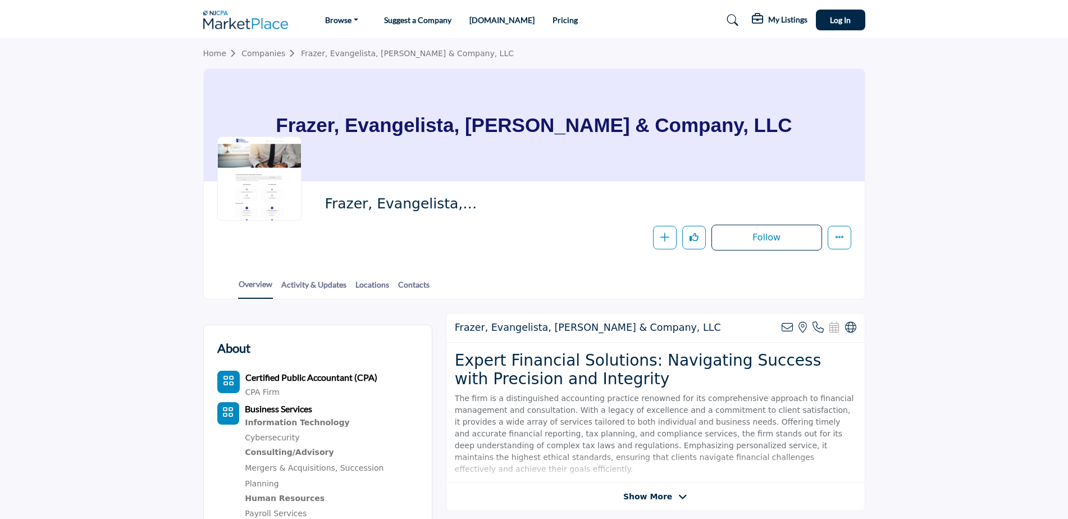
click at [853, 319] on div "Frazer, Evangelista, Sahni & Company, LLC View email address of this listing Vi…" at bounding box center [655, 327] width 418 height 29
click at [852, 325] on icon at bounding box center [850, 327] width 11 height 11
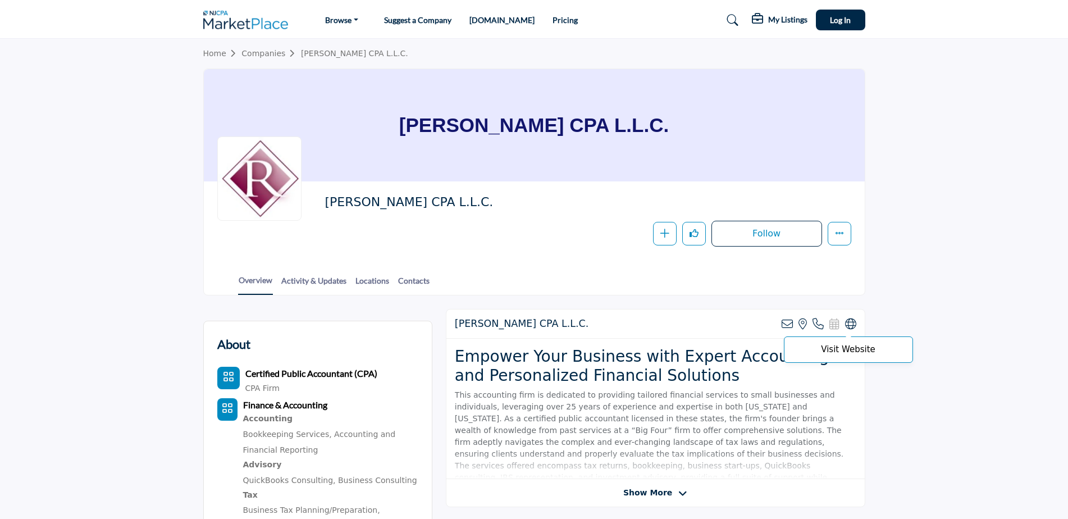
click at [847, 323] on icon at bounding box center [850, 323] width 11 height 11
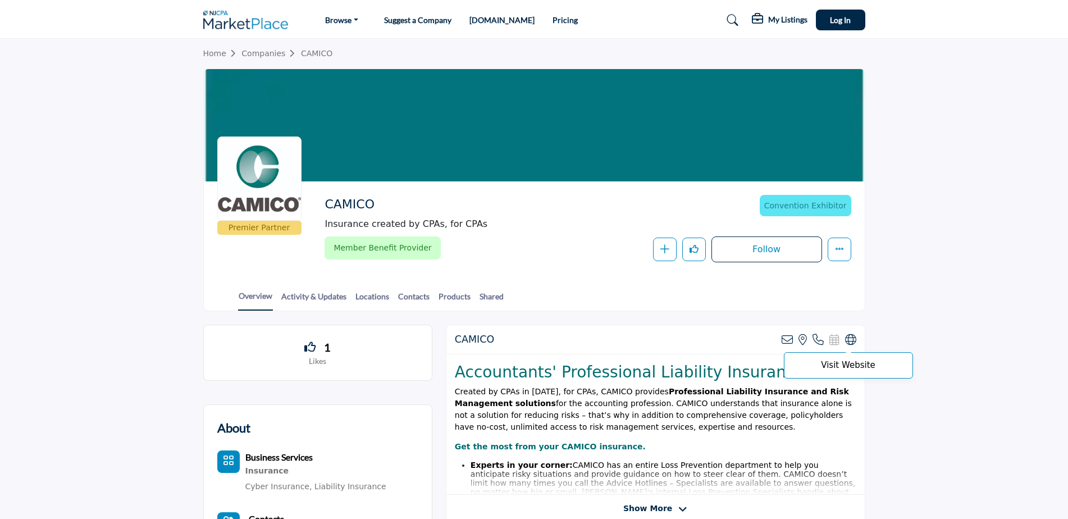
click at [846, 337] on icon at bounding box center [850, 339] width 11 height 11
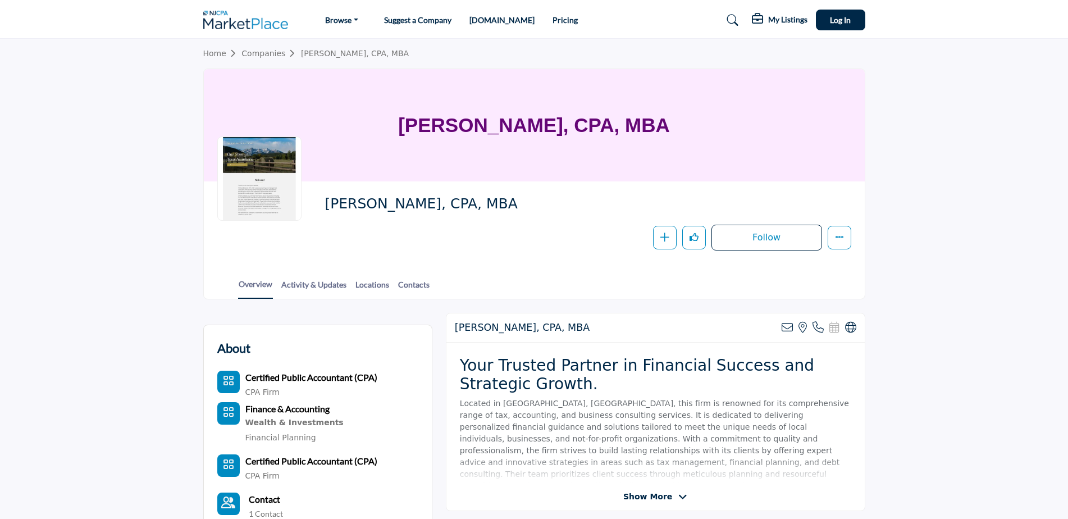
scroll to position [281, 0]
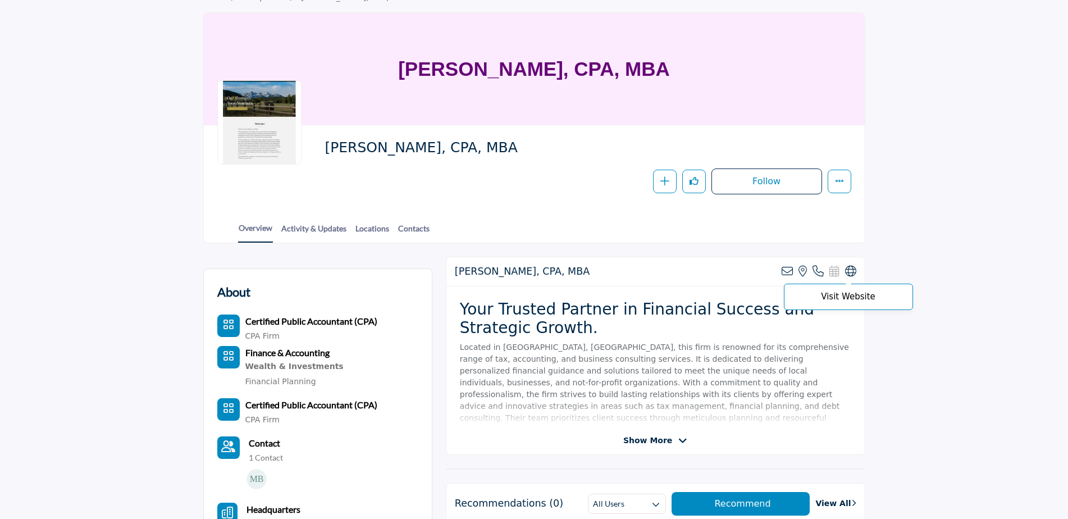
click at [851, 267] on icon at bounding box center [850, 271] width 11 height 11
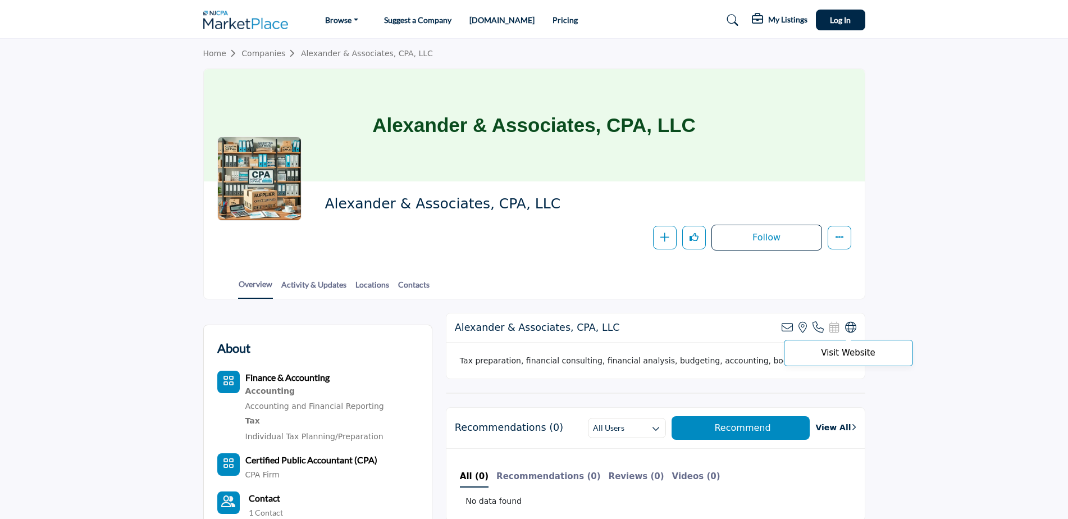
click at [848, 331] on icon at bounding box center [850, 327] width 11 height 11
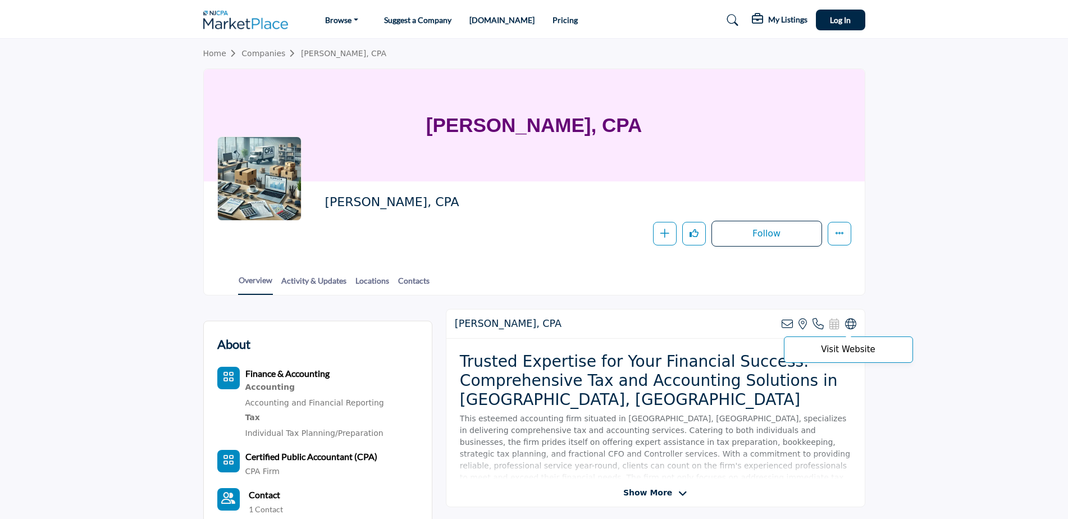
click at [851, 328] on icon at bounding box center [850, 323] width 11 height 11
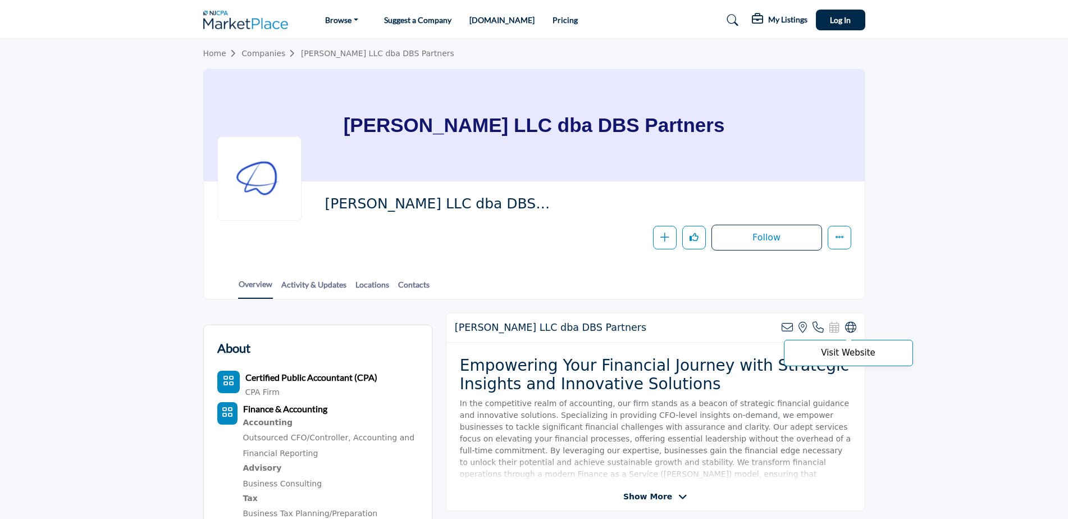
click at [854, 326] on icon at bounding box center [850, 327] width 11 height 11
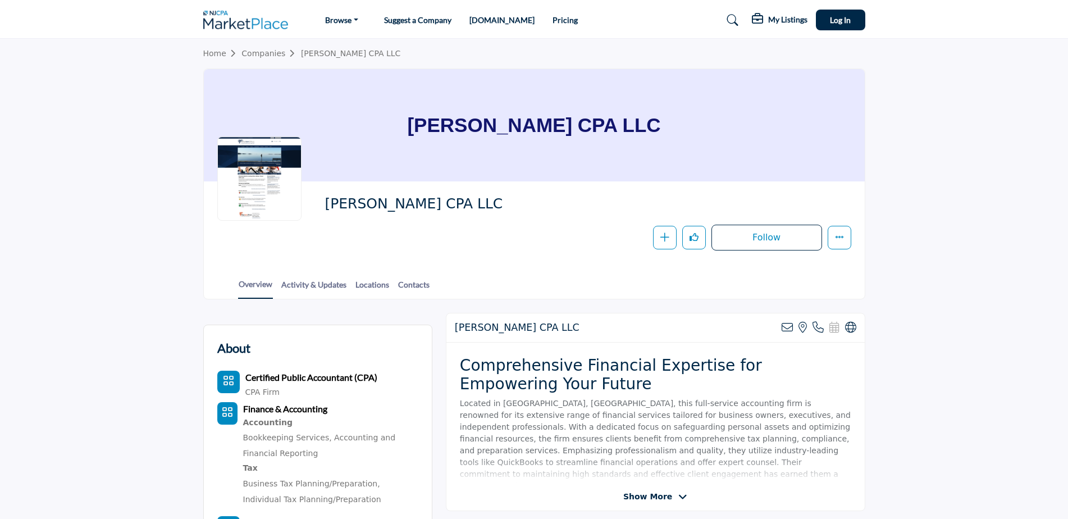
click at [846, 320] on div "Arthur Vanni CPA LLC View email address of this listing View the location of th…" at bounding box center [655, 327] width 418 height 29
click at [848, 323] on icon at bounding box center [850, 327] width 11 height 11
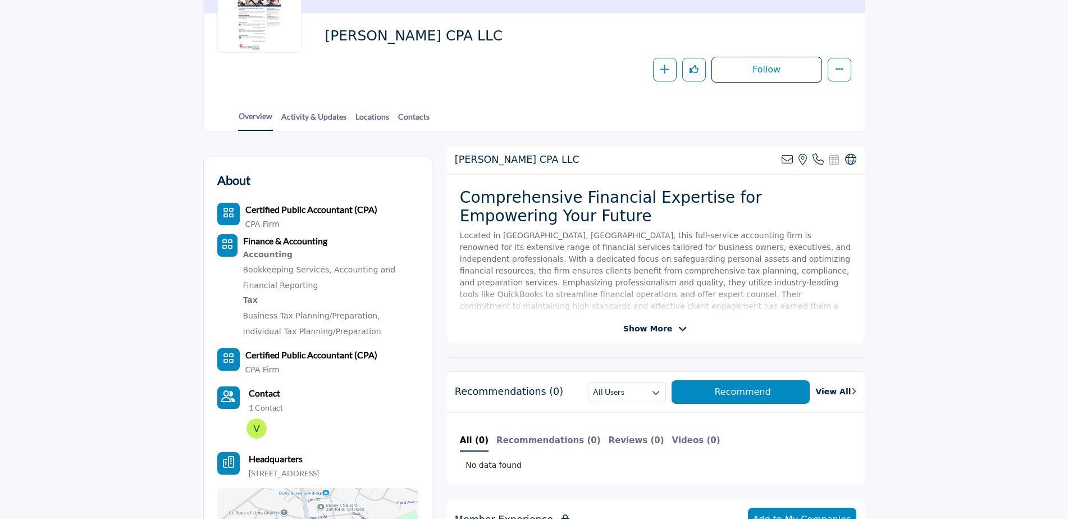
scroll to position [10, 0]
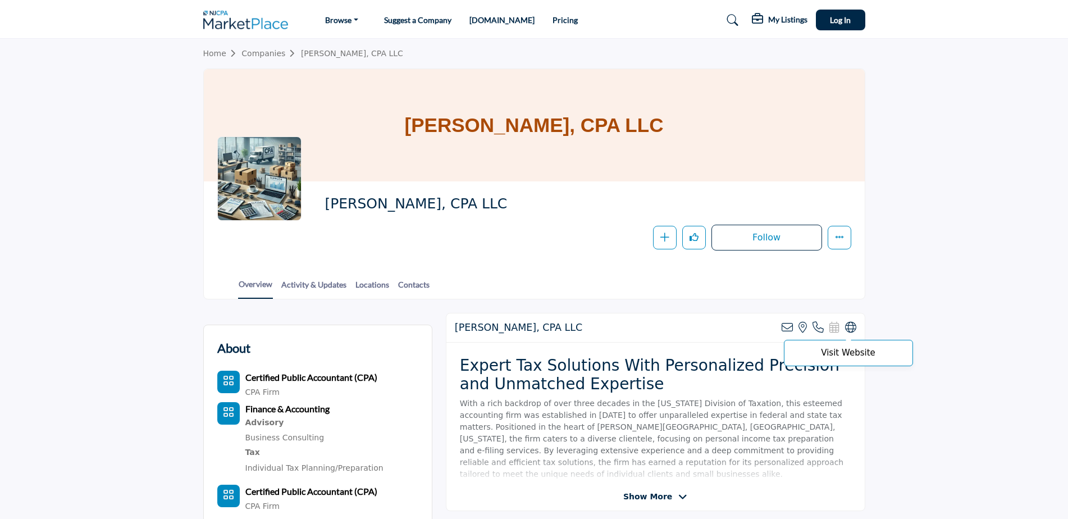
click at [851, 323] on icon at bounding box center [850, 327] width 11 height 11
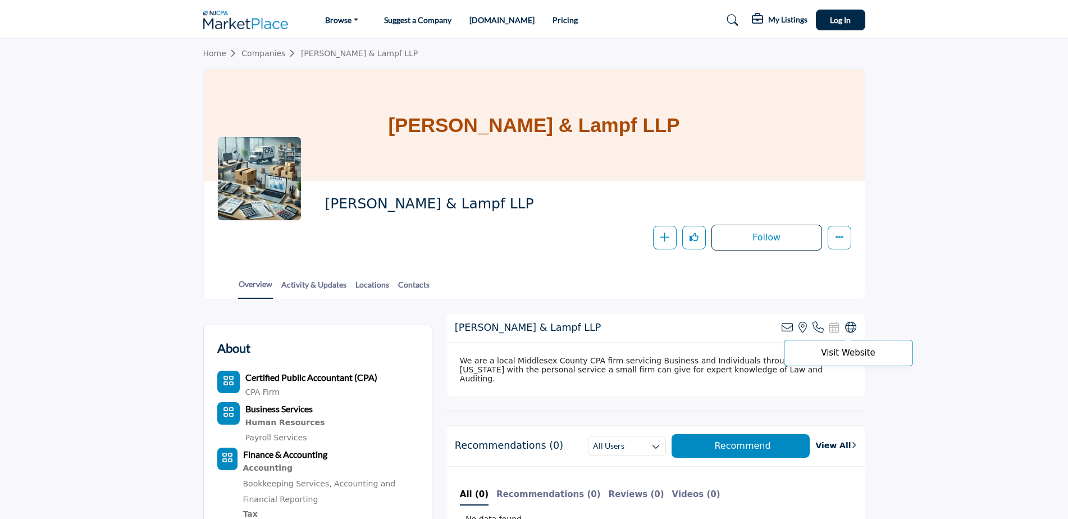
click at [847, 323] on icon at bounding box center [850, 327] width 11 height 11
click at [856, 328] on icon at bounding box center [850, 327] width 11 height 11
